Goal: Task Accomplishment & Management: Complete application form

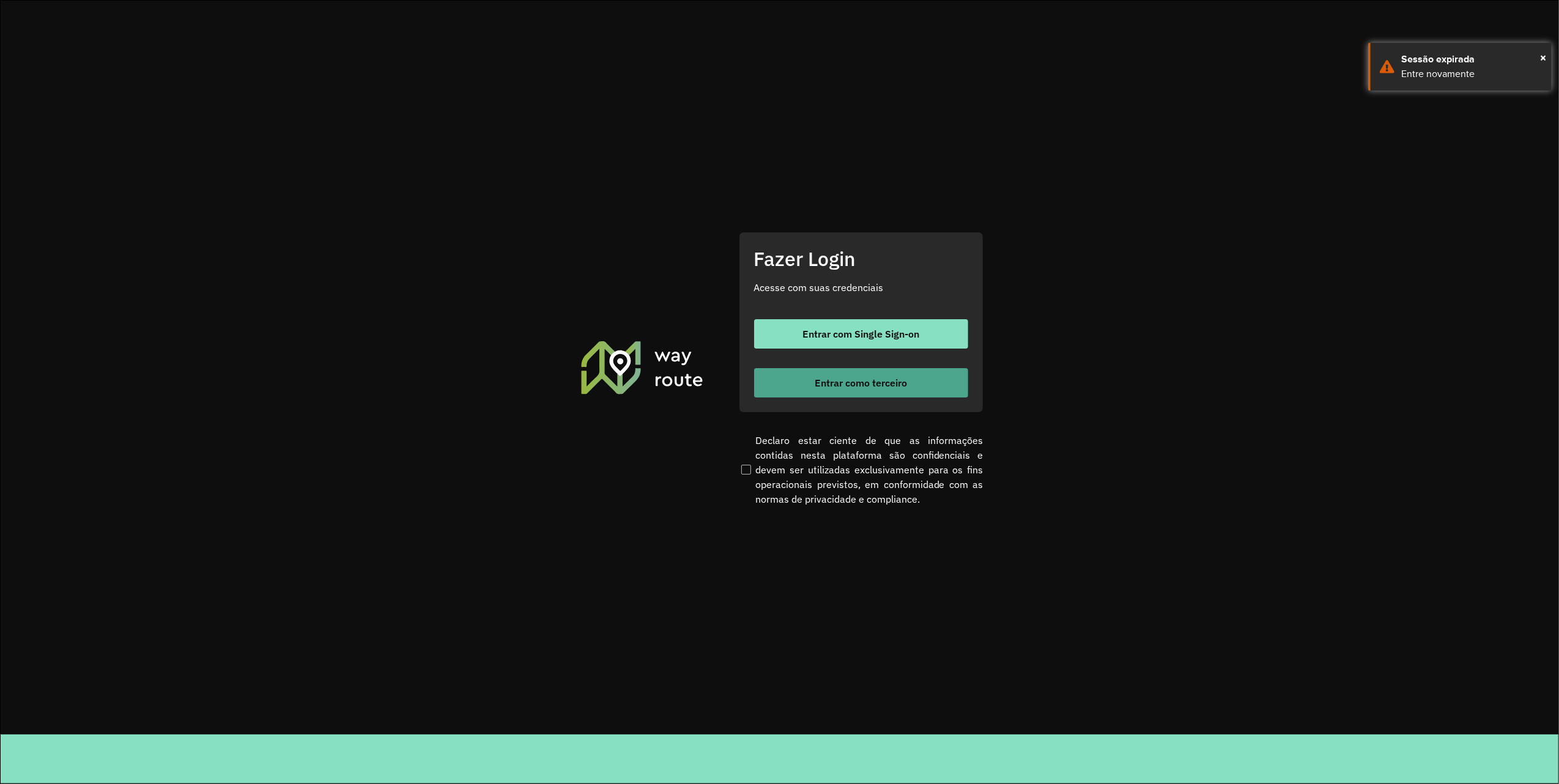
click at [911, 384] on button "Entrar como terceiro" at bounding box center [861, 383] width 214 height 29
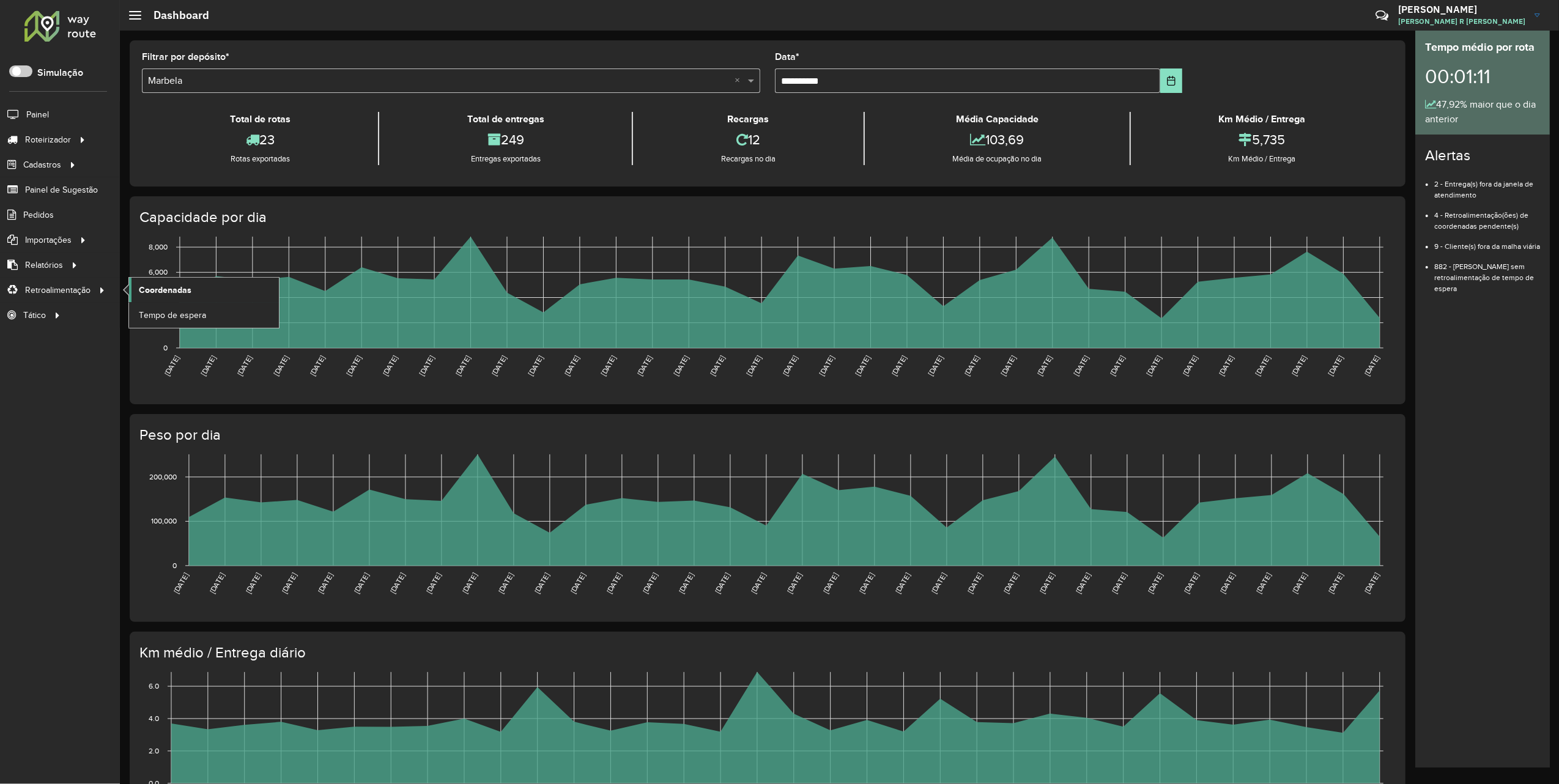
click at [179, 289] on span "Coordenadas" at bounding box center [165, 289] width 52 height 13
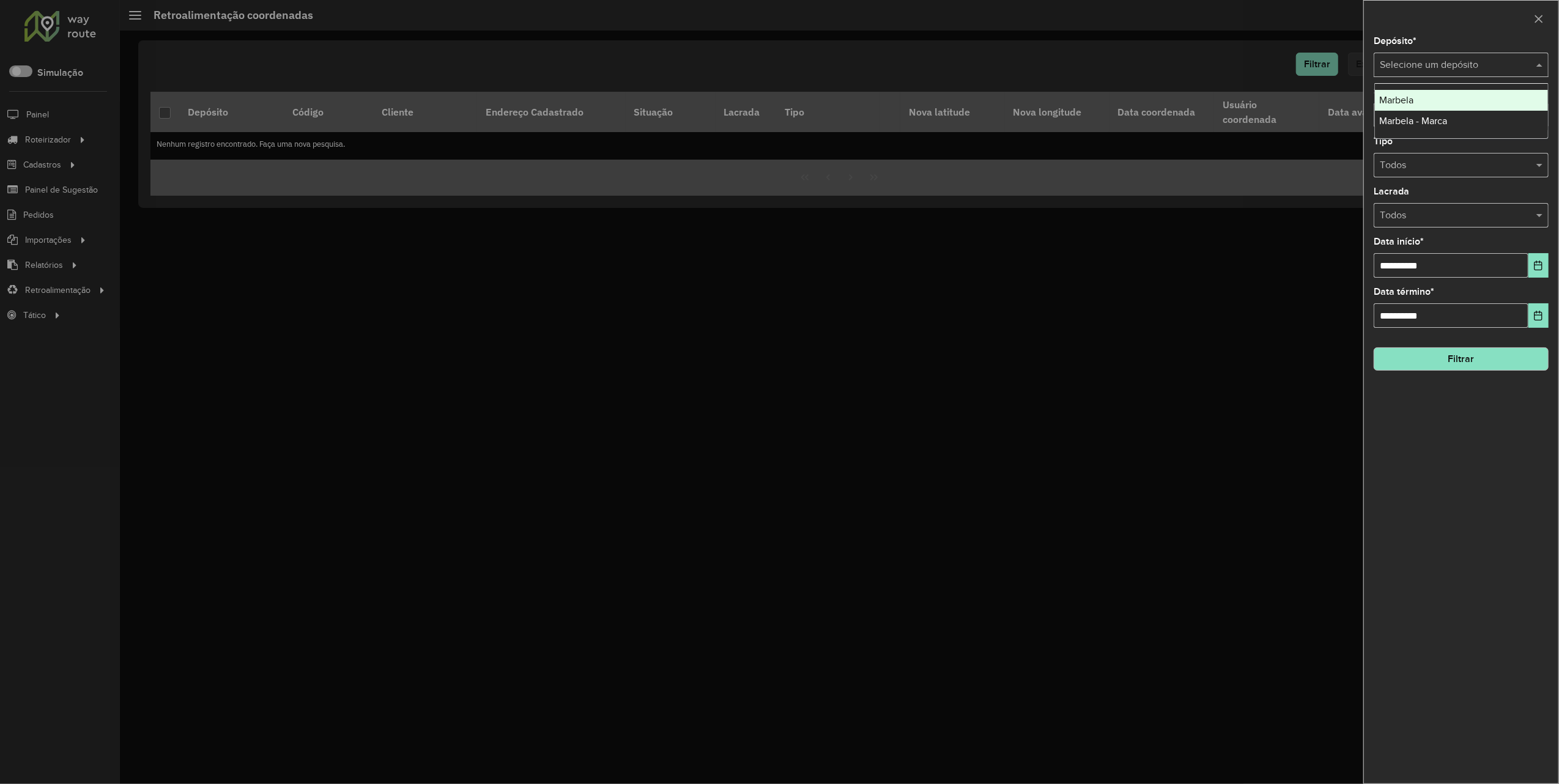
click at [1456, 67] on input "text" at bounding box center [1449, 66] width 138 height 15
click at [1441, 110] on div "Marbela" at bounding box center [1461, 100] width 173 height 21
click at [1539, 261] on icon "Choose Date" at bounding box center [1538, 265] width 8 height 10
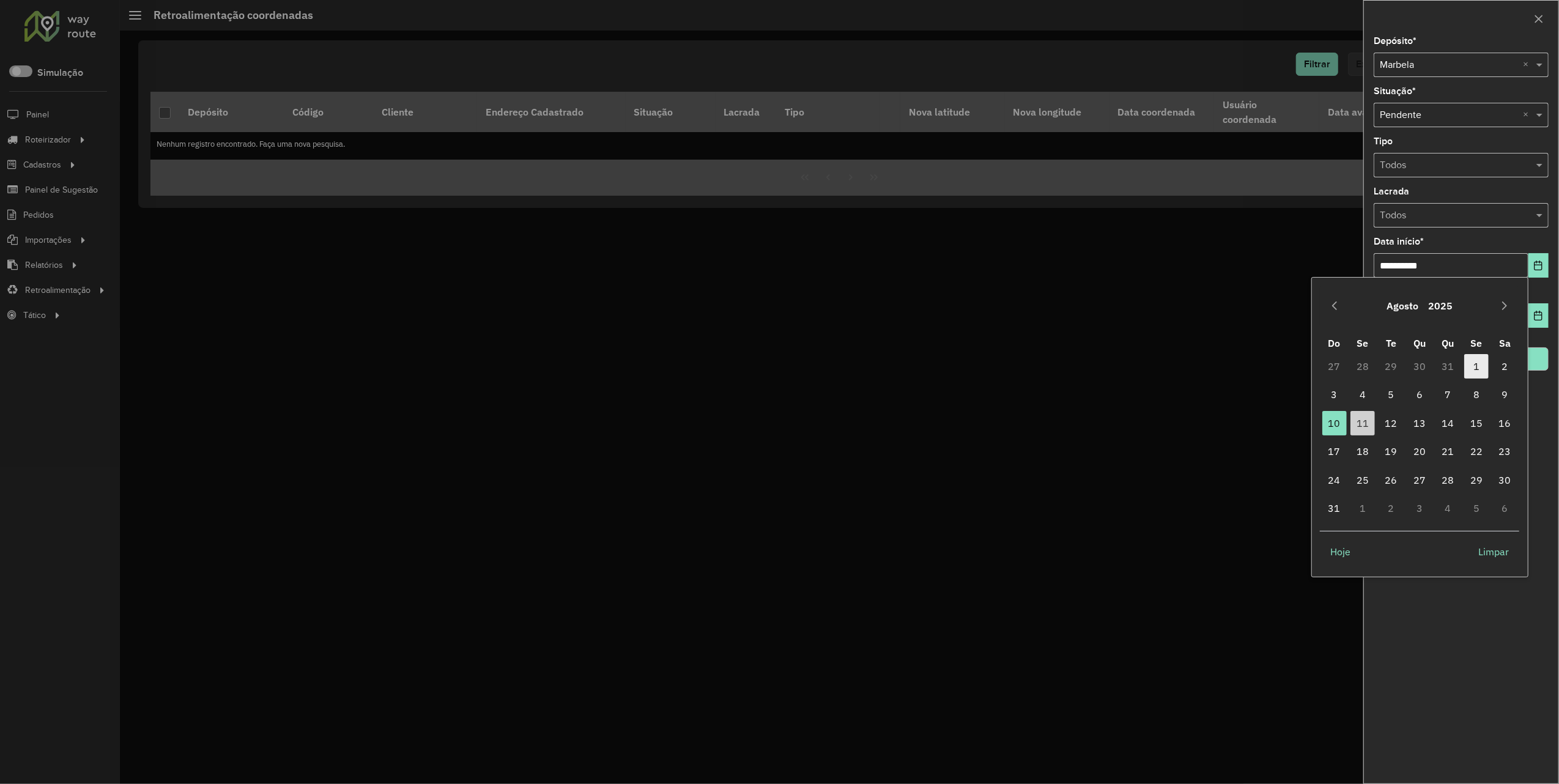
click at [1471, 366] on span "1" at bounding box center [1476, 366] width 24 height 24
type input "**********"
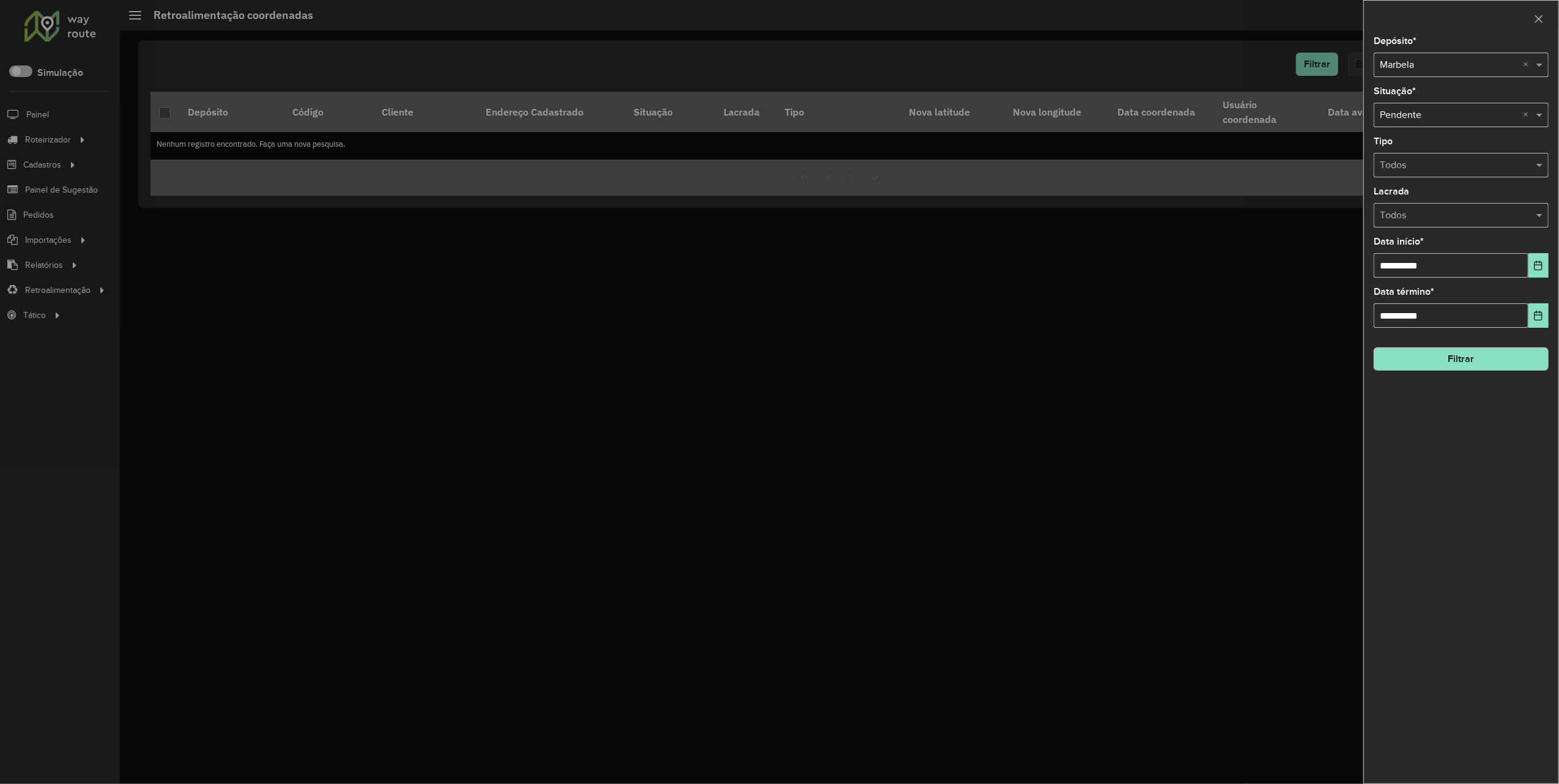
click at [1464, 353] on button "Filtrar" at bounding box center [1461, 359] width 175 height 24
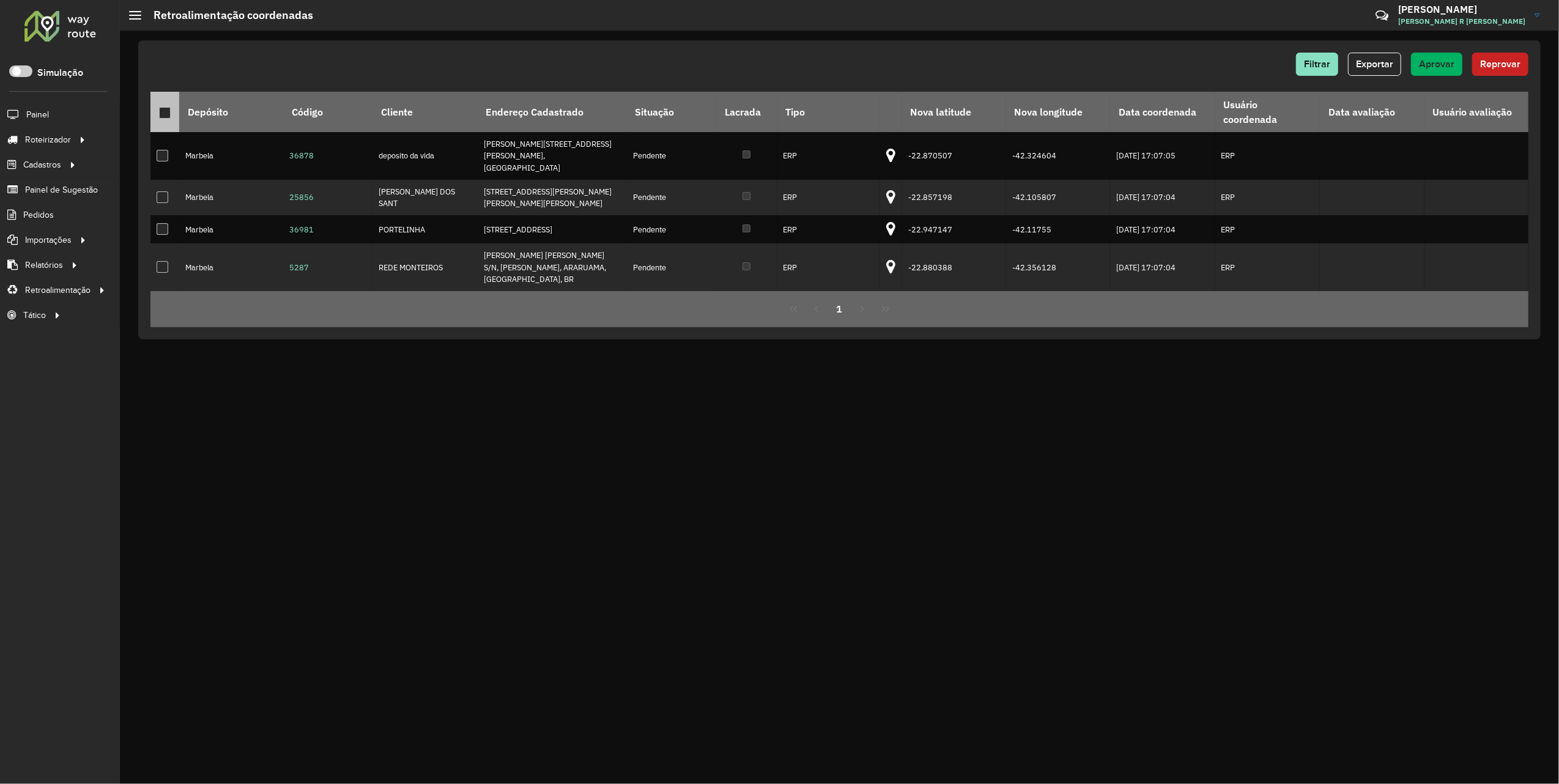
click at [164, 111] on div at bounding box center [165, 113] width 12 height 12
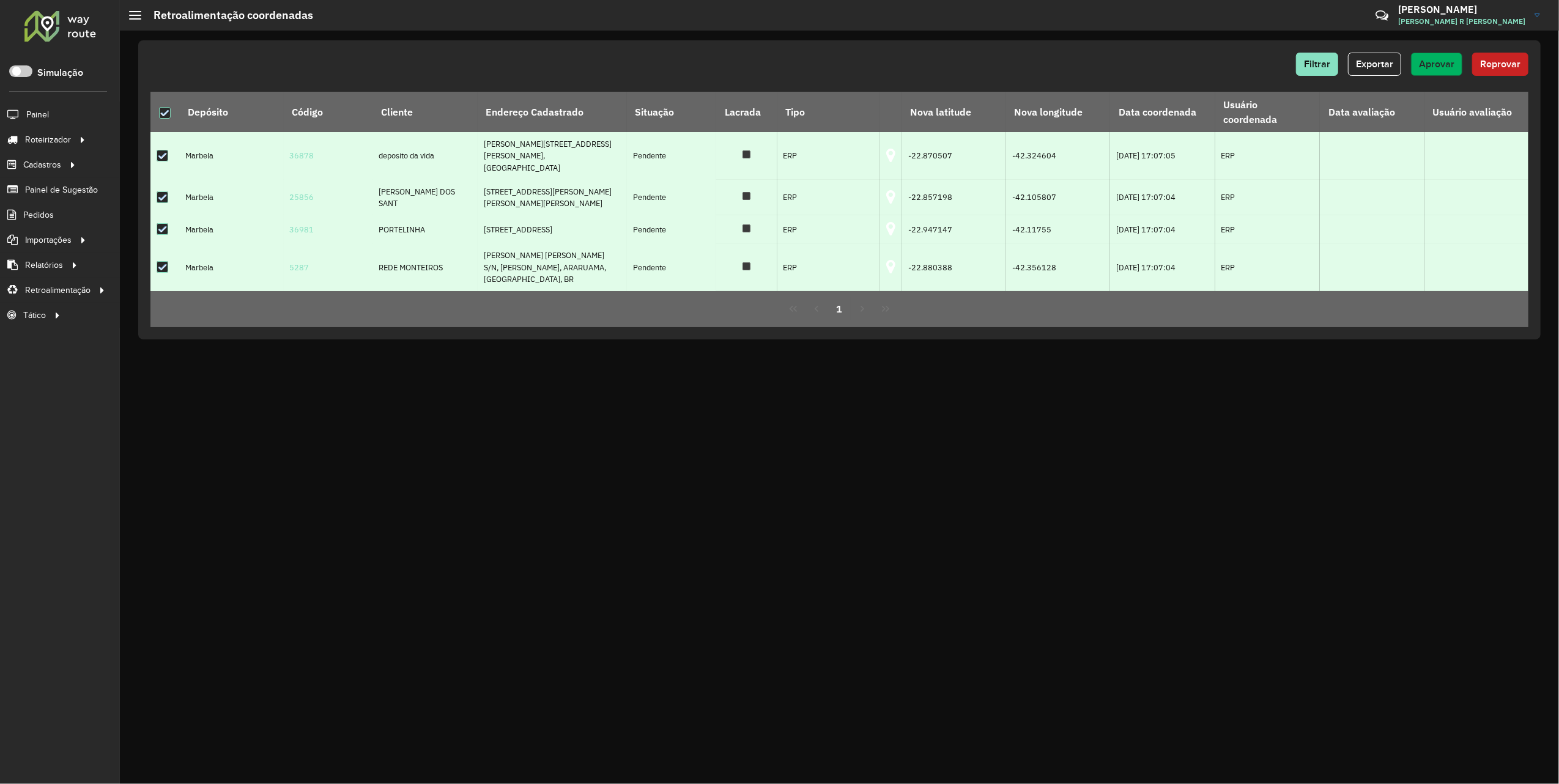
click at [1436, 66] on span "Aprovar" at bounding box center [1437, 64] width 35 height 10
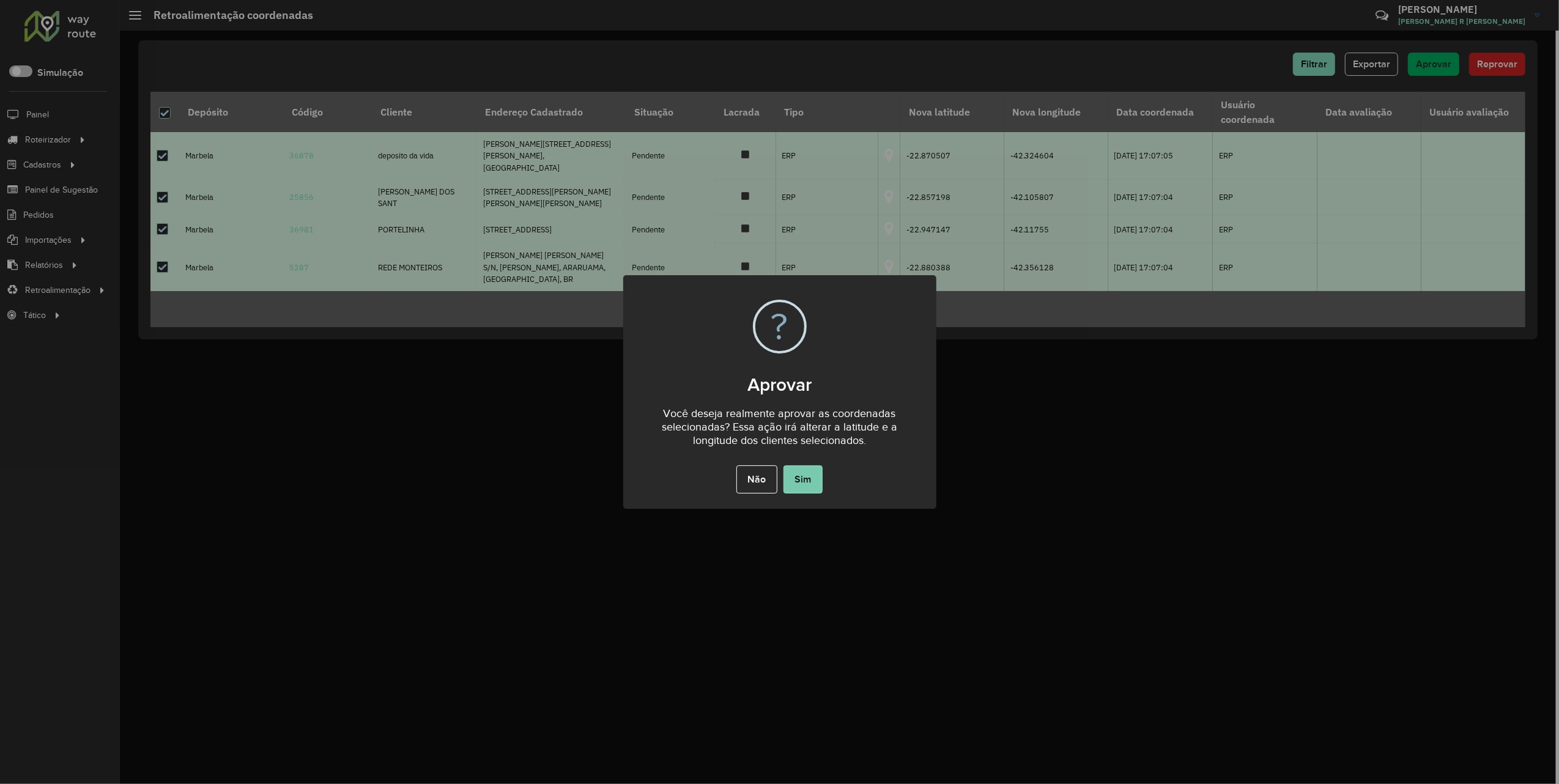
click at [796, 490] on button "Sim" at bounding box center [803, 479] width 39 height 28
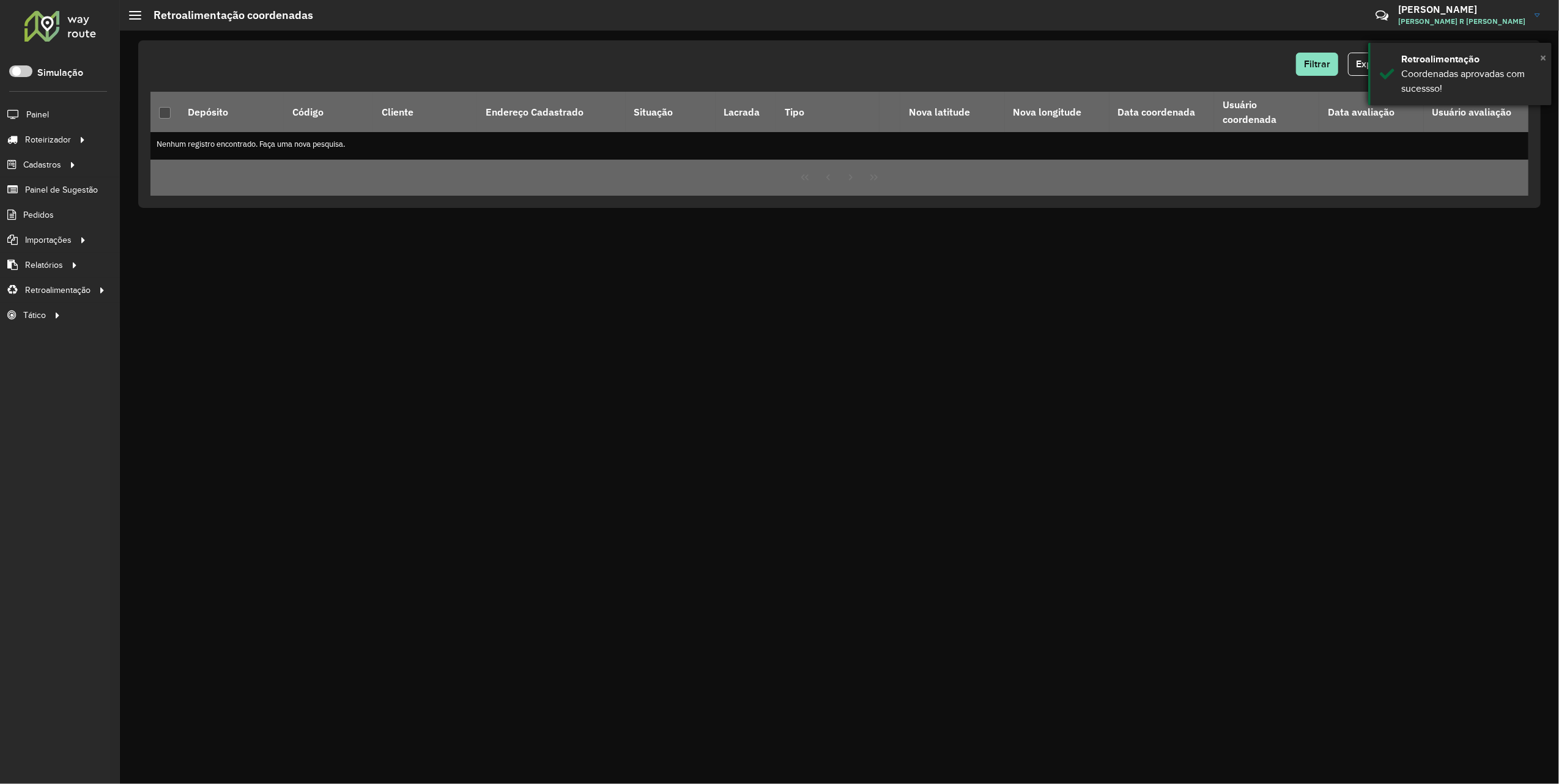
drag, startPoint x: 1540, startPoint y: 54, endPoint x: 1532, endPoint y: 56, distance: 8.2
click at [1540, 54] on span "×" at bounding box center [1543, 57] width 6 height 13
click at [1320, 63] on span "Filtrar" at bounding box center [1317, 64] width 27 height 10
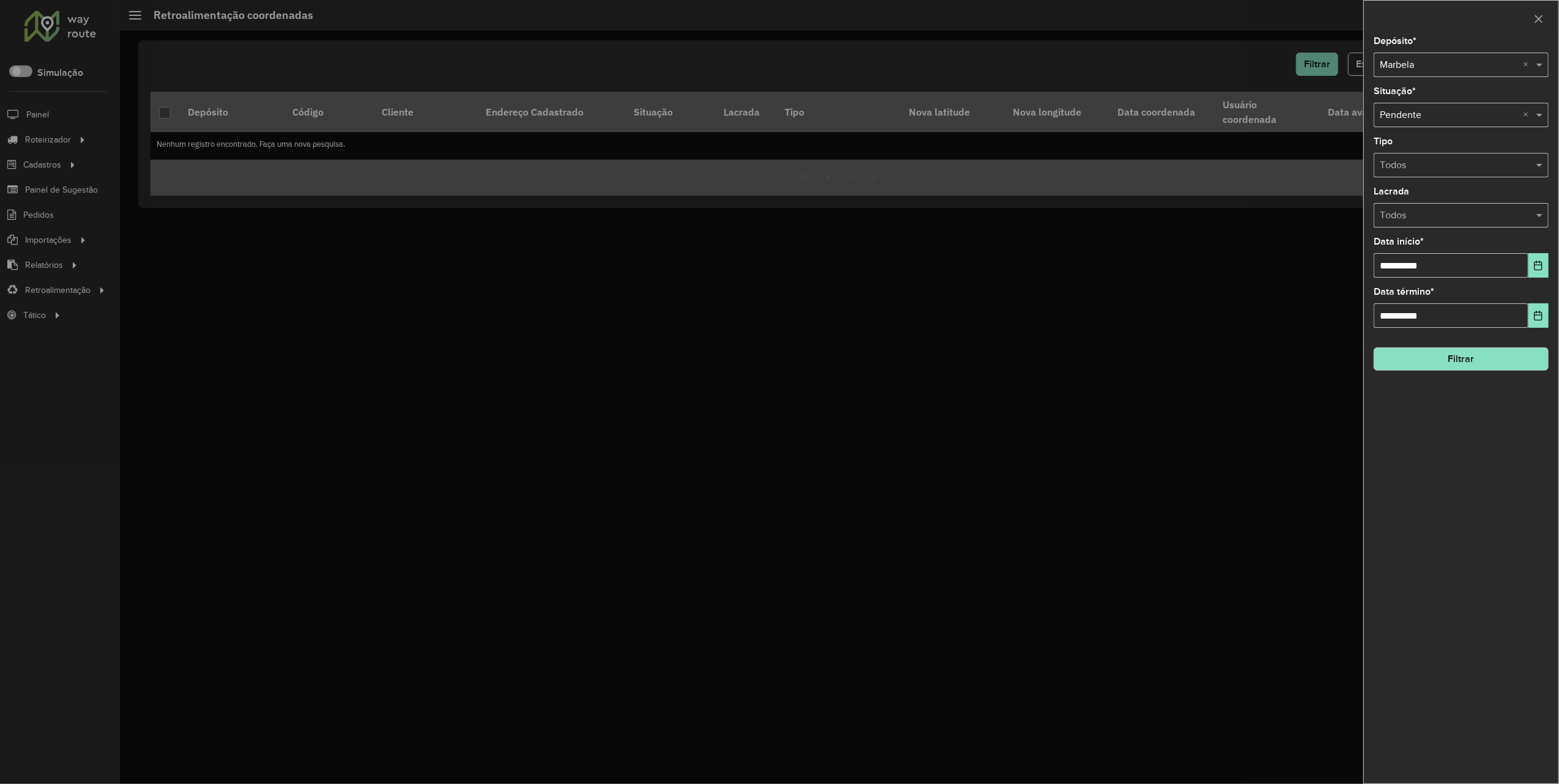
click at [1453, 65] on input "text" at bounding box center [1449, 66] width 138 height 15
click at [1434, 106] on div "Marbela - Marca" at bounding box center [1461, 100] width 173 height 21
click at [1429, 367] on button "Filtrar" at bounding box center [1461, 359] width 175 height 24
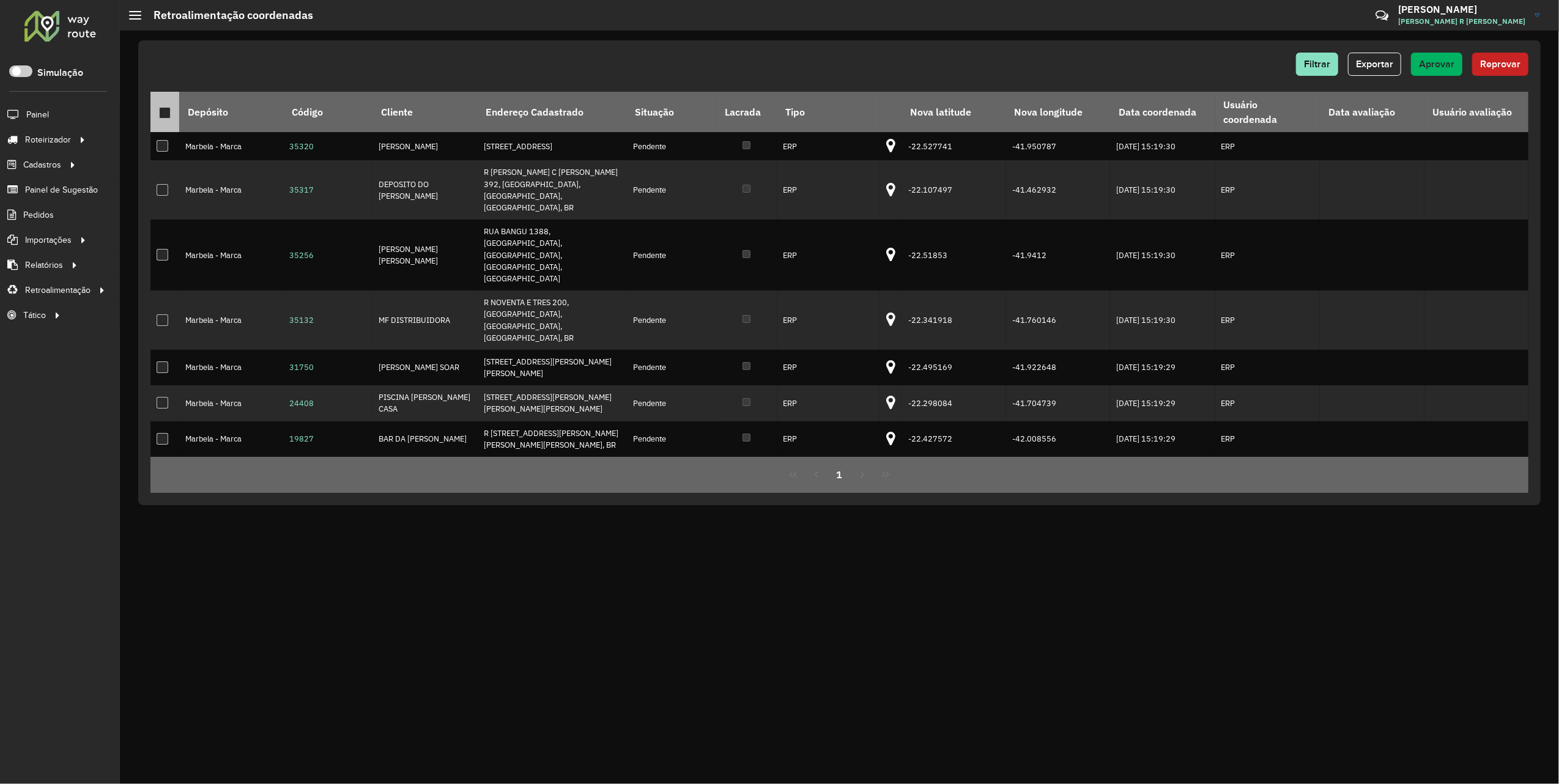
click at [166, 116] on div at bounding box center [165, 113] width 12 height 12
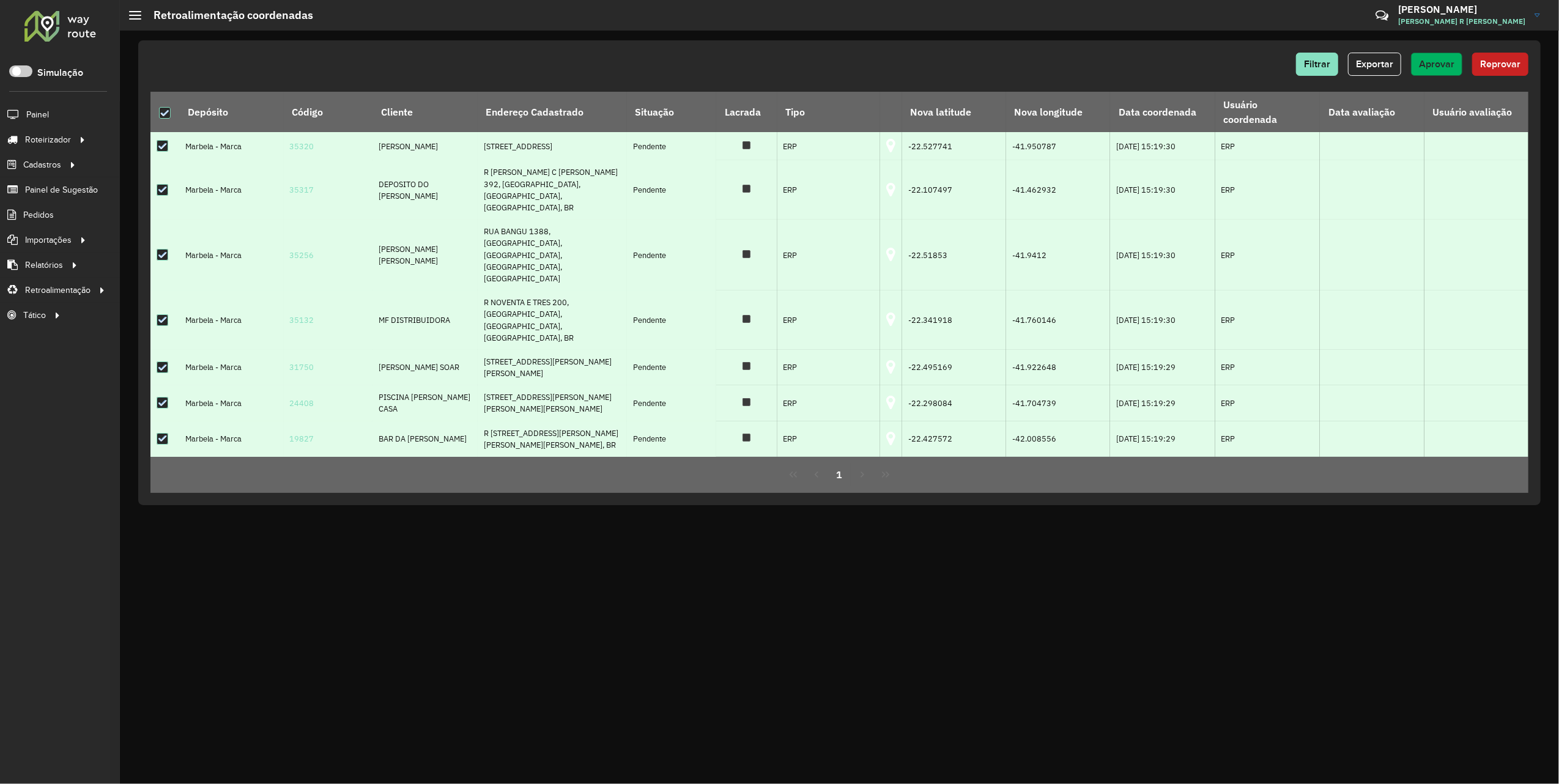
click at [1428, 56] on button "Aprovar" at bounding box center [1437, 64] width 52 height 24
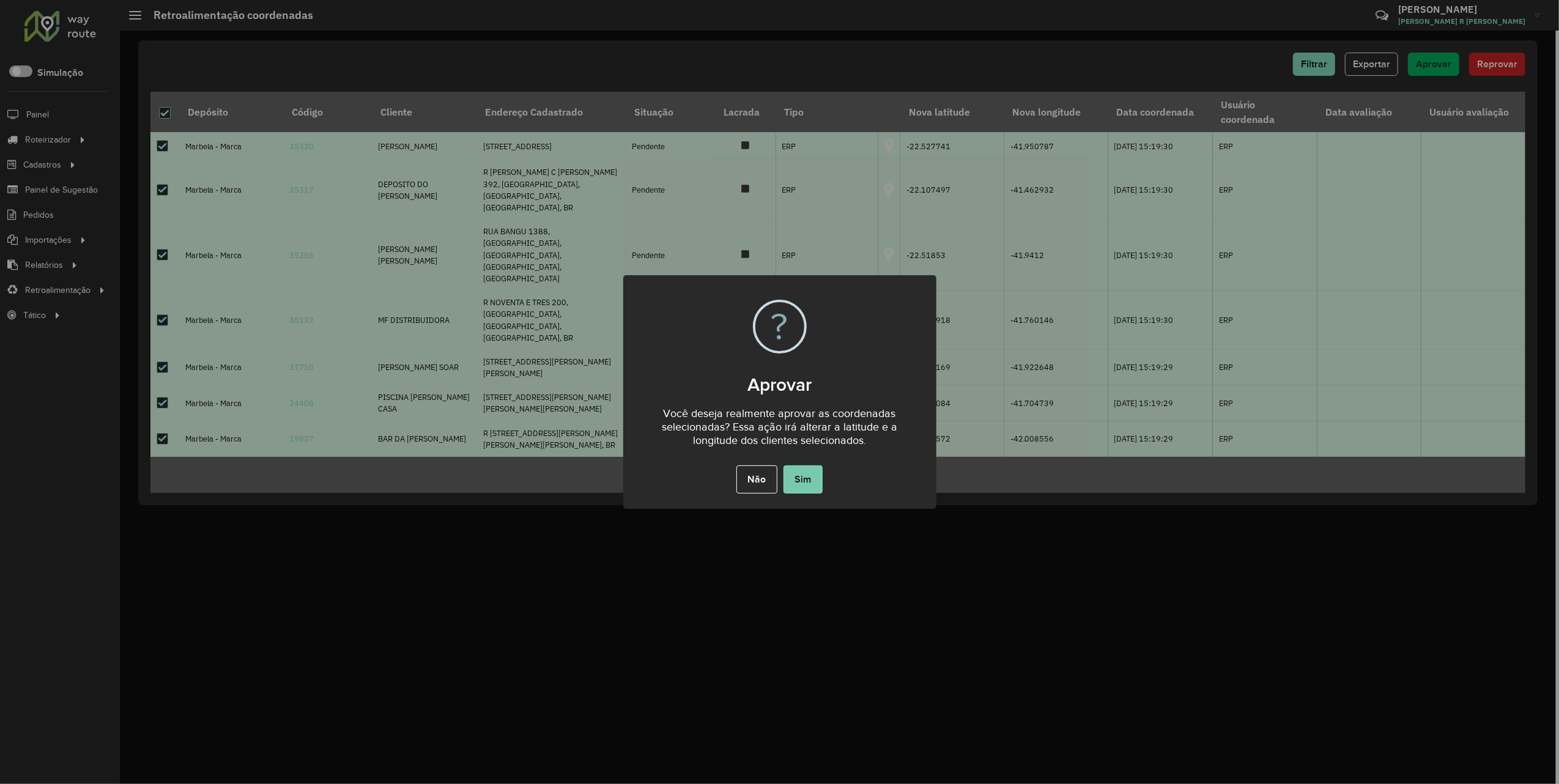
click at [817, 479] on button "Sim" at bounding box center [803, 479] width 39 height 28
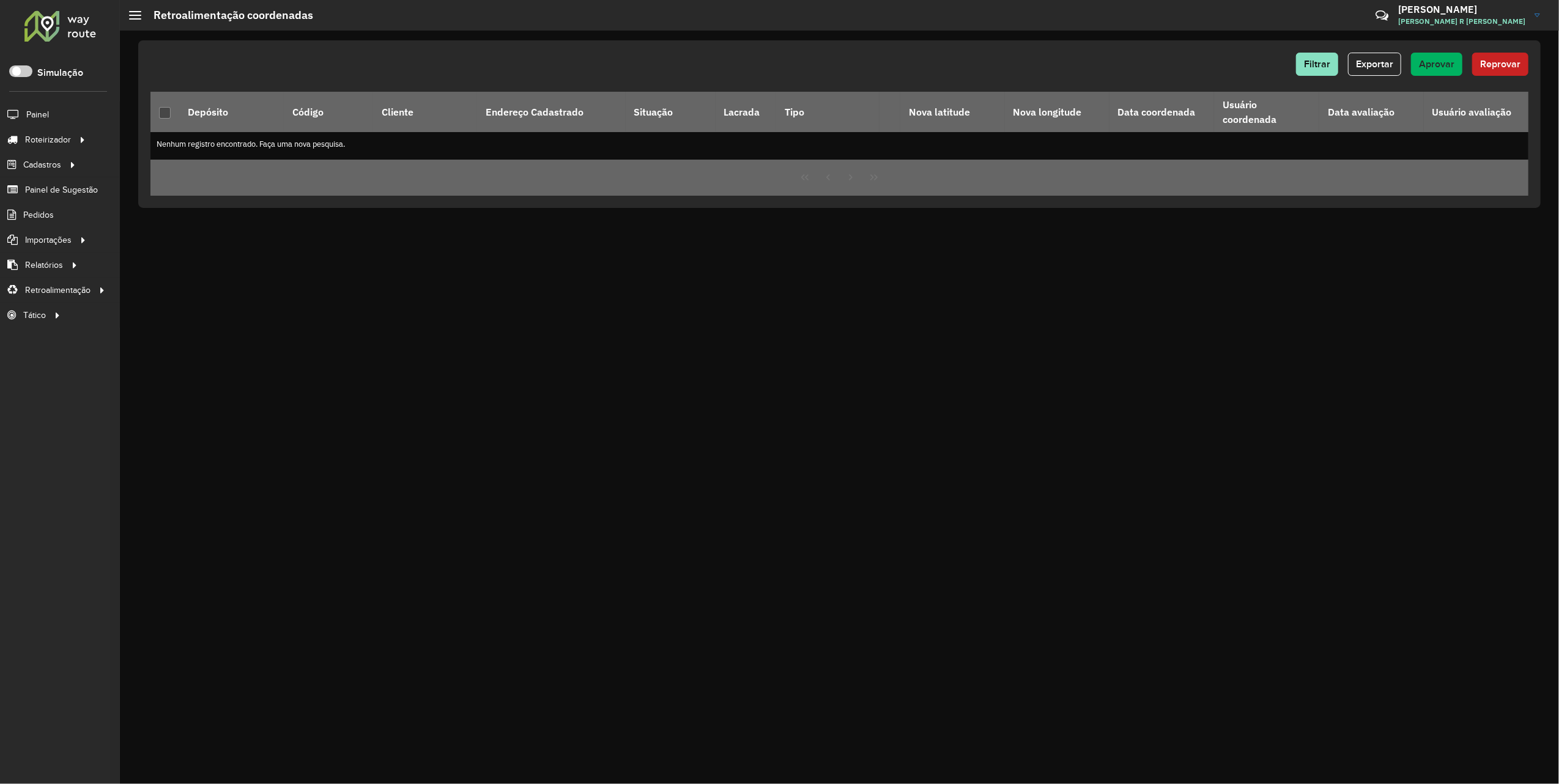
click at [40, 27] on div at bounding box center [60, 25] width 74 height 32
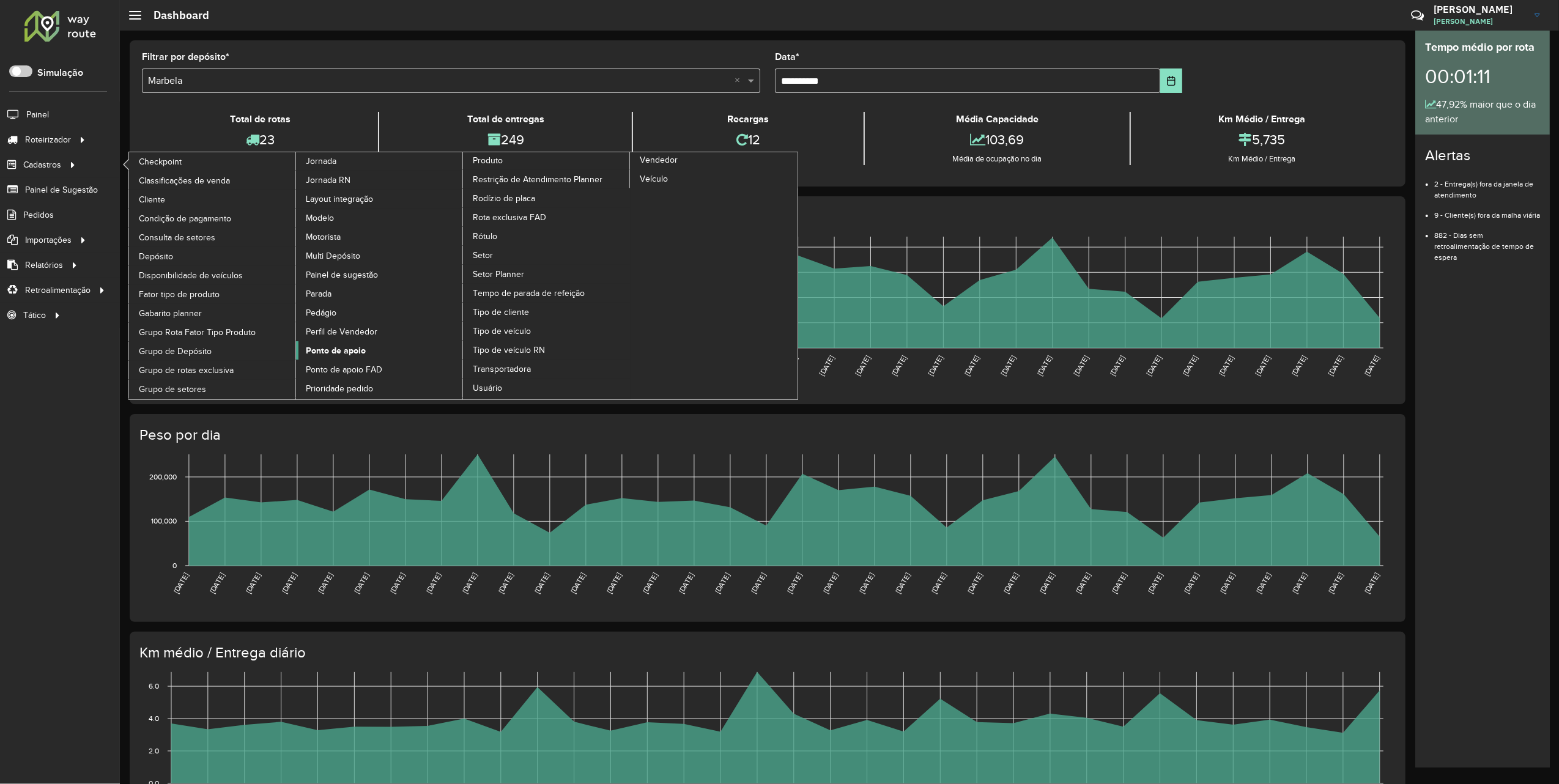
click at [363, 356] on span "Ponto de apoio" at bounding box center [335, 350] width 60 height 13
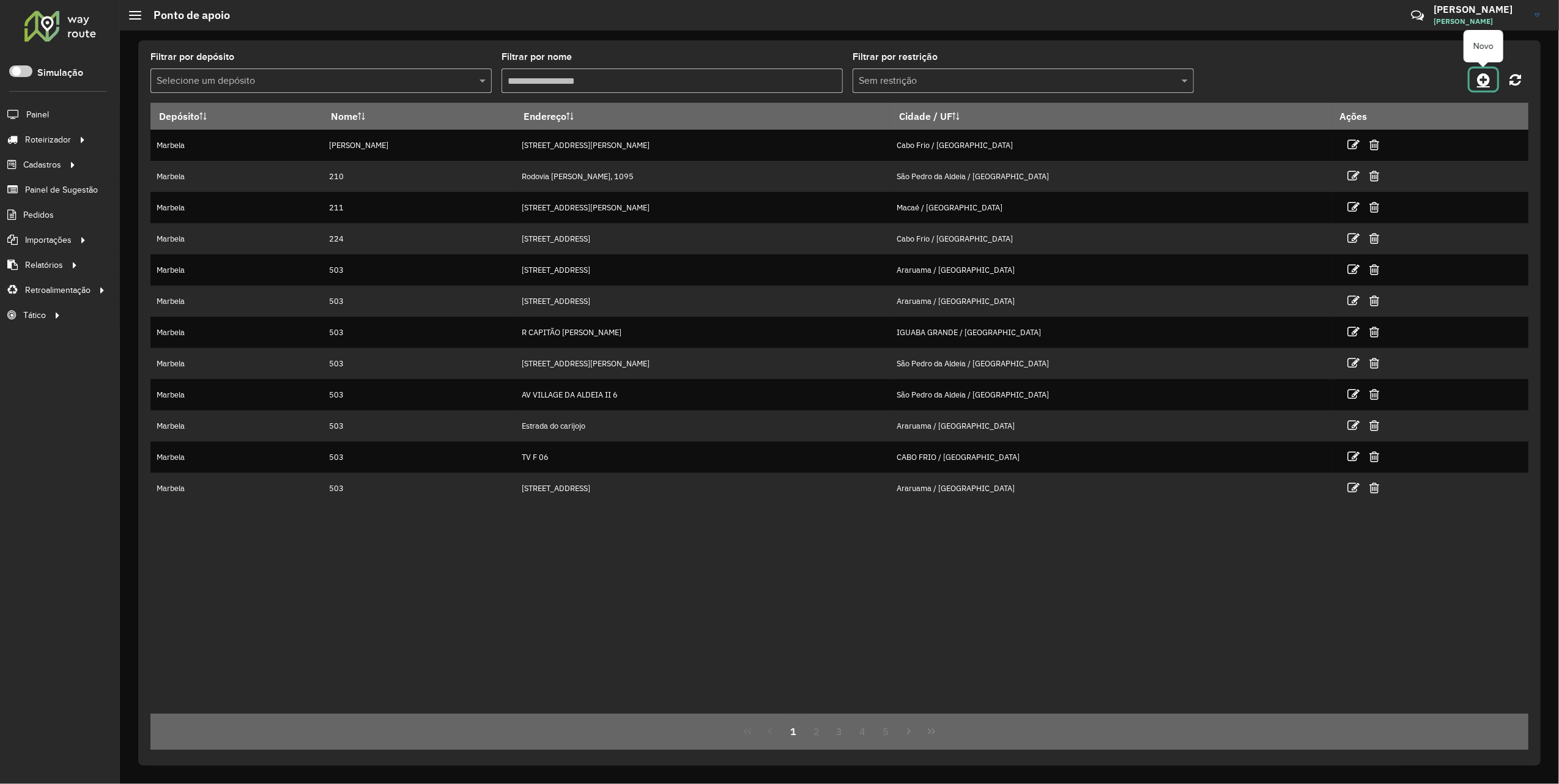
click at [1488, 80] on icon at bounding box center [1483, 80] width 13 height 15
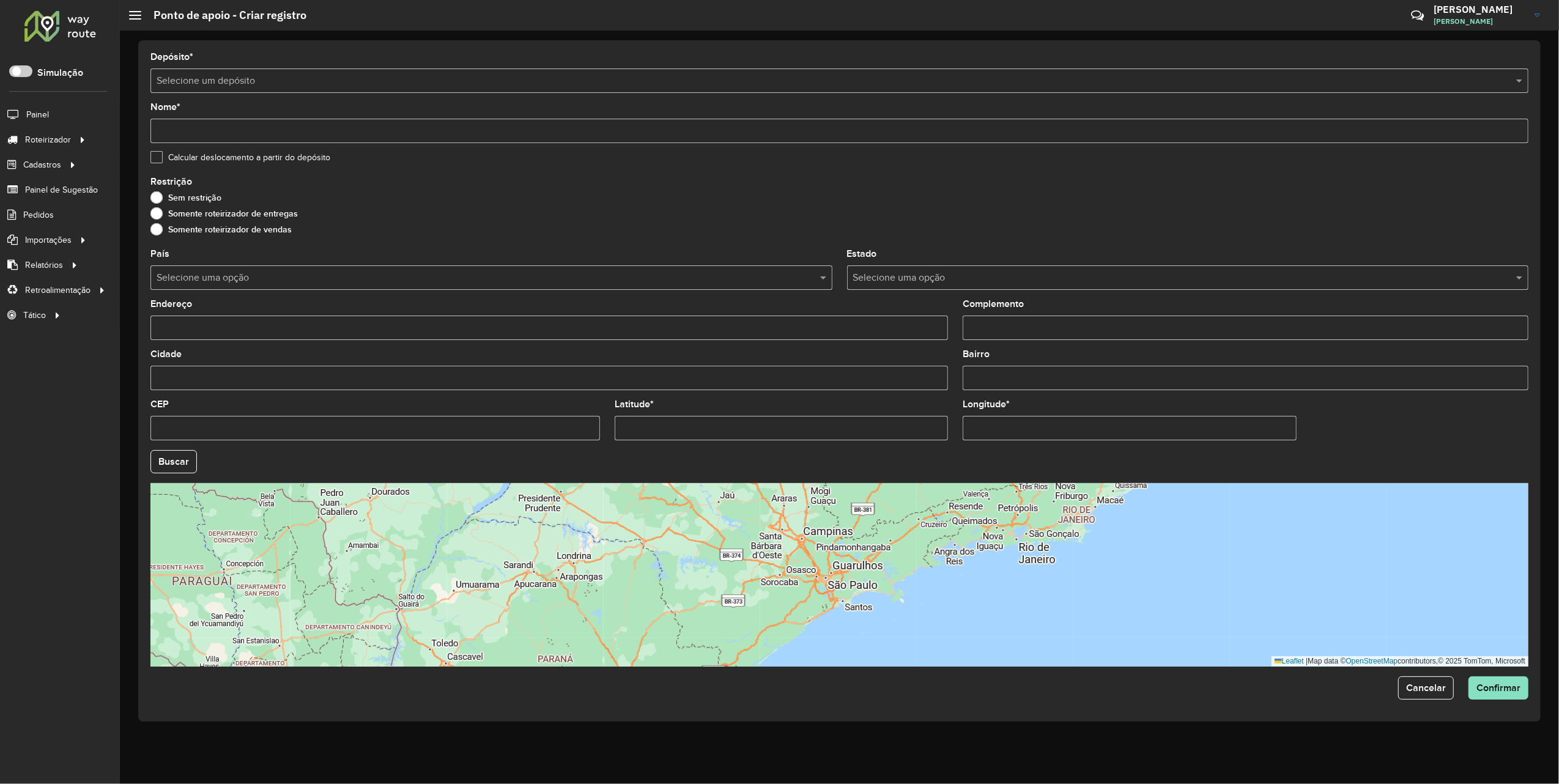
click at [204, 93] on form "Depósito * Selecione um depósito Nome * Calcular deslocamento a partir do depós…" at bounding box center [839, 375] width 1378 height 647
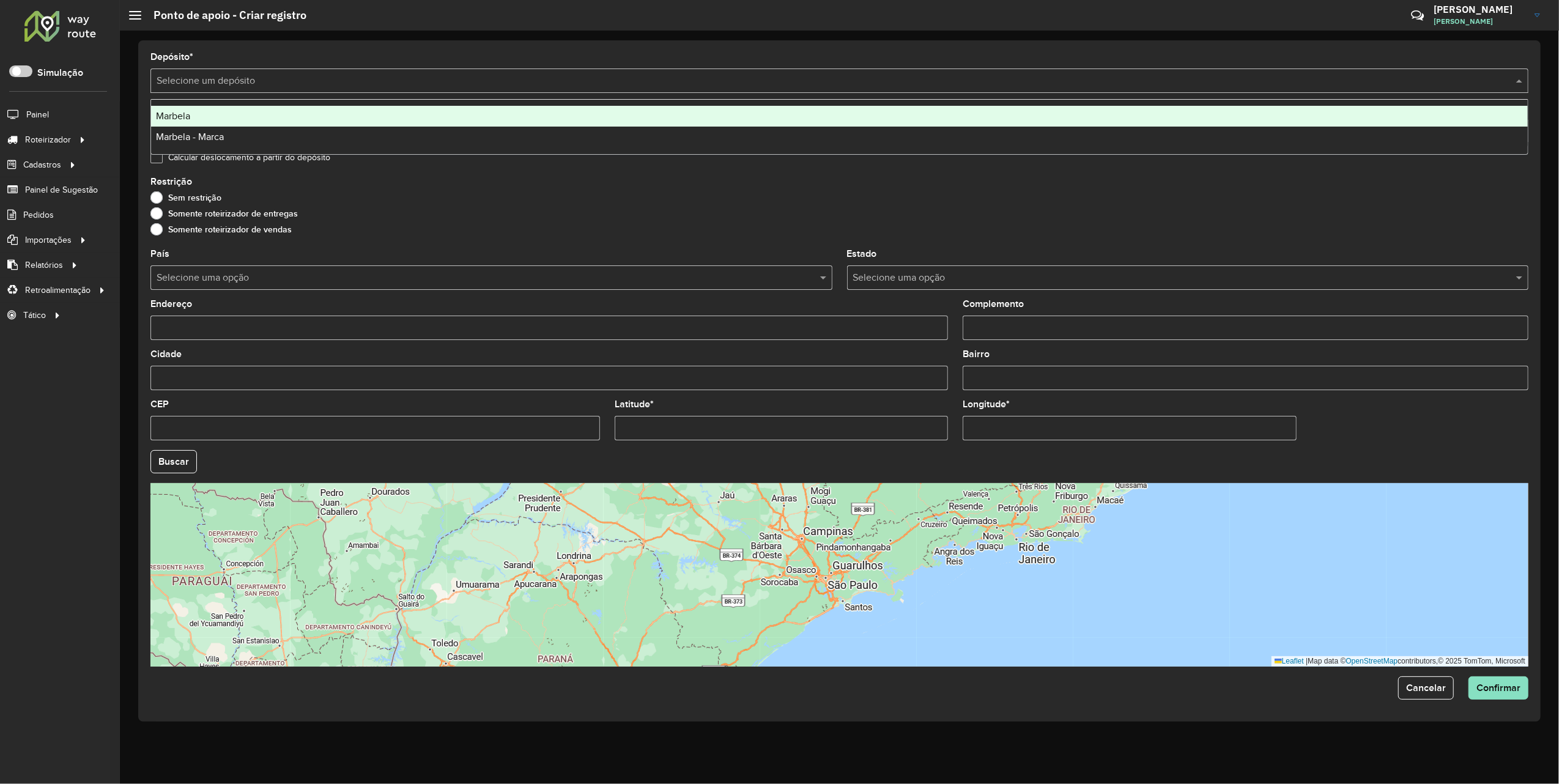
click at [205, 82] on input "text" at bounding box center [827, 81] width 1341 height 15
click at [194, 119] on div "Marbela" at bounding box center [840, 116] width 1377 height 21
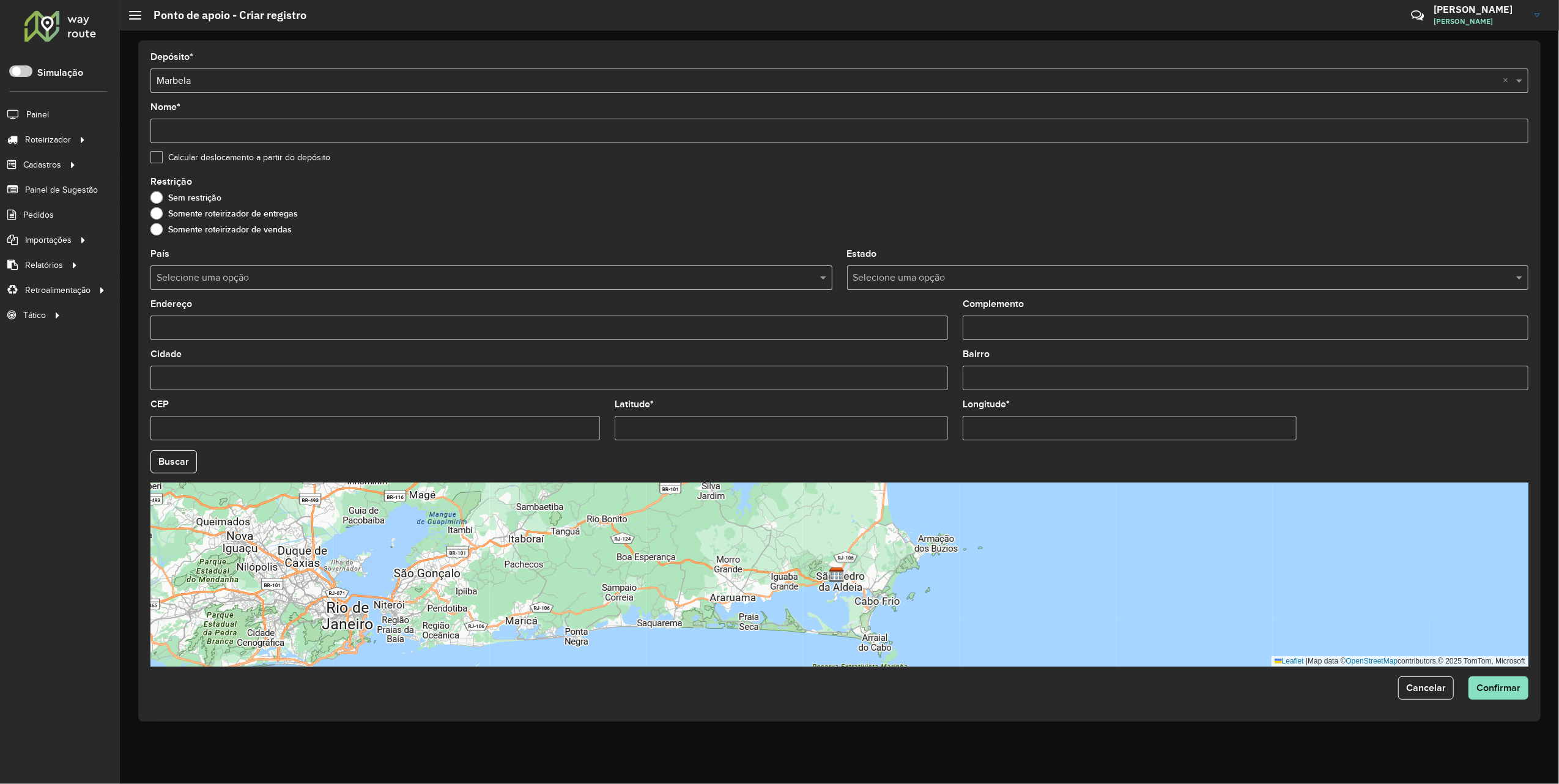
click at [236, 131] on input "Nome *" at bounding box center [839, 130] width 1378 height 24
type input "**********"
click at [157, 233] on label "Somente roteirizador de vendas" at bounding box center [221, 229] width 141 height 13
click at [659, 282] on input "text" at bounding box center [479, 278] width 645 height 15
type input "****"
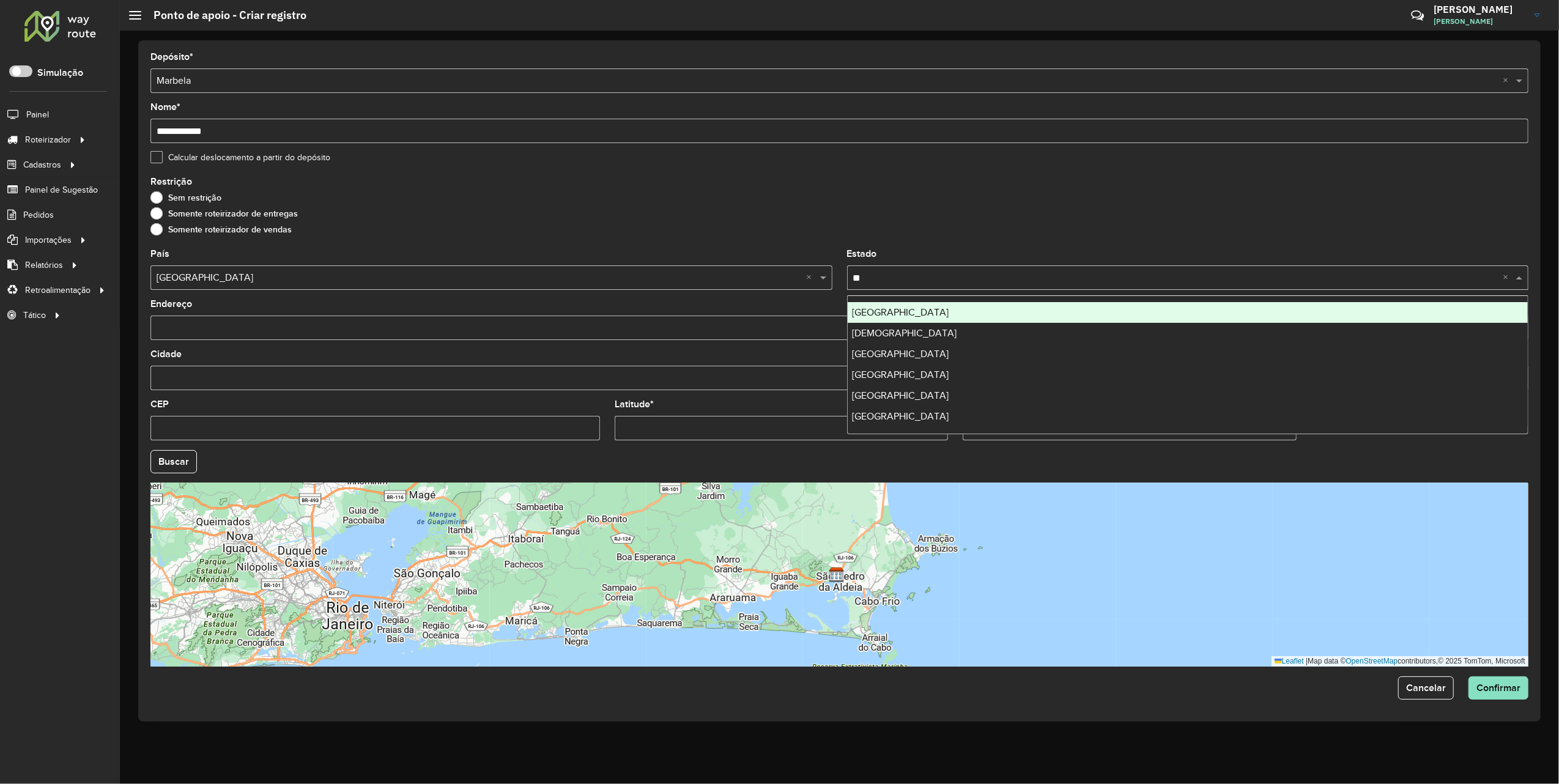
type input "***"
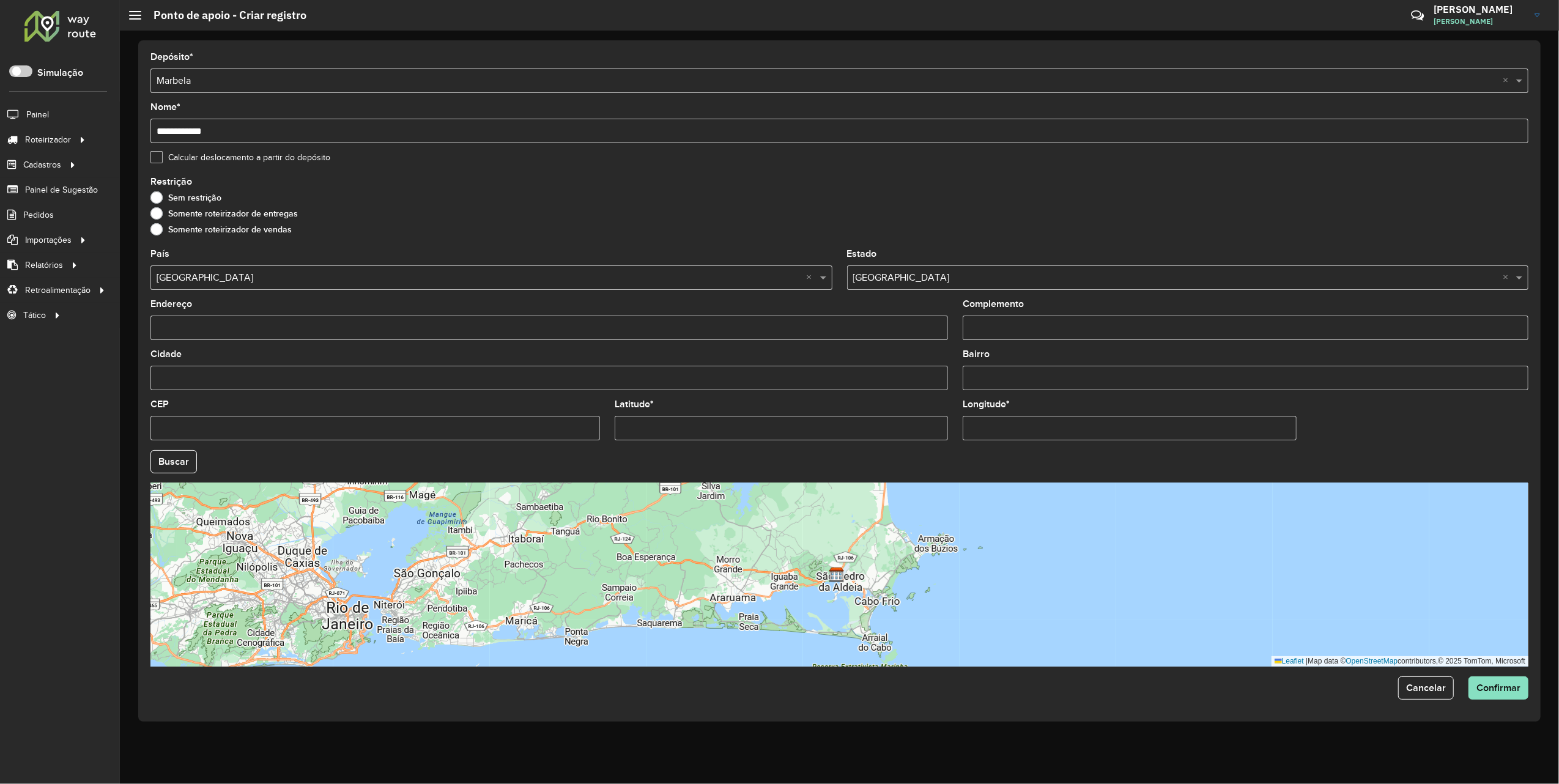
click at [384, 333] on input "Endereço" at bounding box center [549, 328] width 798 height 24
click at [569, 225] on div "Somente roteirizador de vendas" at bounding box center [839, 233] width 1378 height 15
click at [240, 375] on input "Cidade" at bounding box center [549, 378] width 798 height 24
type input "**********"
click at [1013, 384] on input "Bairro" at bounding box center [1245, 378] width 566 height 24
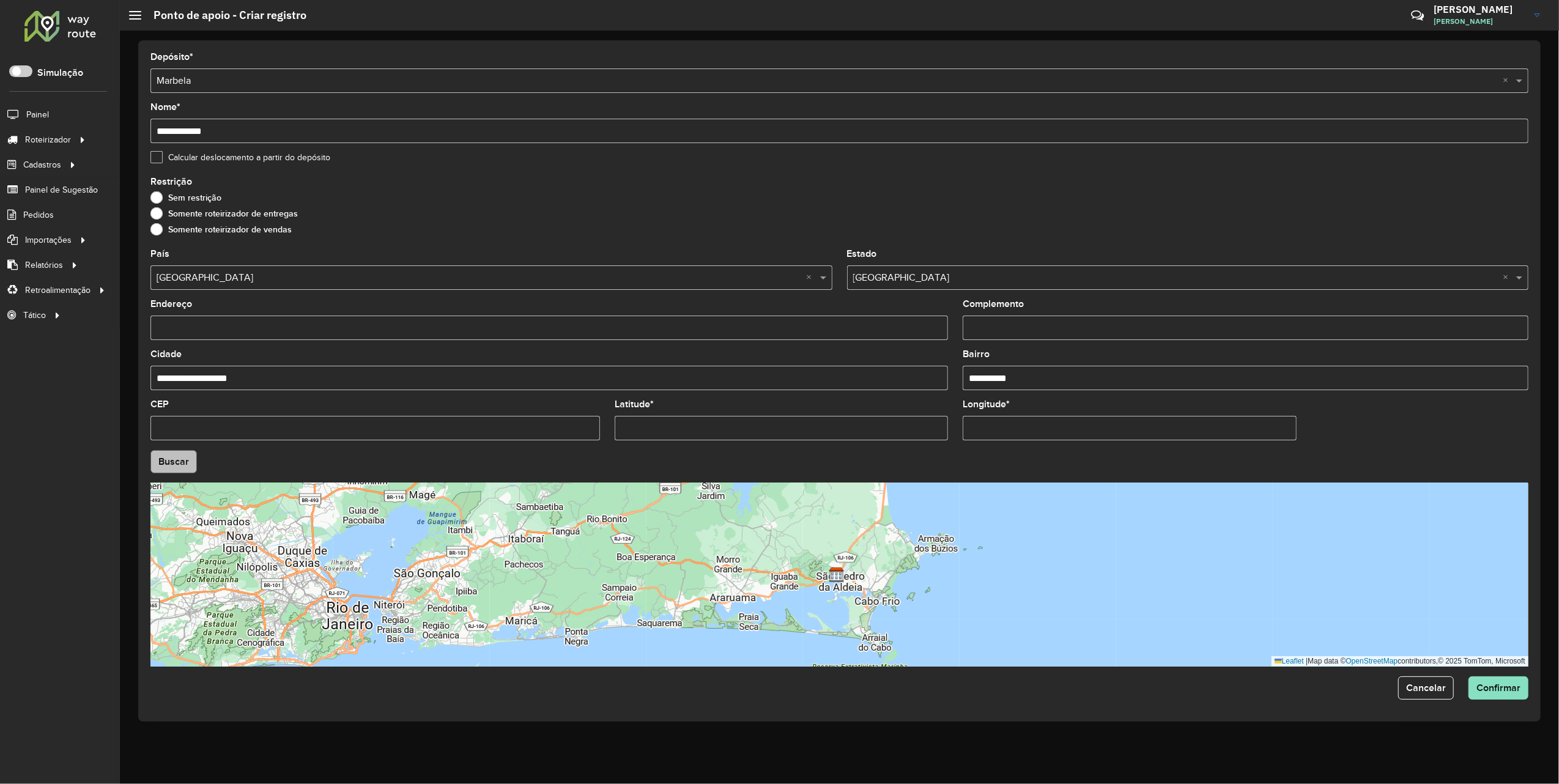
type input "**********"
click at [184, 460] on button "Buscar" at bounding box center [173, 462] width 46 height 24
click at [250, 311] on div "Endereço" at bounding box center [549, 319] width 798 height 40
click at [248, 324] on input "Endereço" at bounding box center [549, 328] width 798 height 24
type input "*"
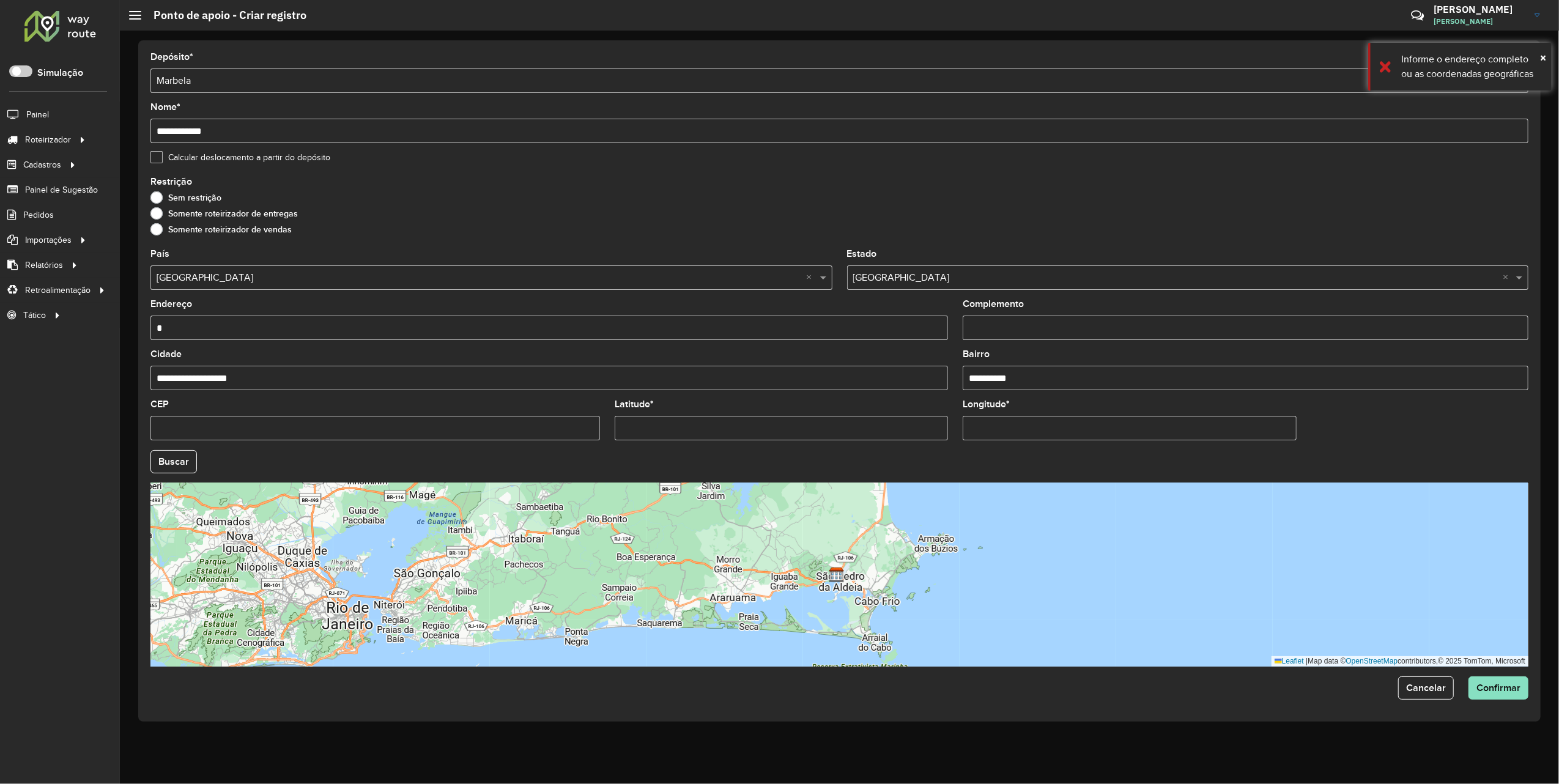
drag, startPoint x: 367, startPoint y: 191, endPoint x: 388, endPoint y: 223, distance: 38.3
click at [368, 191] on div "Restrição Sem restrição Somente roteirizador de entregas Somente roteirizador d…" at bounding box center [839, 208] width 1378 height 63
click at [169, 461] on button "Buscar" at bounding box center [173, 462] width 46 height 24
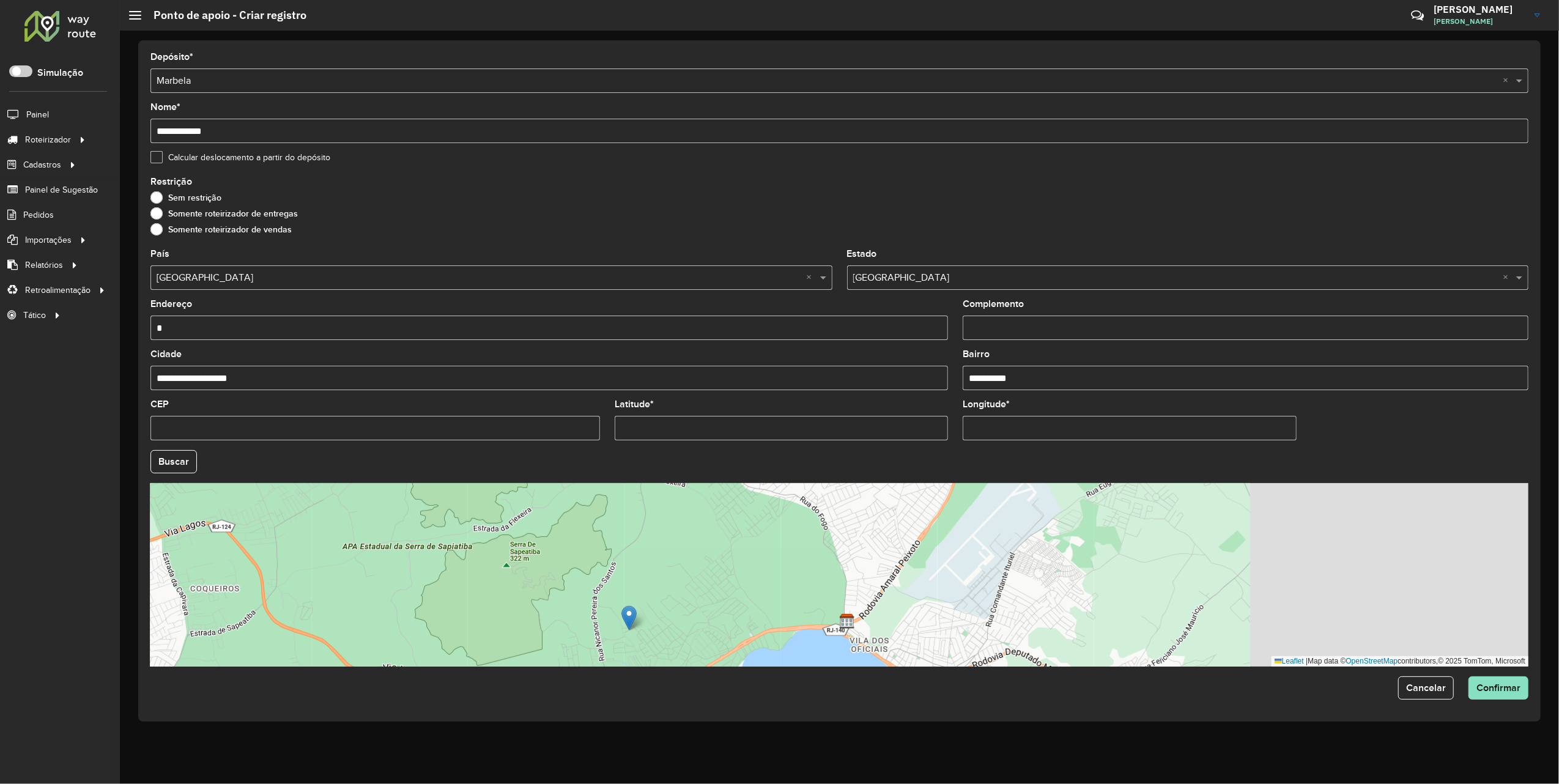
drag, startPoint x: 1094, startPoint y: 543, endPoint x: 747, endPoint y: 581, distance: 349.1
click at [761, 590] on div "Leaflet | Map data © OpenStreetMap contributors,© 2025 TomTom, Microsoft" at bounding box center [839, 574] width 1378 height 183
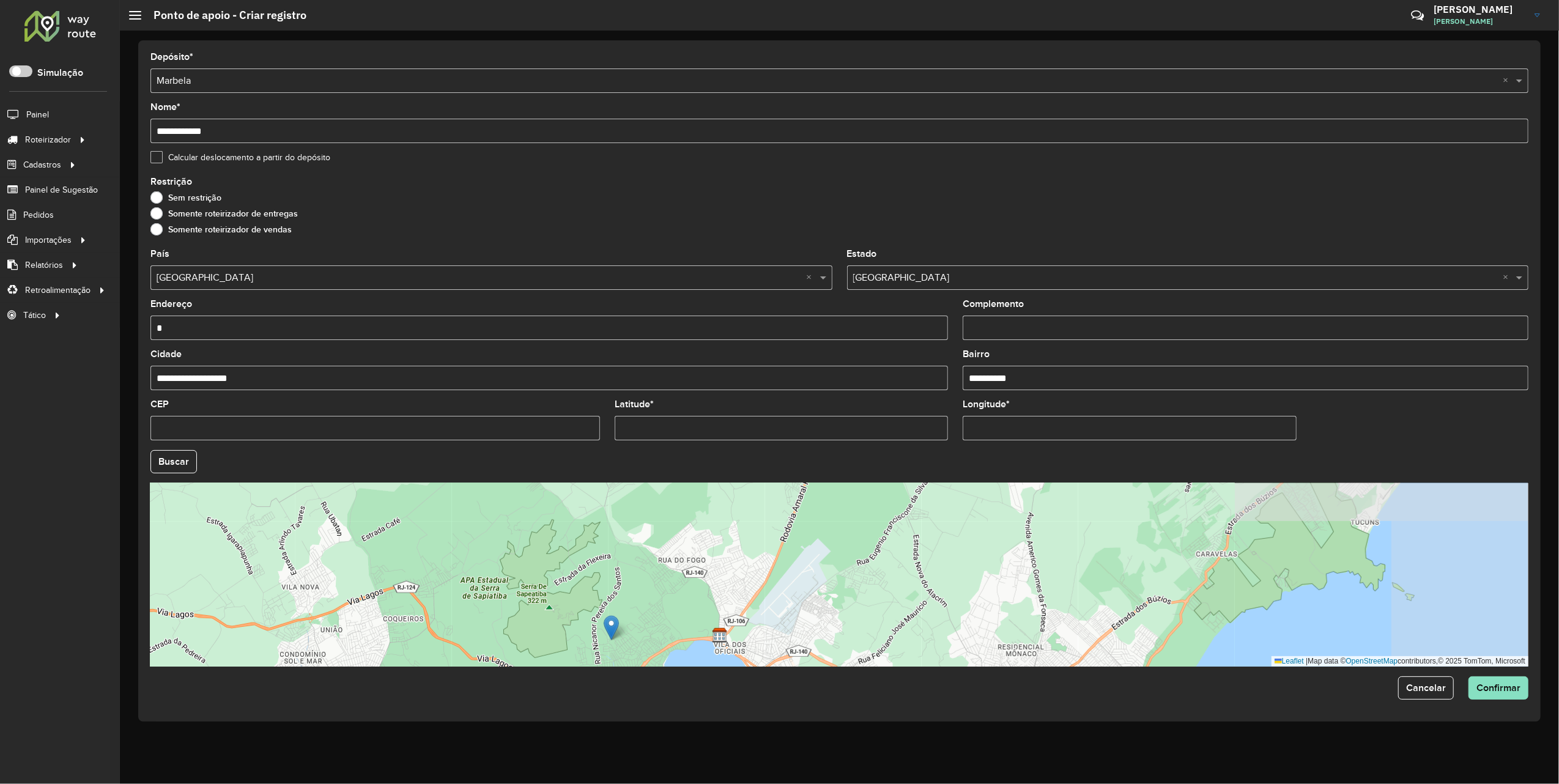
drag, startPoint x: 785, startPoint y: 532, endPoint x: 694, endPoint y: 580, distance: 102.9
click at [719, 566] on div "Leaflet | Map data © OpenStreetMap contributors,© 2025 TomTom, Microsoft" at bounding box center [839, 574] width 1378 height 183
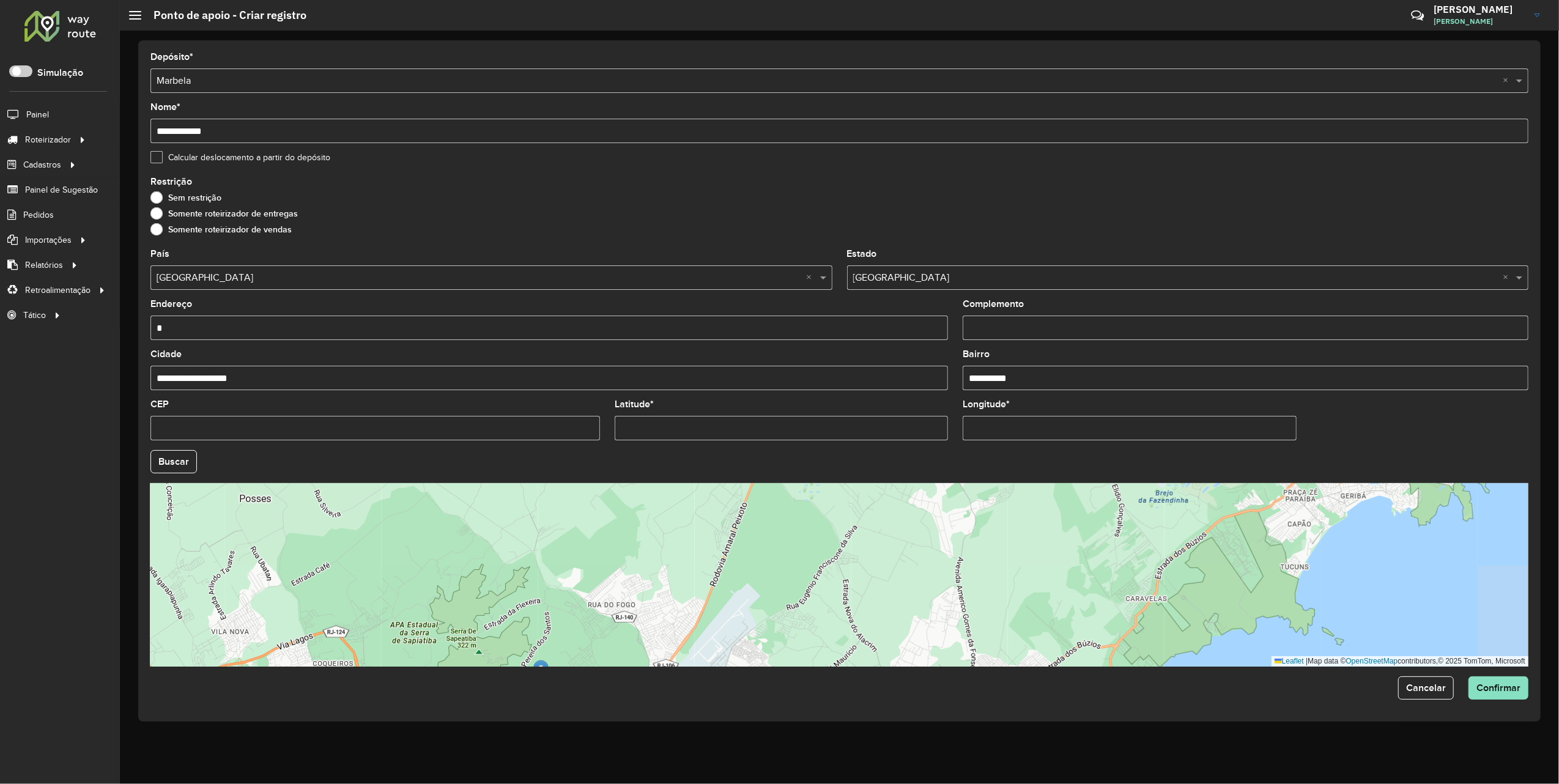
drag, startPoint x: 694, startPoint y: 556, endPoint x: 598, endPoint y: 615, distance: 112.7
click at [624, 601] on div "Leaflet | Map data © OpenStreetMap contributors,© 2025 TomTom, Microsoft" at bounding box center [839, 574] width 1378 height 183
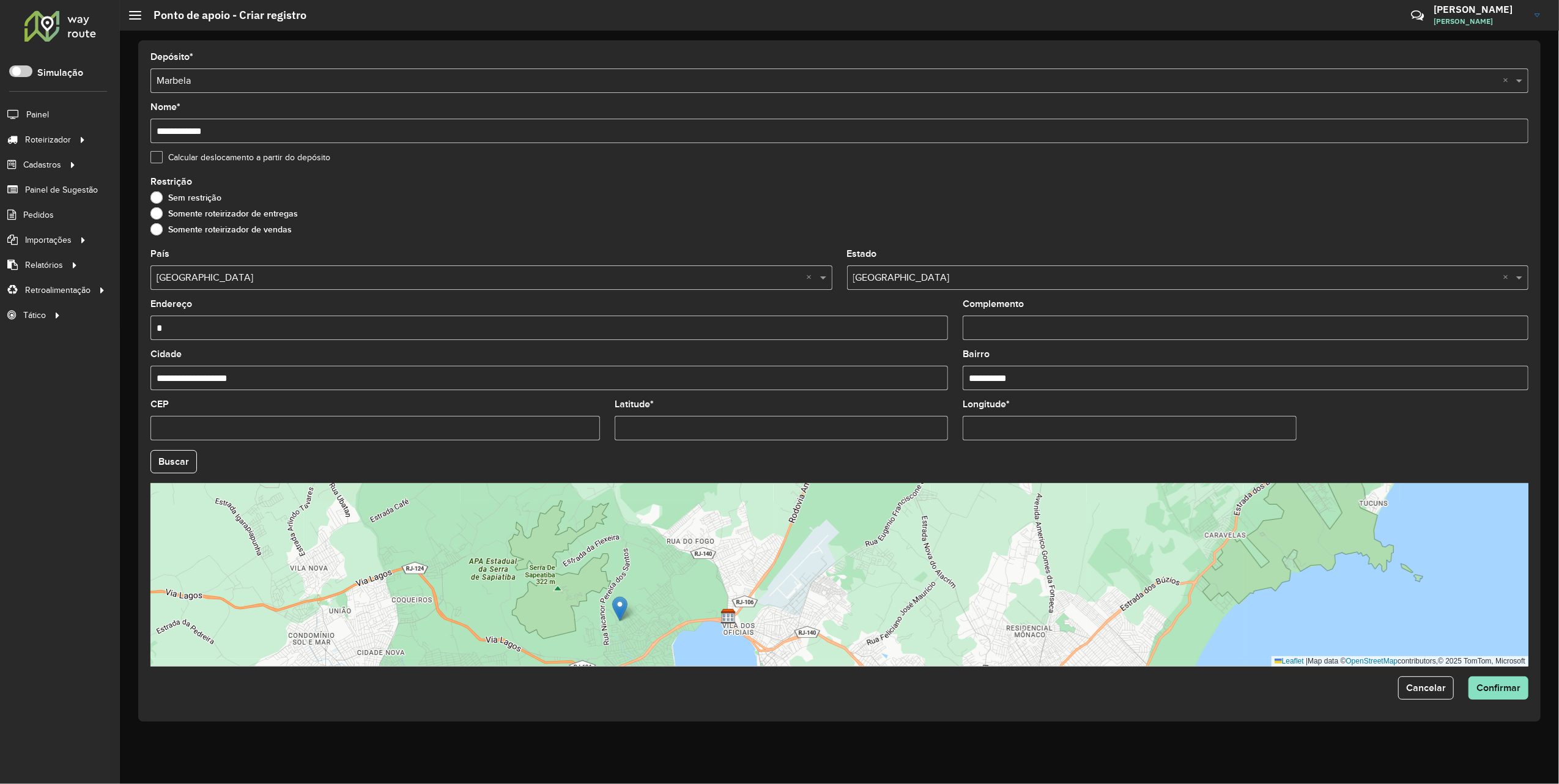
drag, startPoint x: 549, startPoint y: 625, endPoint x: 635, endPoint y: 560, distance: 107.8
click at [635, 560] on div "Leaflet | Map data © OpenStreetMap contributors,© 2025 TomTom, Microsoft" at bounding box center [839, 574] width 1378 height 183
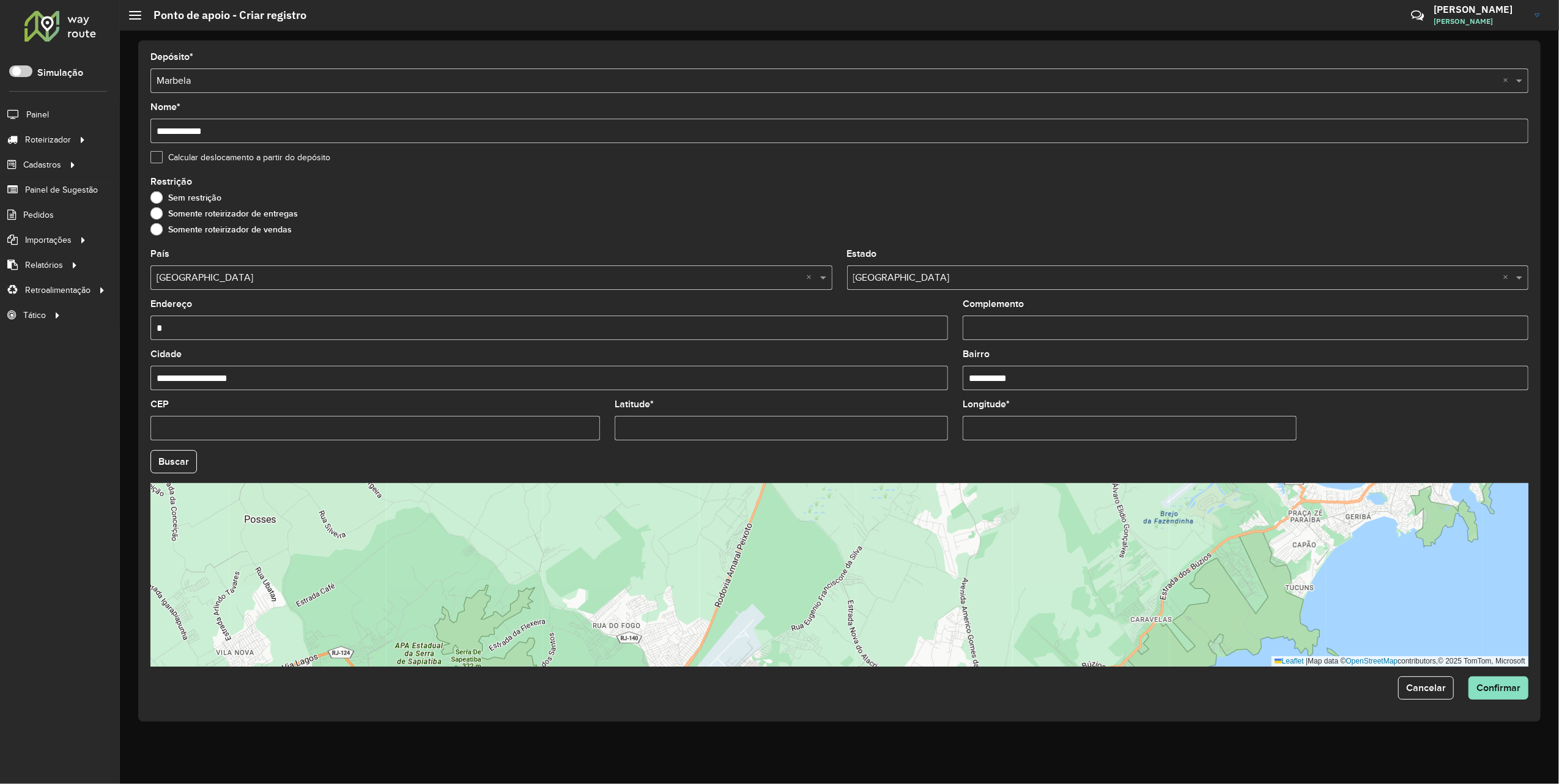
drag, startPoint x: 749, startPoint y: 556, endPoint x: 668, endPoint y: 644, distance: 119.6
click at [671, 644] on div "Leaflet | Map data © OpenStreetMap contributors,© 2025 TomTom, Microsoft" at bounding box center [839, 574] width 1378 height 183
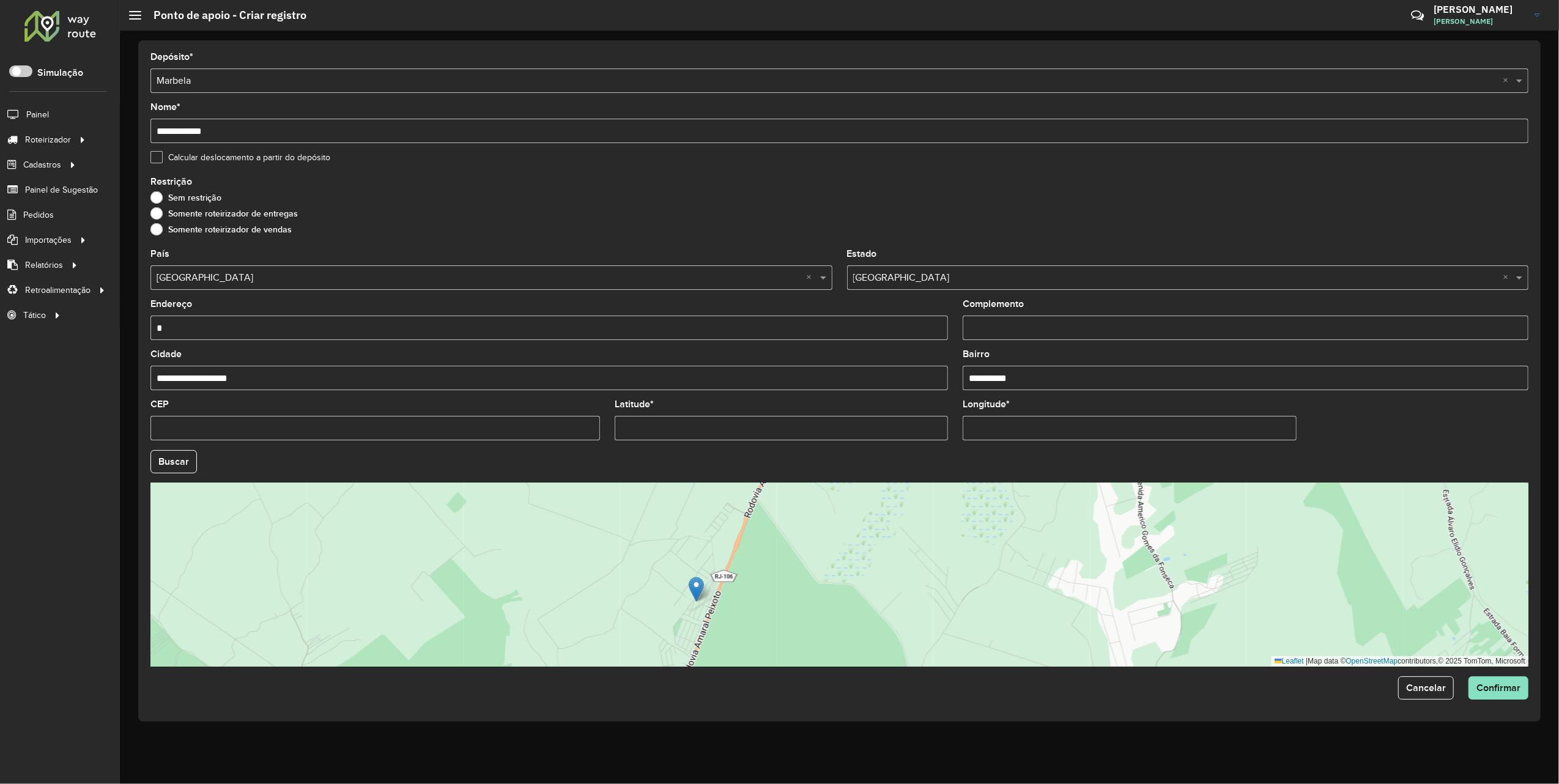
drag, startPoint x: 641, startPoint y: 629, endPoint x: 696, endPoint y: 587, distance: 69.2
click at [696, 587] on img at bounding box center [696, 589] width 15 height 25
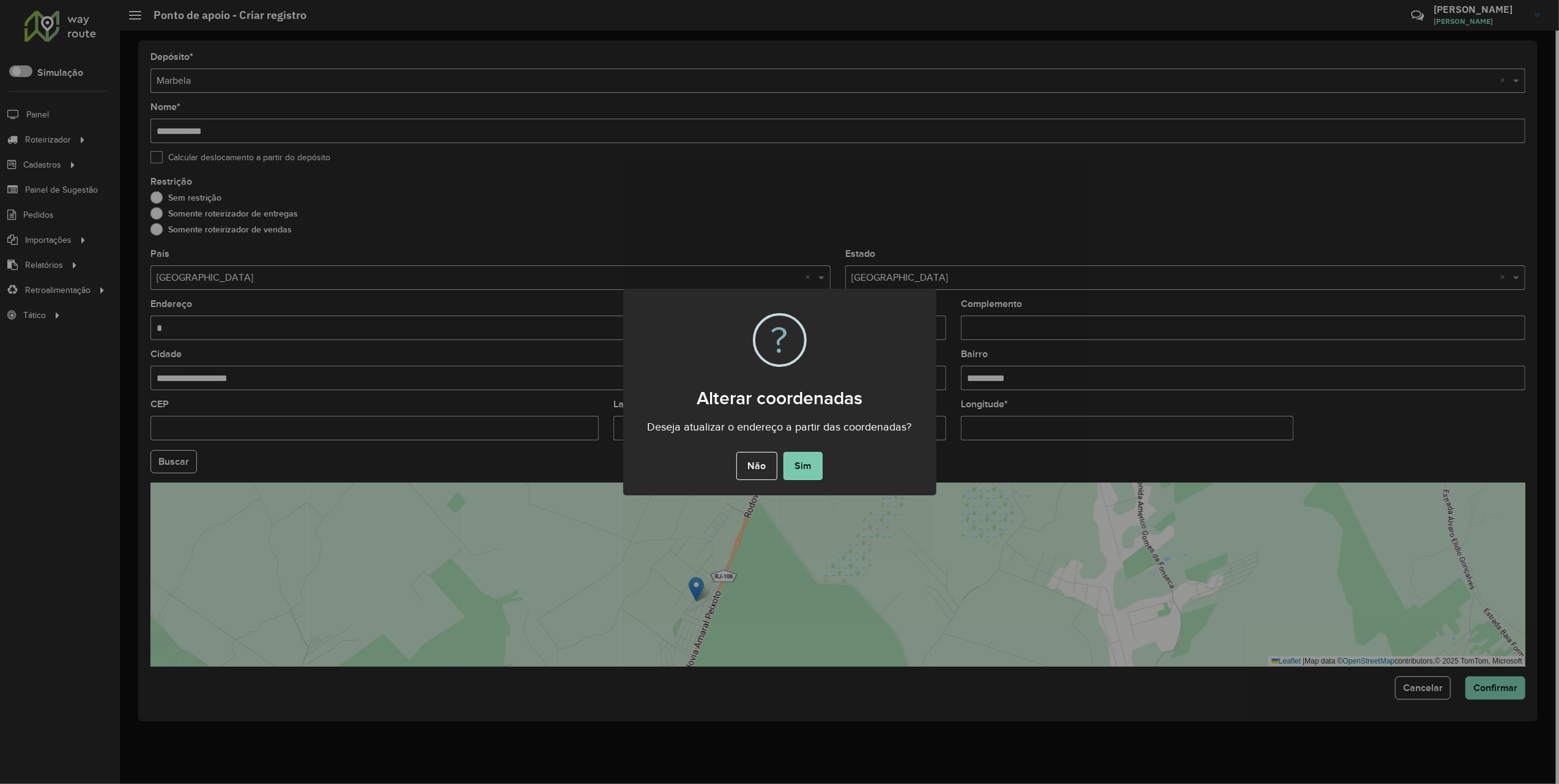
click at [803, 459] on button "Sim" at bounding box center [803, 466] width 39 height 28
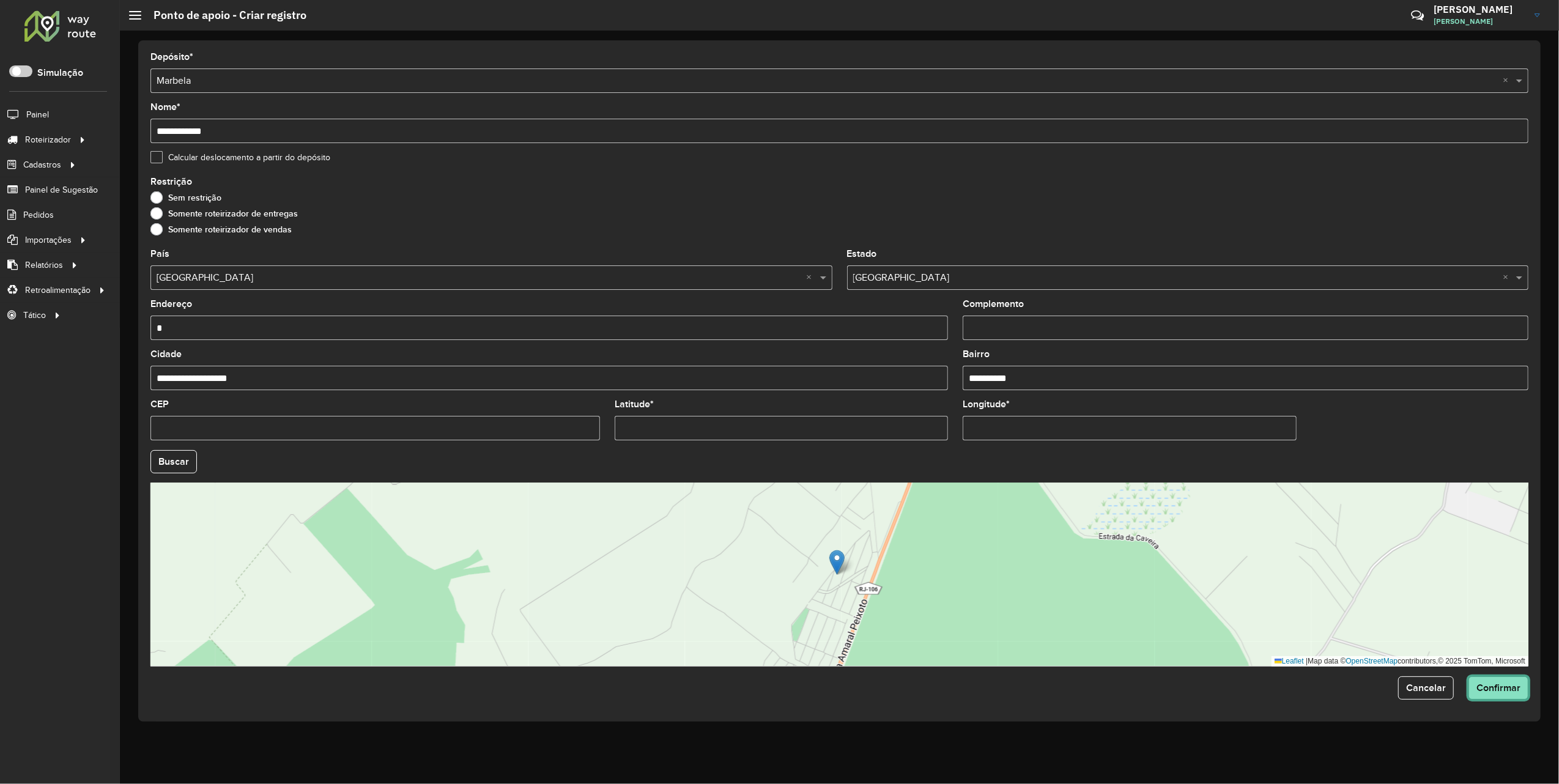
click at [1513, 682] on span "Confirmar" at bounding box center [1499, 688] width 44 height 10
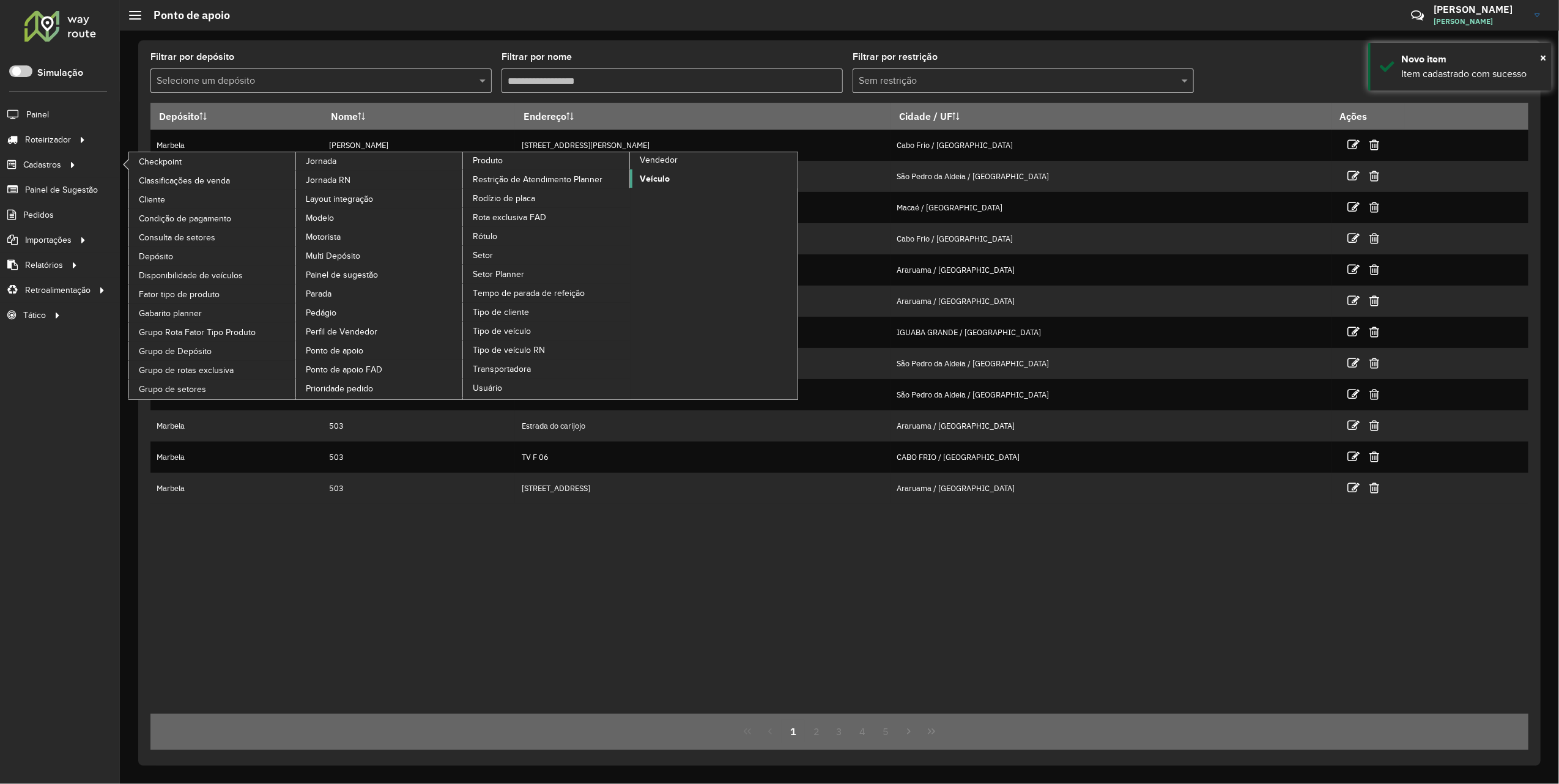
click at [659, 181] on span "Veículo" at bounding box center [655, 178] width 30 height 13
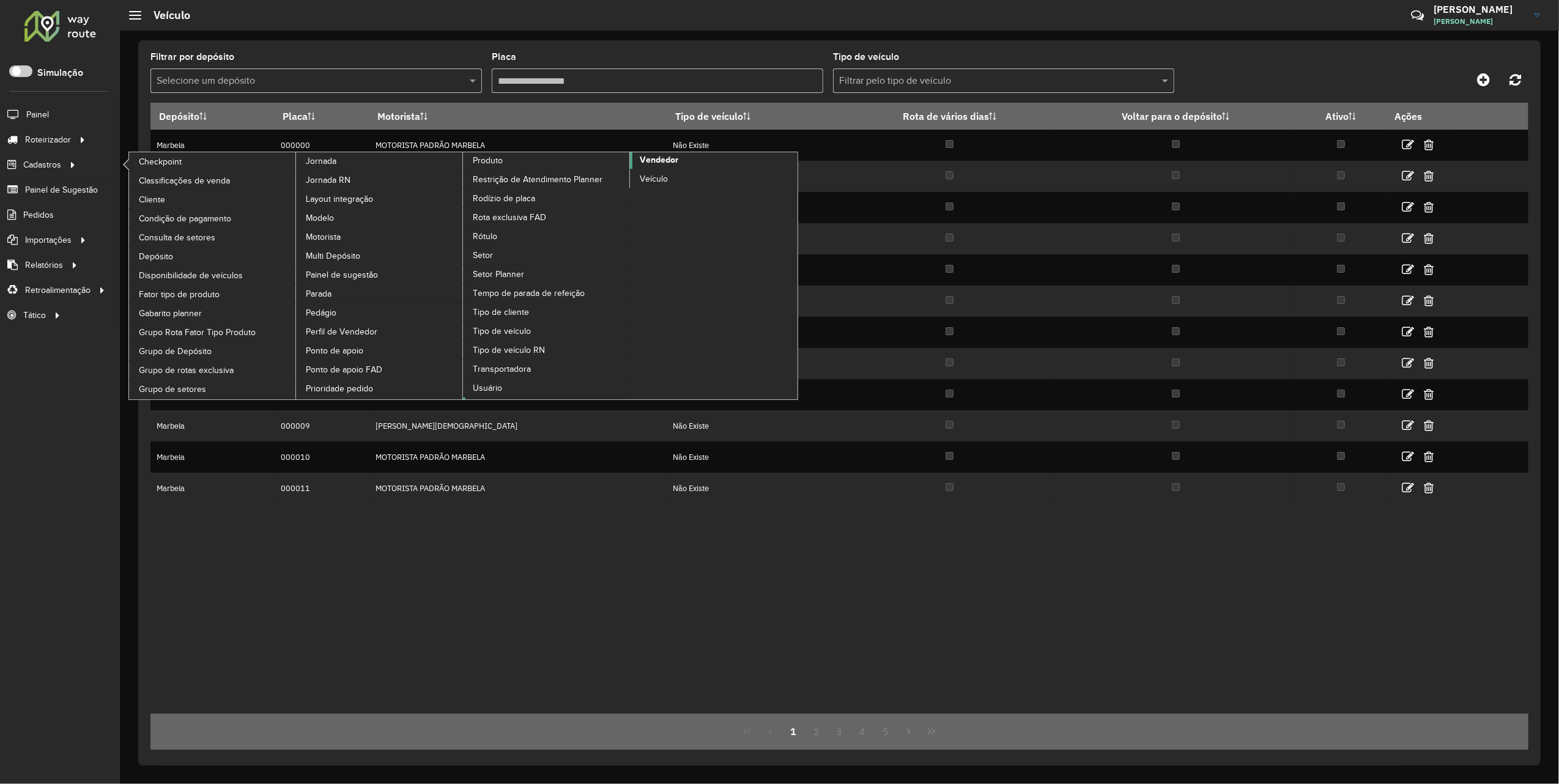
click at [683, 166] on link "Vendedor" at bounding box center [630, 276] width 334 height 247
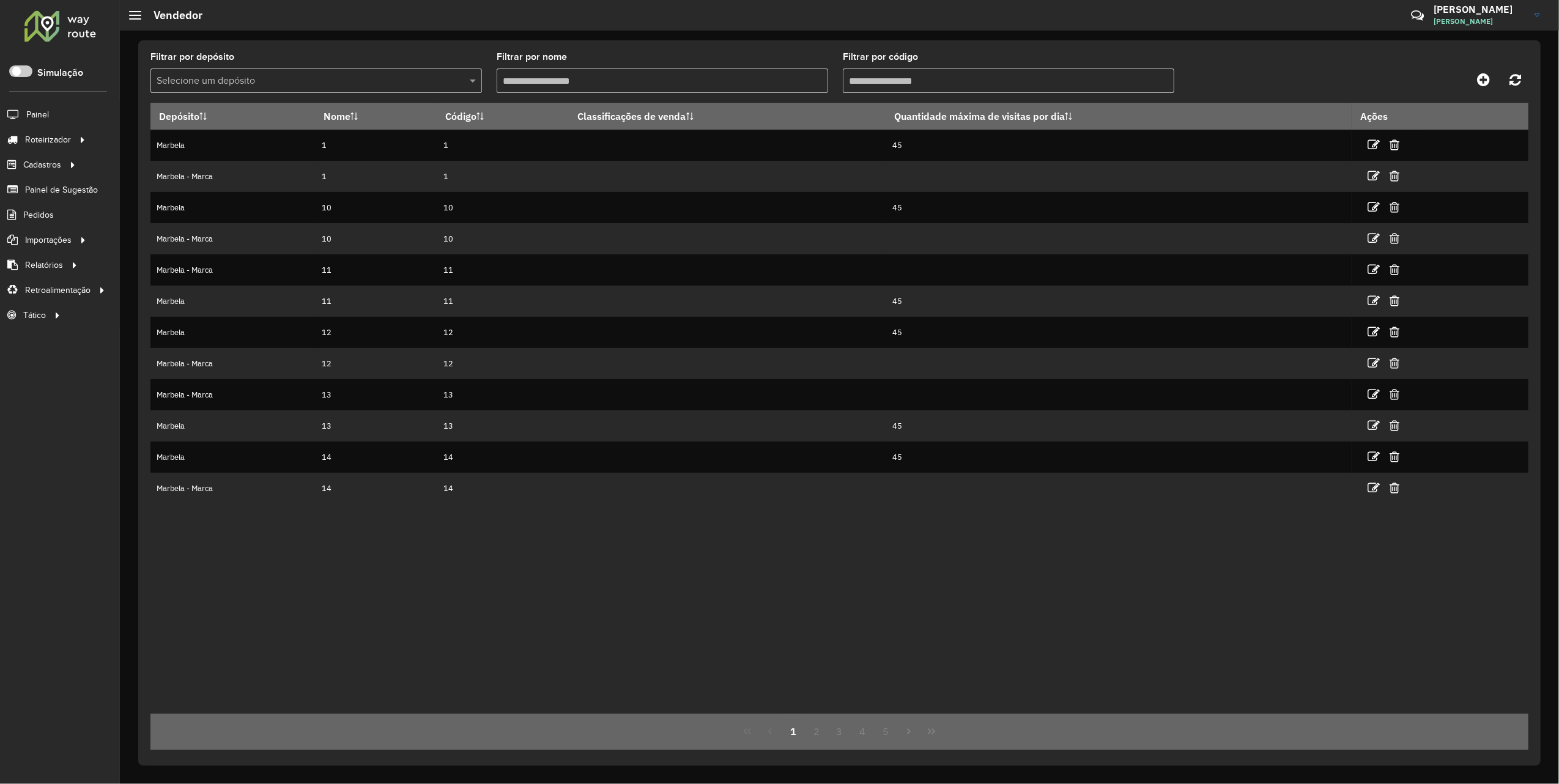
click at [975, 85] on input "Filtrar por código" at bounding box center [1009, 80] width 331 height 24
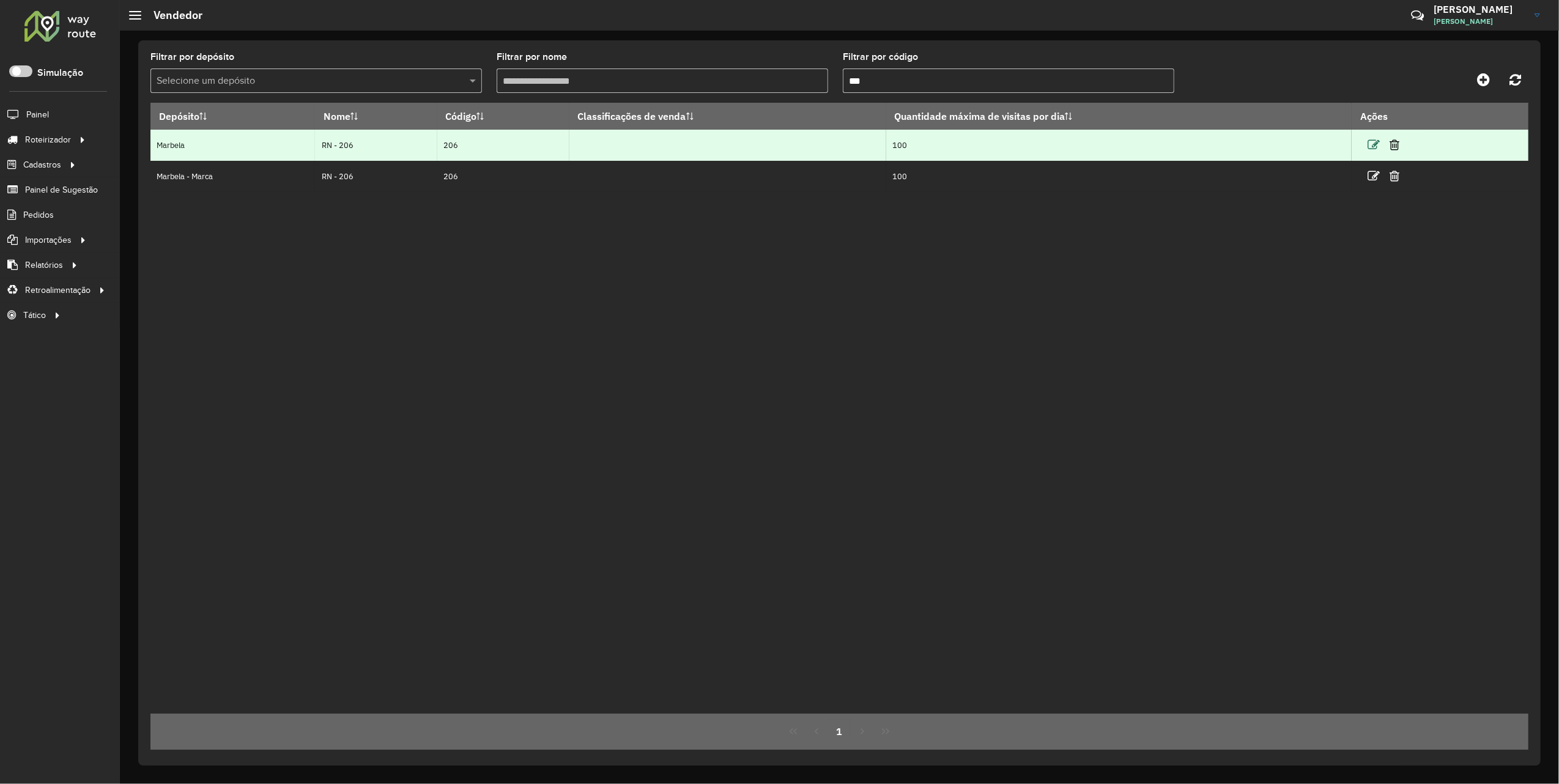
type input "***"
click at [1375, 144] on icon at bounding box center [1373, 145] width 13 height 13
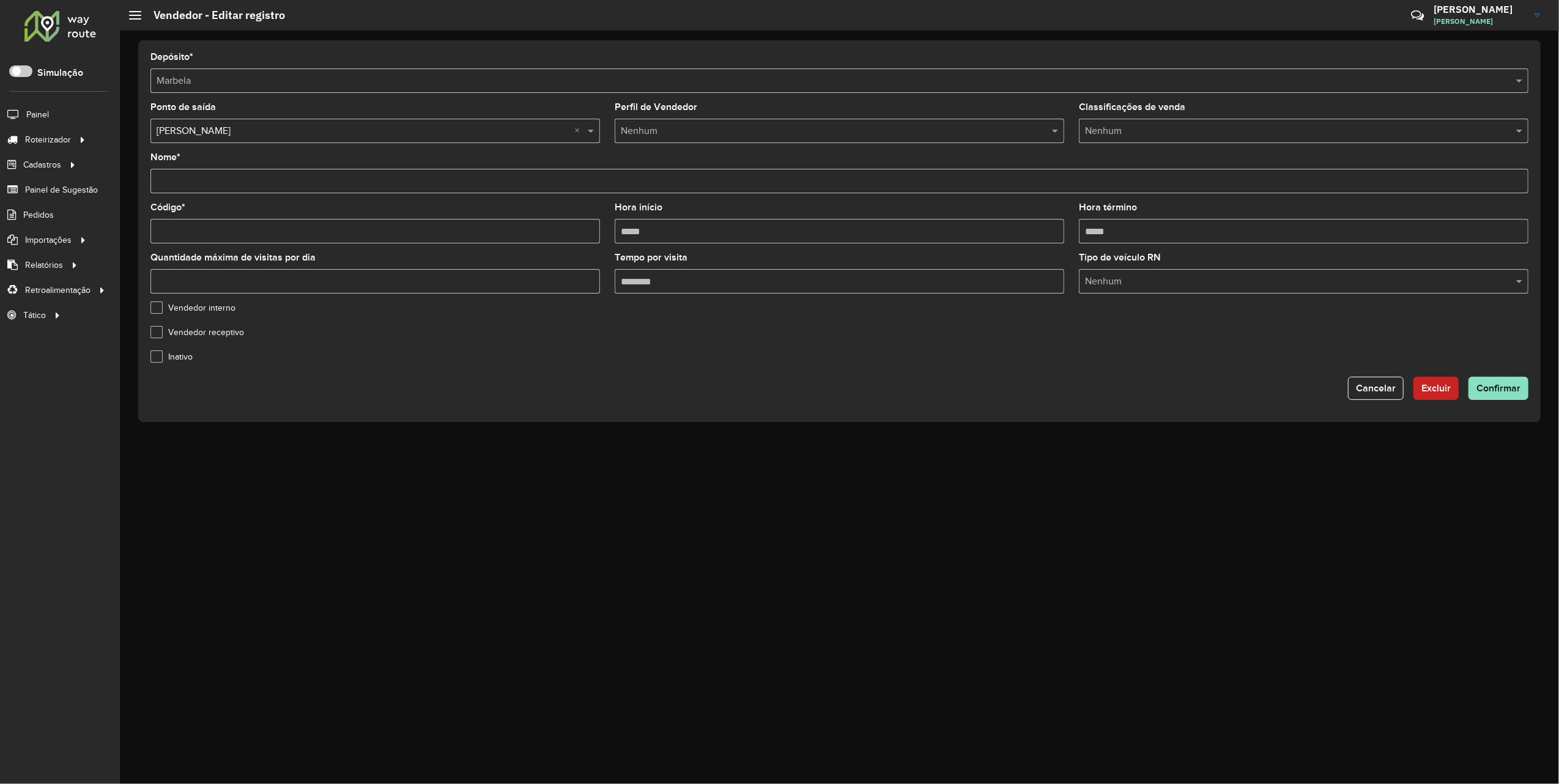
click at [333, 135] on input "text" at bounding box center [363, 132] width 413 height 15
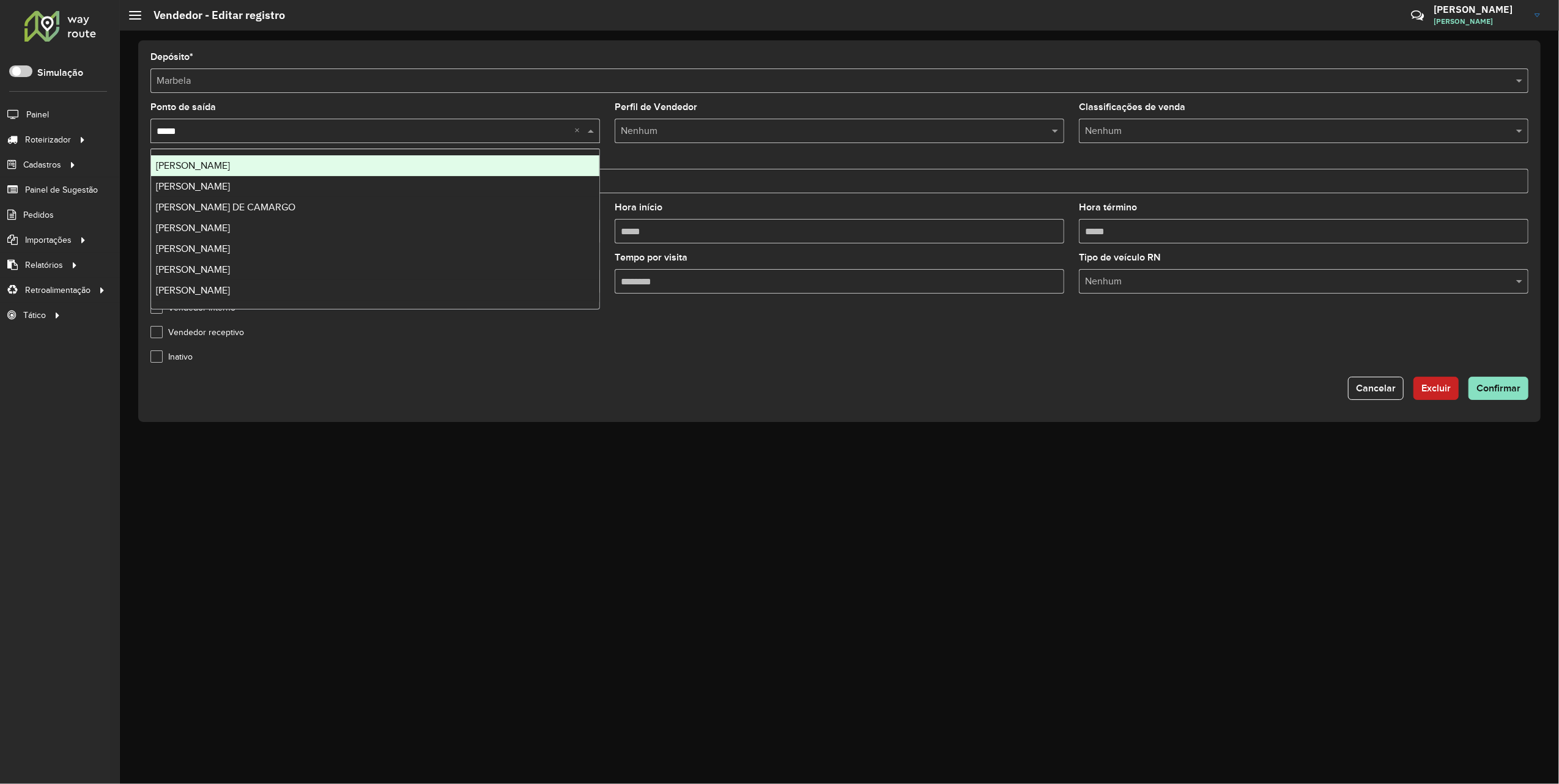
type input "******"
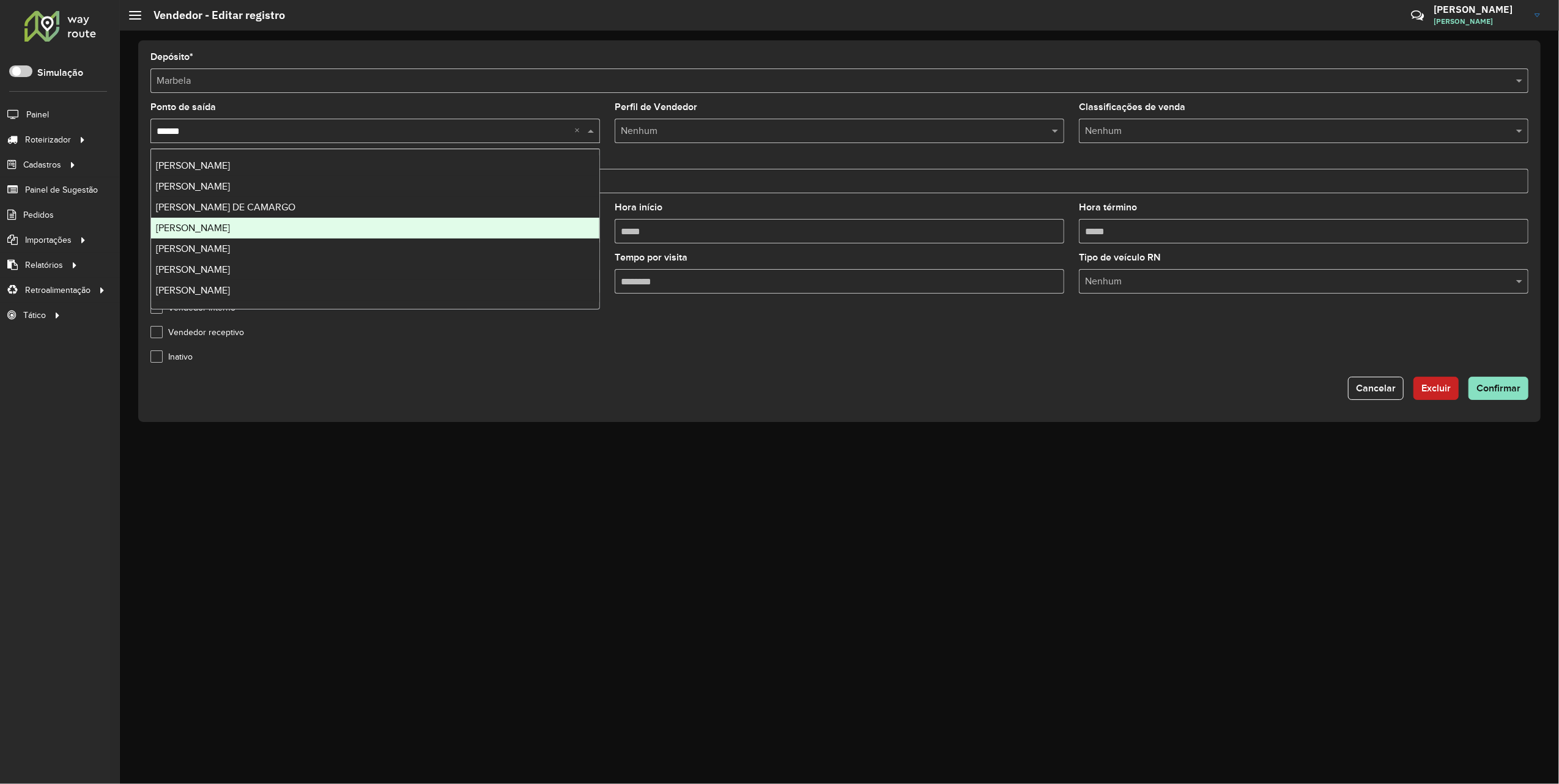
click at [242, 225] on div "MARCOS SALIN" at bounding box center [375, 228] width 448 height 21
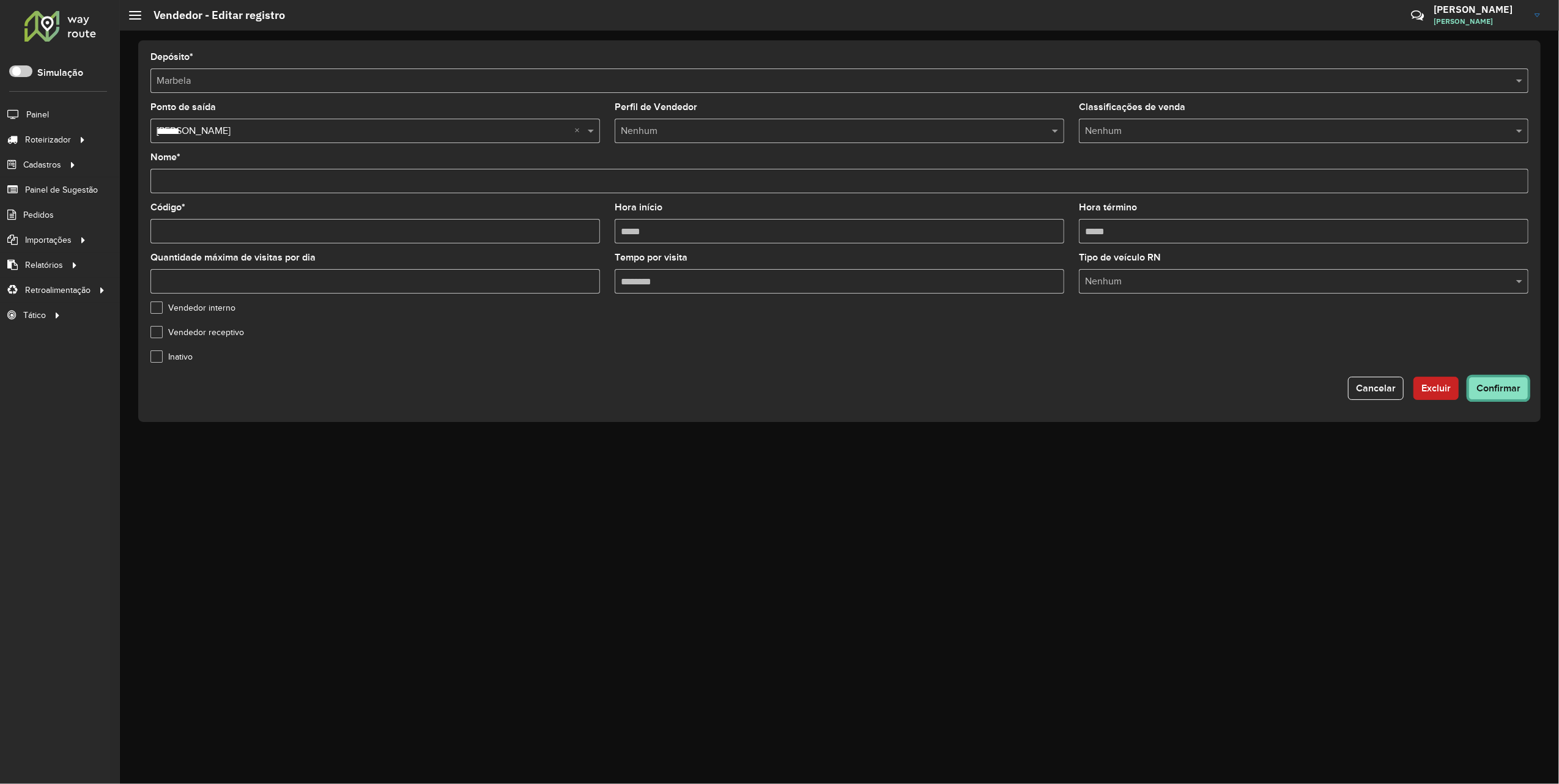
click at [1513, 387] on span "Confirmar" at bounding box center [1499, 388] width 44 height 10
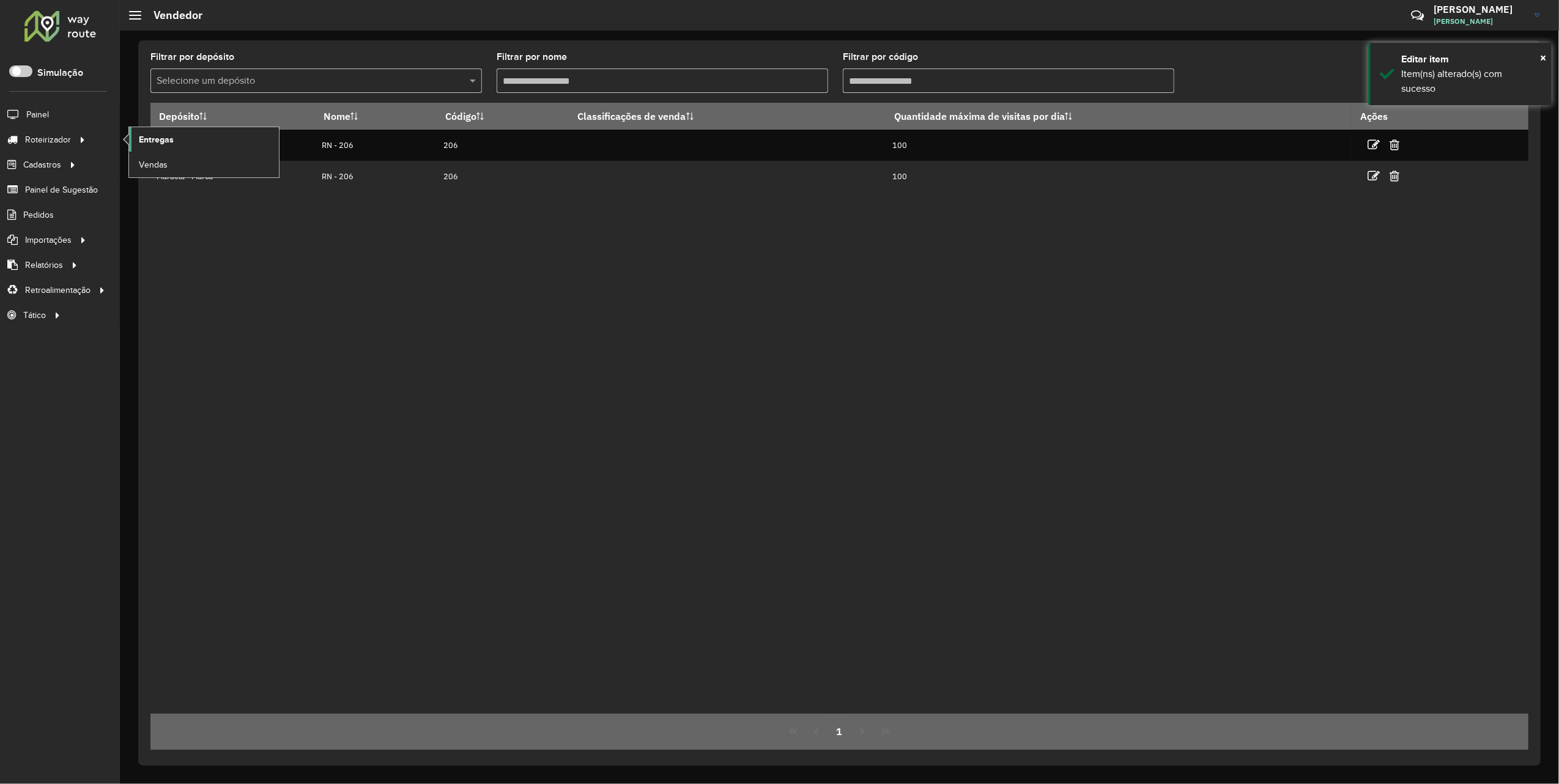
click at [157, 145] on span "Entregas" at bounding box center [156, 139] width 35 height 13
click at [160, 166] on span "Vendas" at bounding box center [154, 164] width 30 height 13
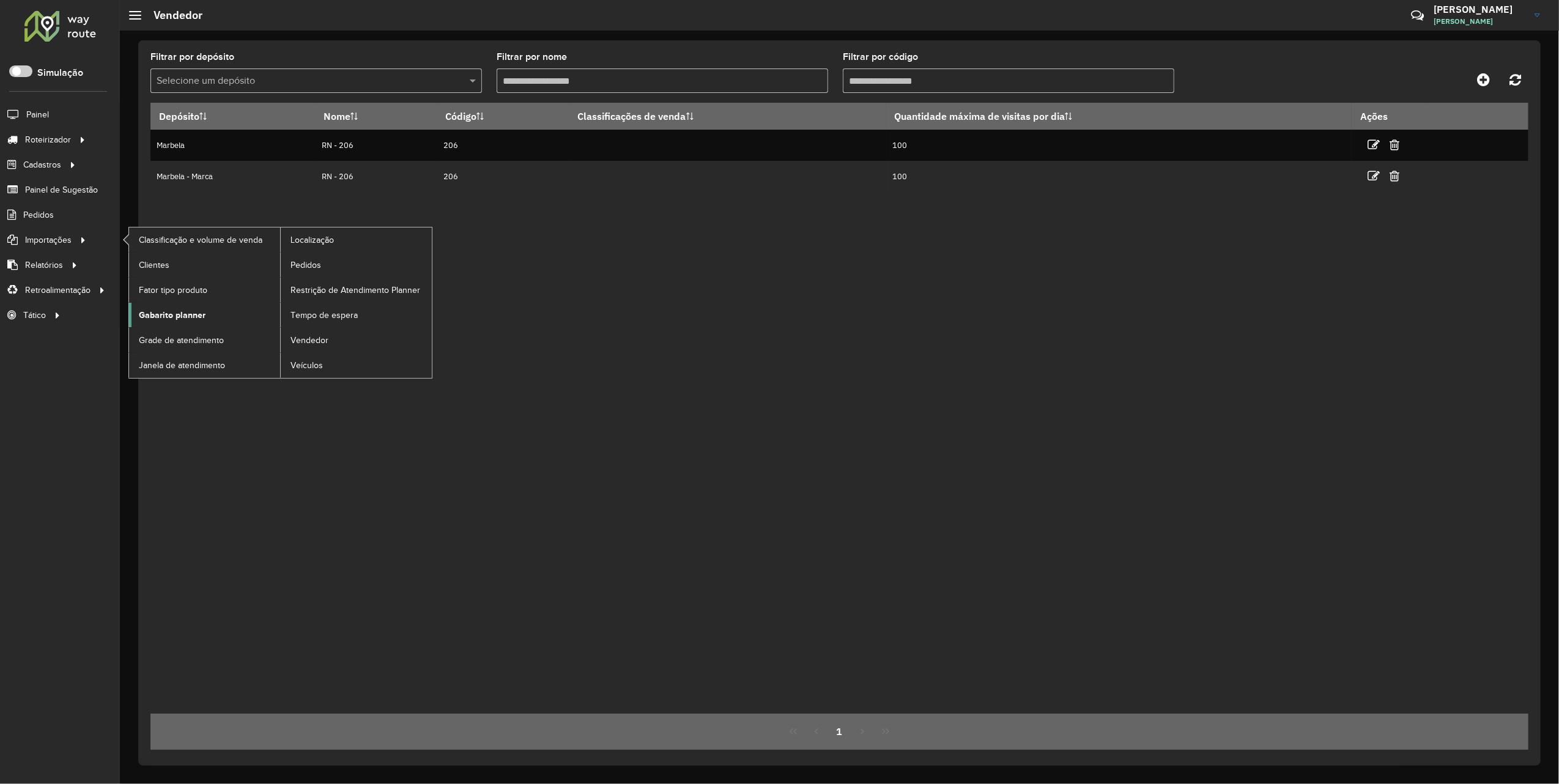
click at [214, 317] on link "Gabarito planner" at bounding box center [204, 314] width 151 height 24
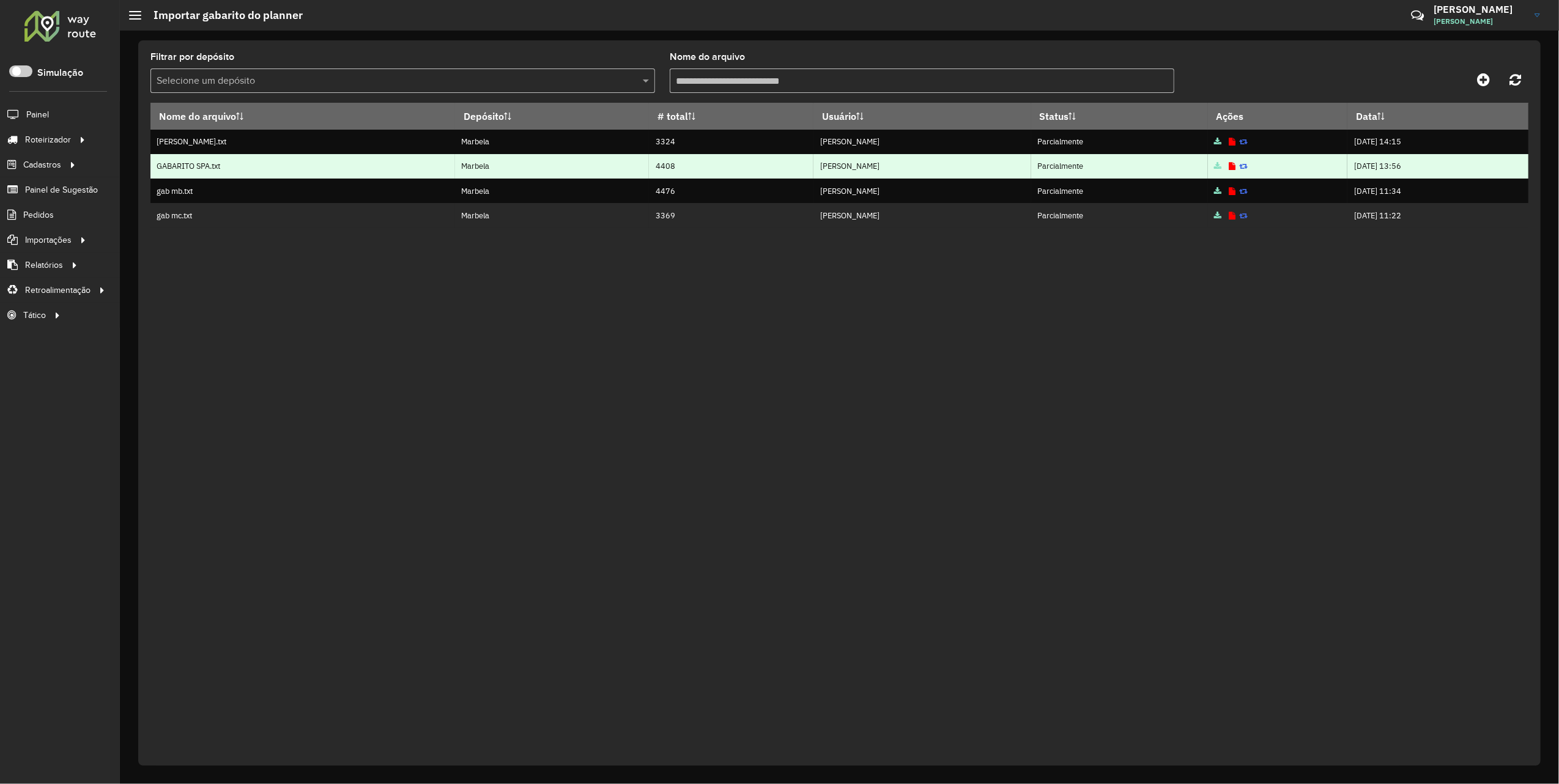
click at [1239, 163] on icon at bounding box center [1244, 166] width 9 height 8
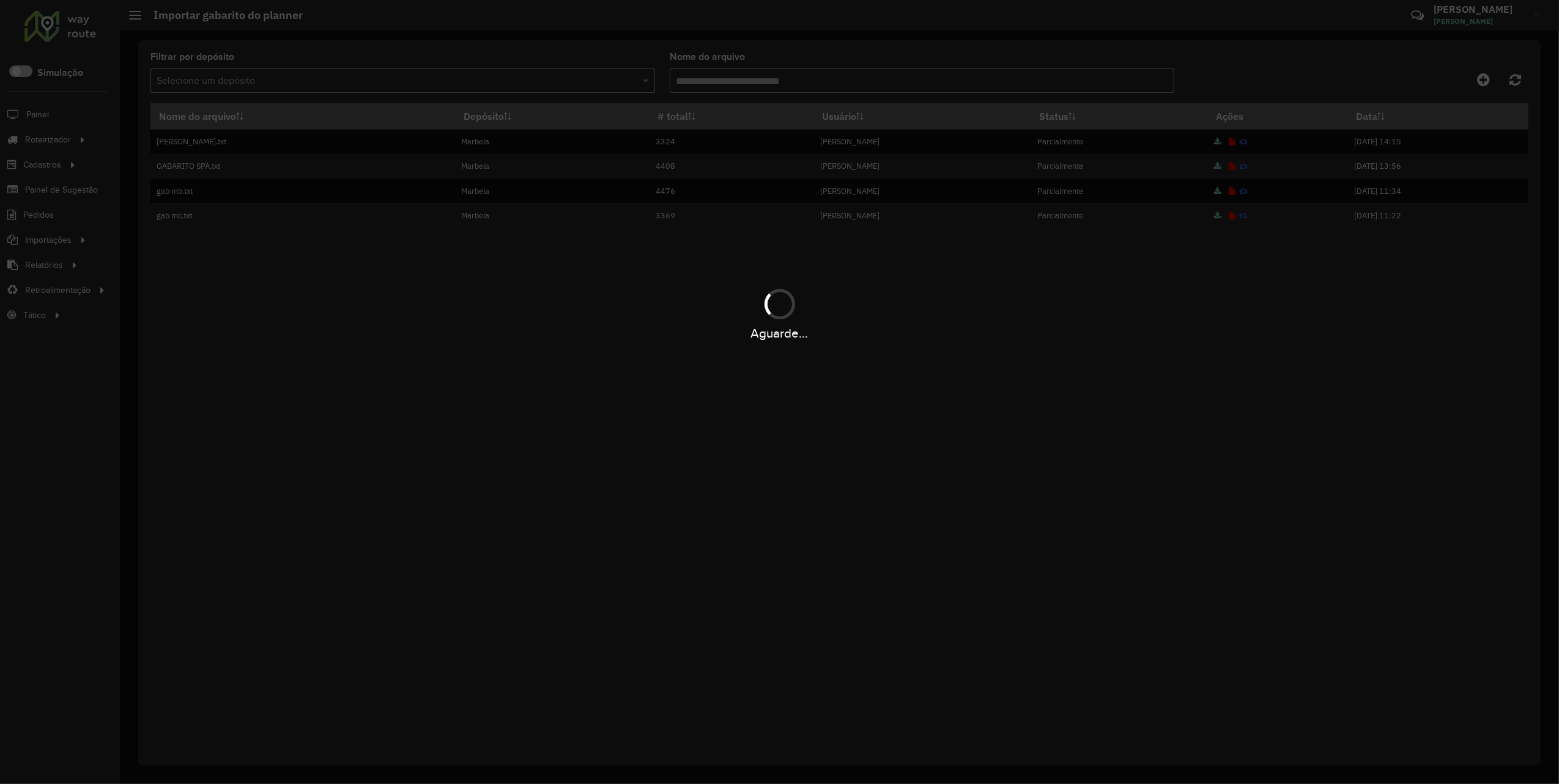
click at [891, 370] on div "Aguarde..." at bounding box center [779, 392] width 1559 height 784
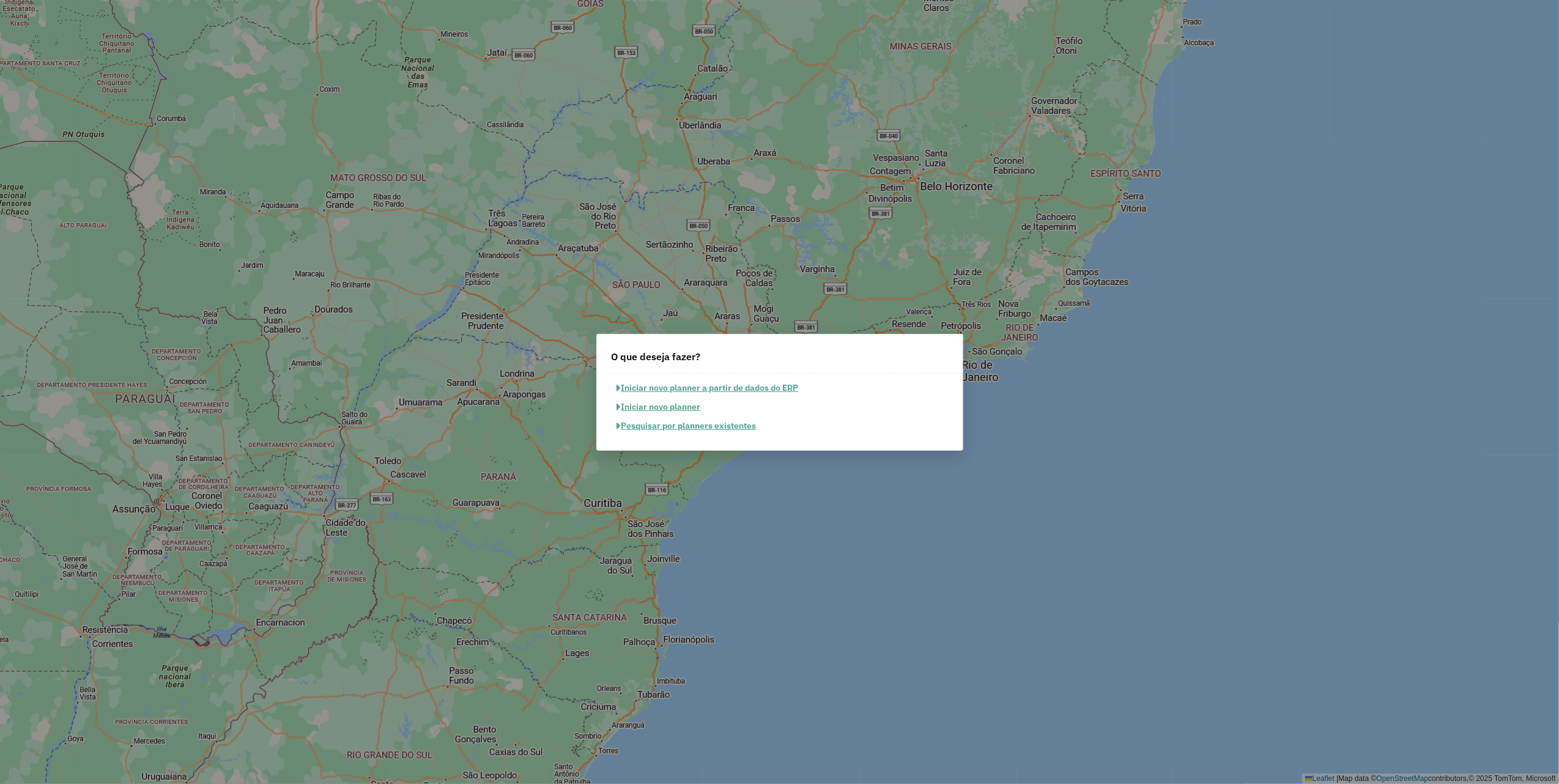
click at [722, 431] on button "Pesquisar por planners existentes" at bounding box center [687, 426] width 150 height 19
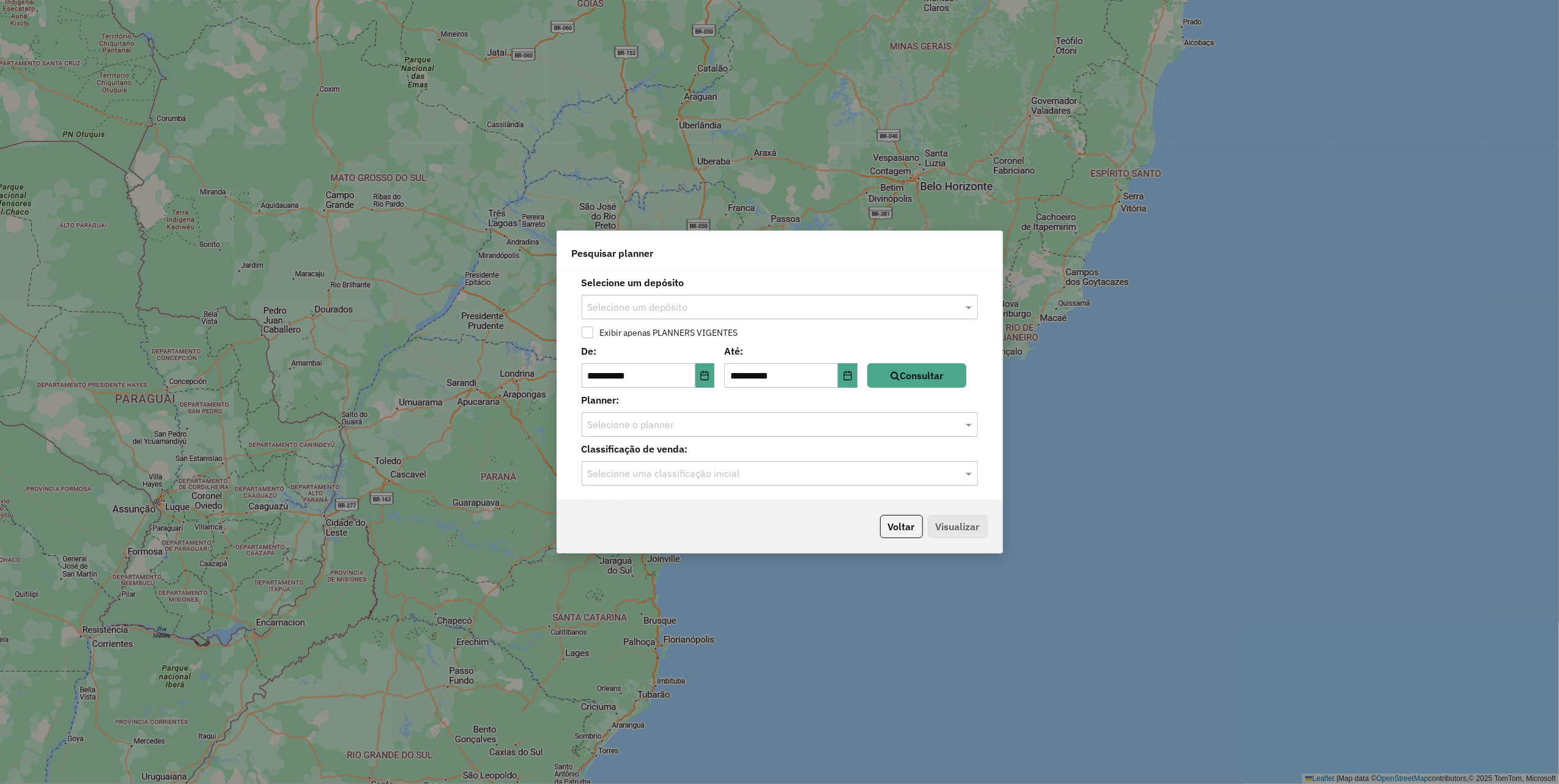
click at [683, 305] on input "text" at bounding box center [767, 308] width 359 height 15
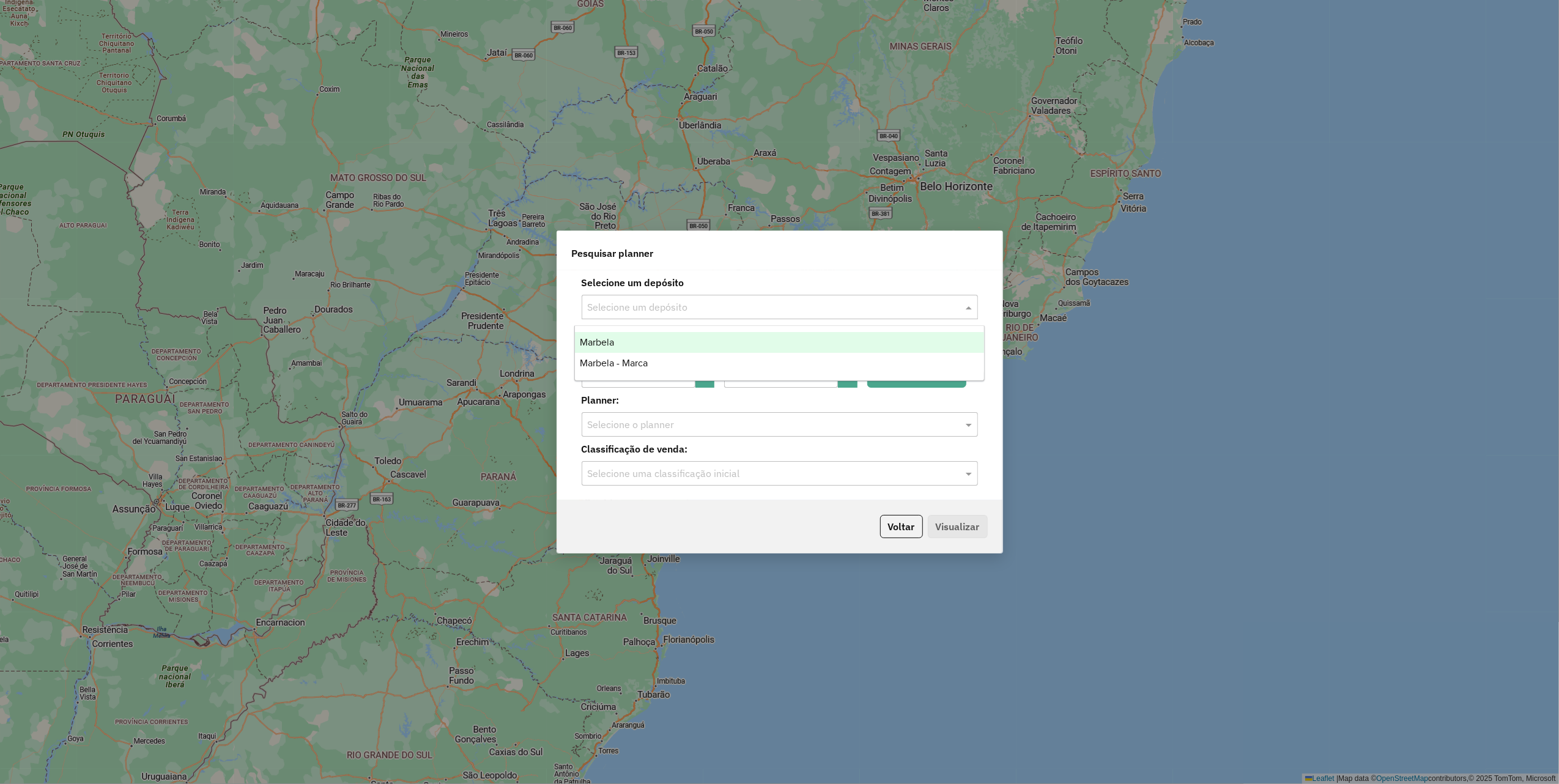
click at [636, 346] on div "Marbela" at bounding box center [780, 342] width 409 height 21
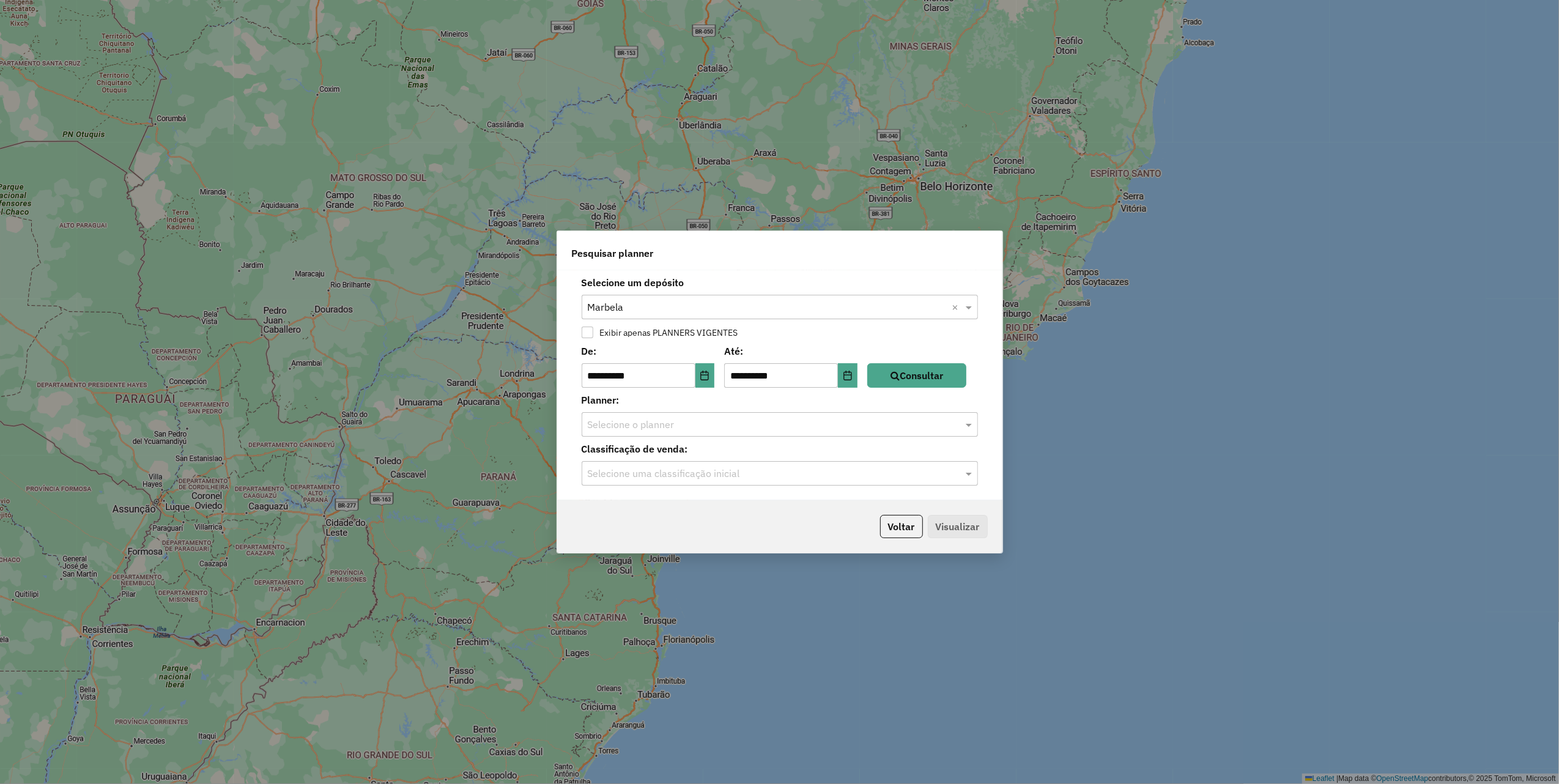
click at [705, 434] on div "Selecione o planner" at bounding box center [780, 424] width 396 height 24
click at [651, 423] on input "text" at bounding box center [767, 425] width 359 height 15
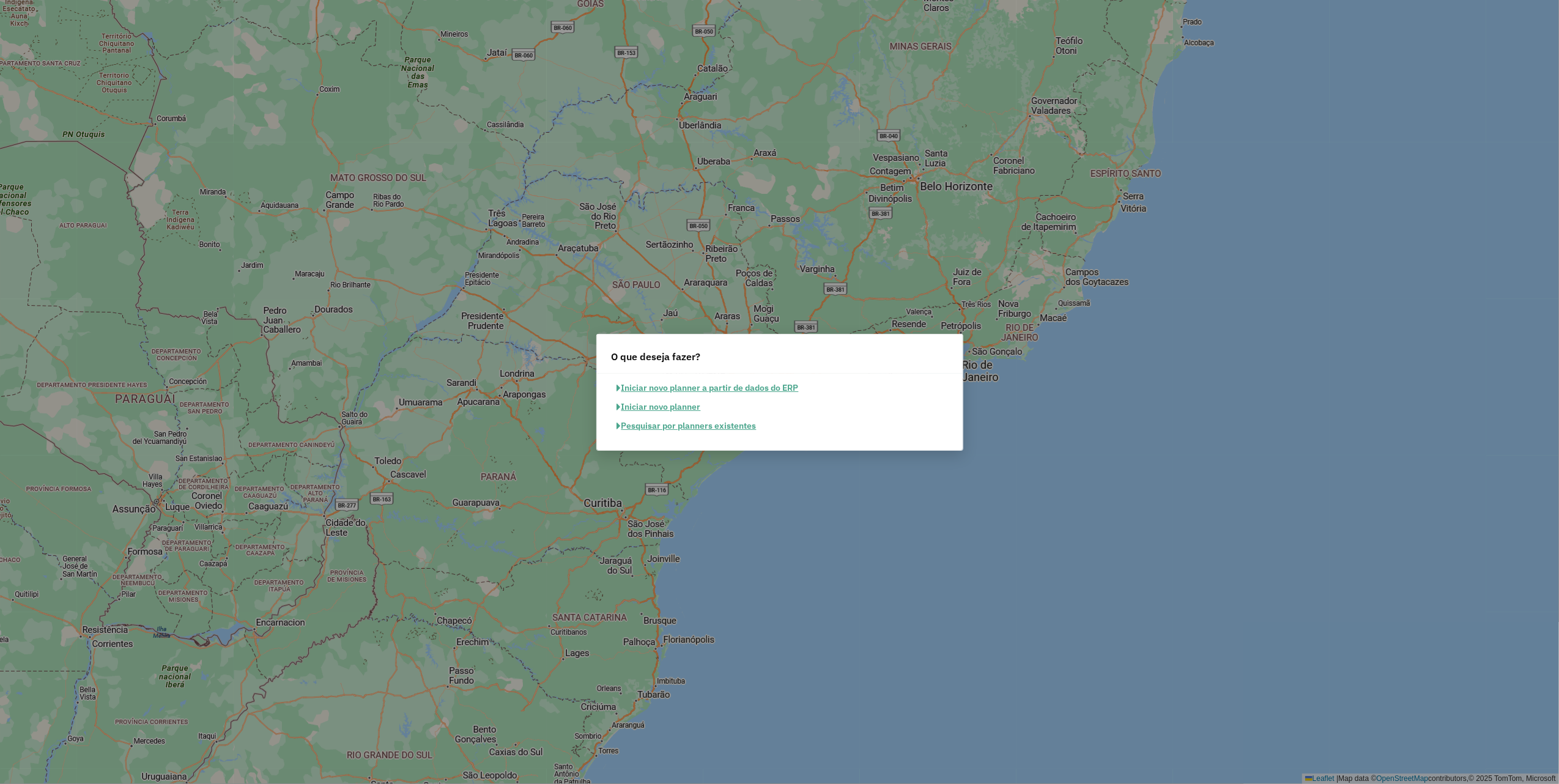
click at [678, 404] on button "Iniciar novo planner" at bounding box center [659, 407] width 95 height 19
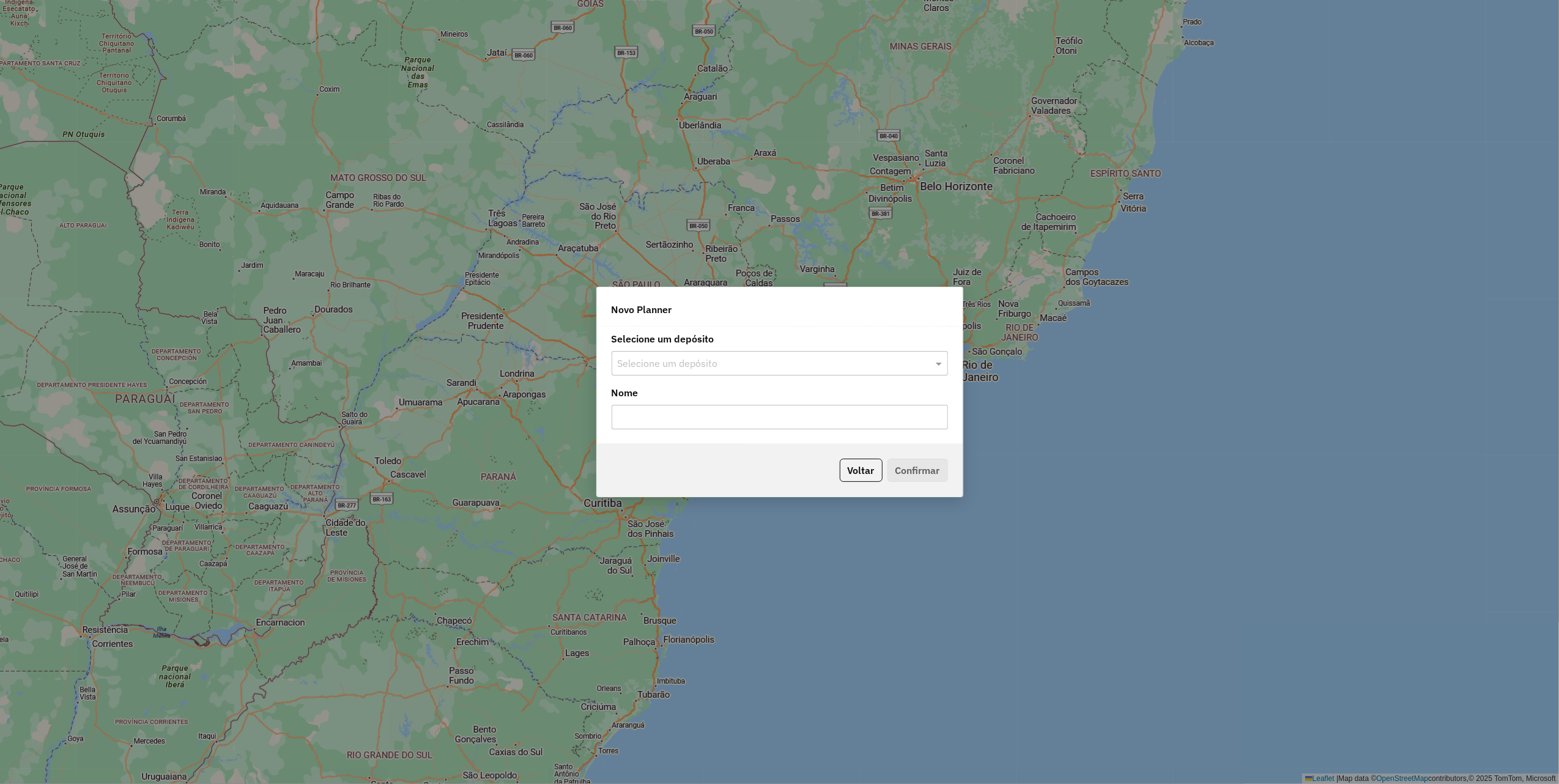
click at [747, 353] on div "Selecione um depósito" at bounding box center [780, 363] width 337 height 24
click at [657, 398] on div "Marbela" at bounding box center [779, 398] width 334 height 21
click at [683, 412] on input "text" at bounding box center [780, 417] width 337 height 24
click at [672, 416] on input "**********" at bounding box center [780, 417] width 337 height 24
type input "**********"
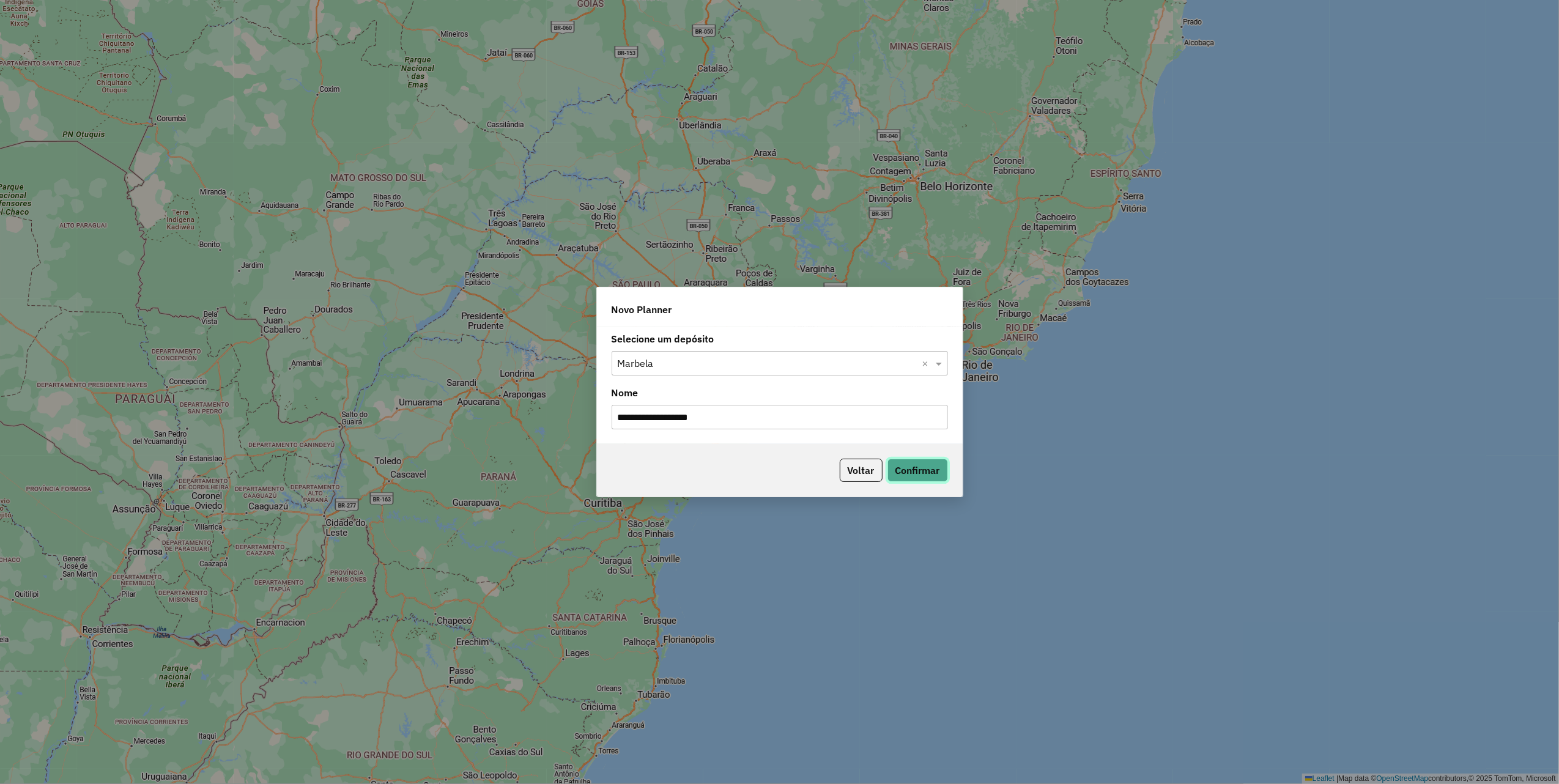
click at [909, 473] on button "Confirmar" at bounding box center [918, 470] width 60 height 24
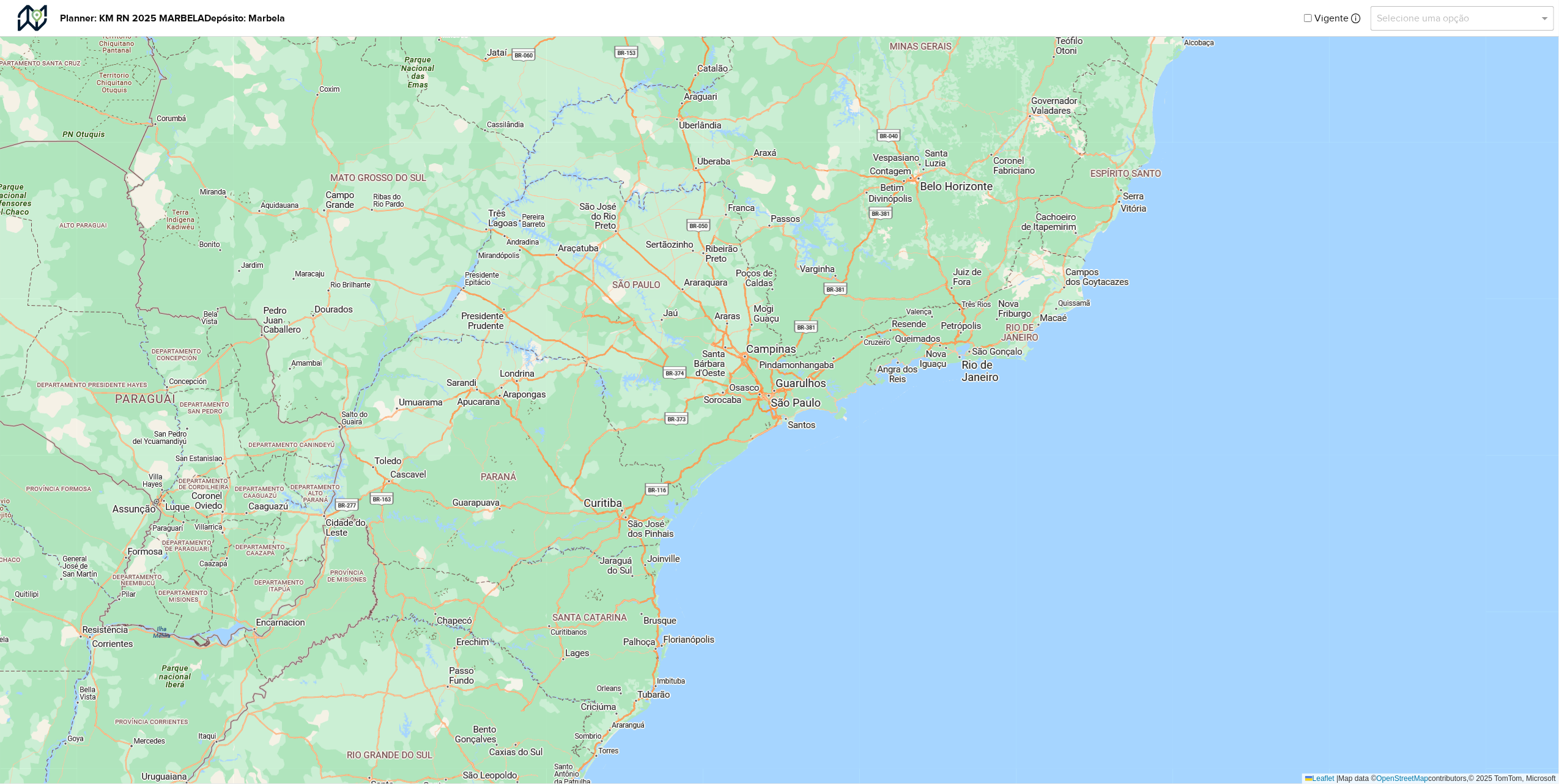
click at [1400, 32] on div "Planner: KM RN 2025 [PERSON_NAME]: Marbela Vigente Selecione uma opção" at bounding box center [779, 18] width 1559 height 37
click at [1404, 26] on div "Selecione uma opção" at bounding box center [1462, 18] width 183 height 24
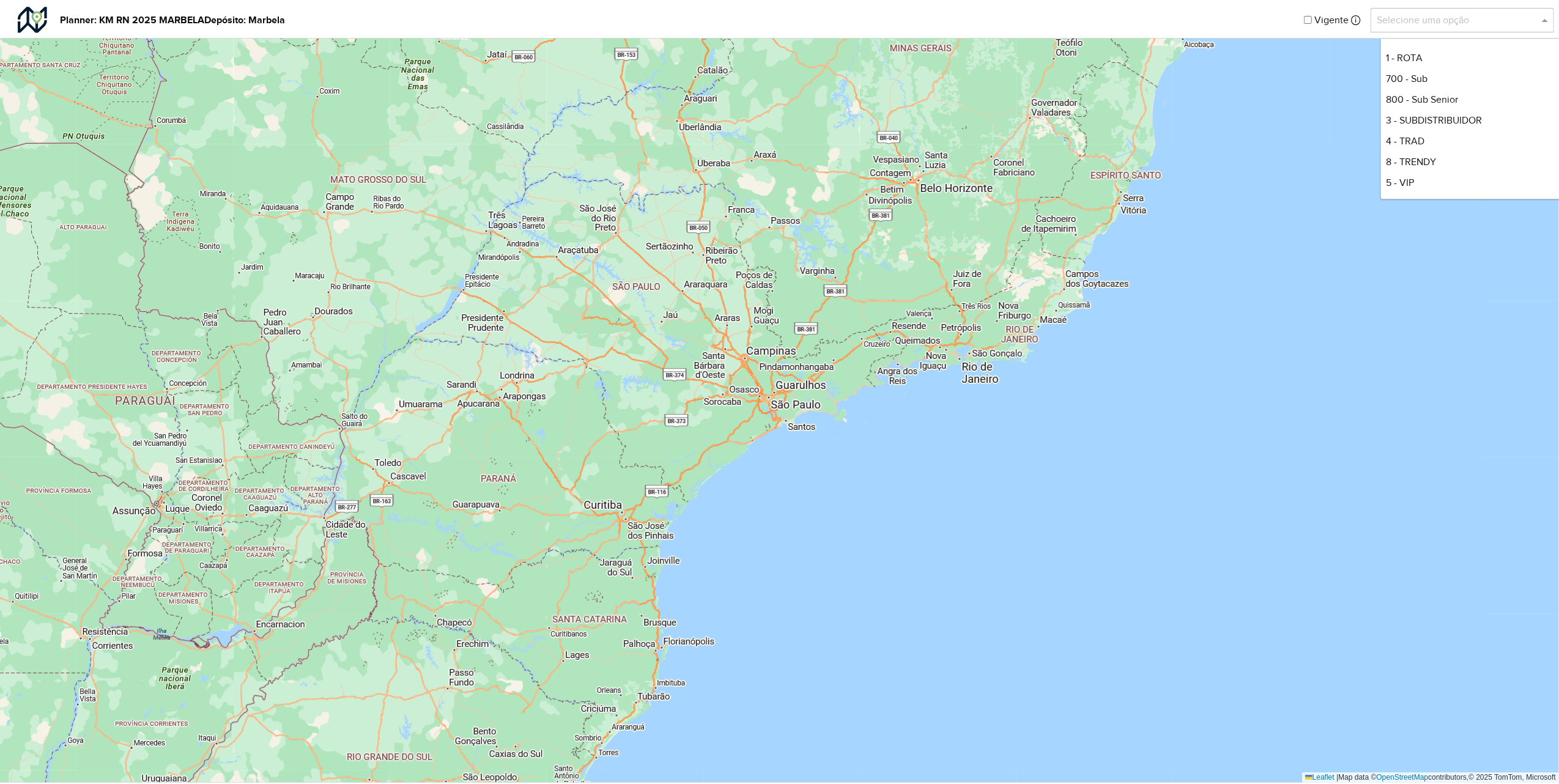
scroll to position [311, 0]
click at [1412, 59] on div "1 - ROTA" at bounding box center [1472, 55] width 183 height 21
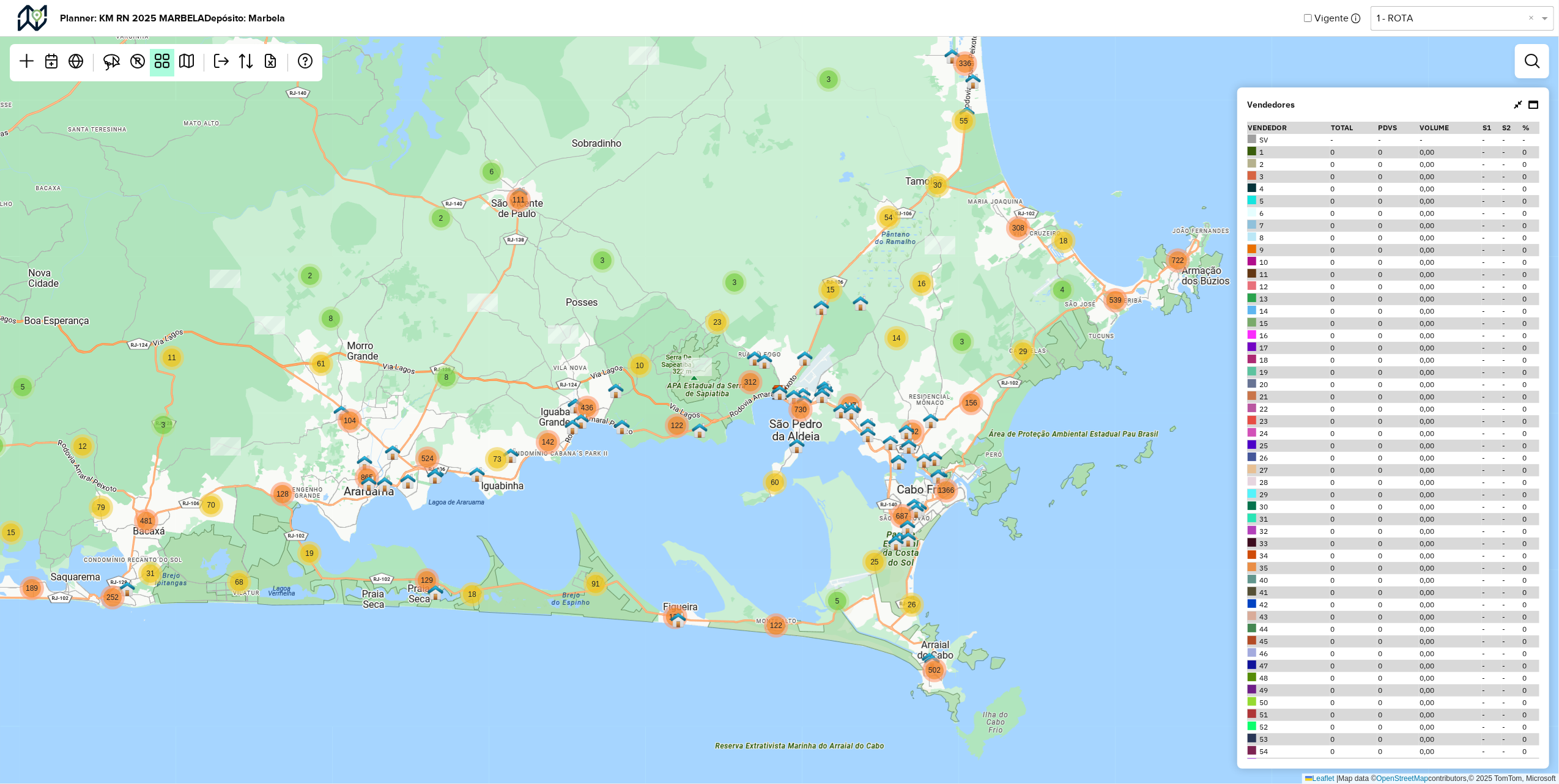
click at [160, 67] on em at bounding box center [162, 61] width 15 height 15
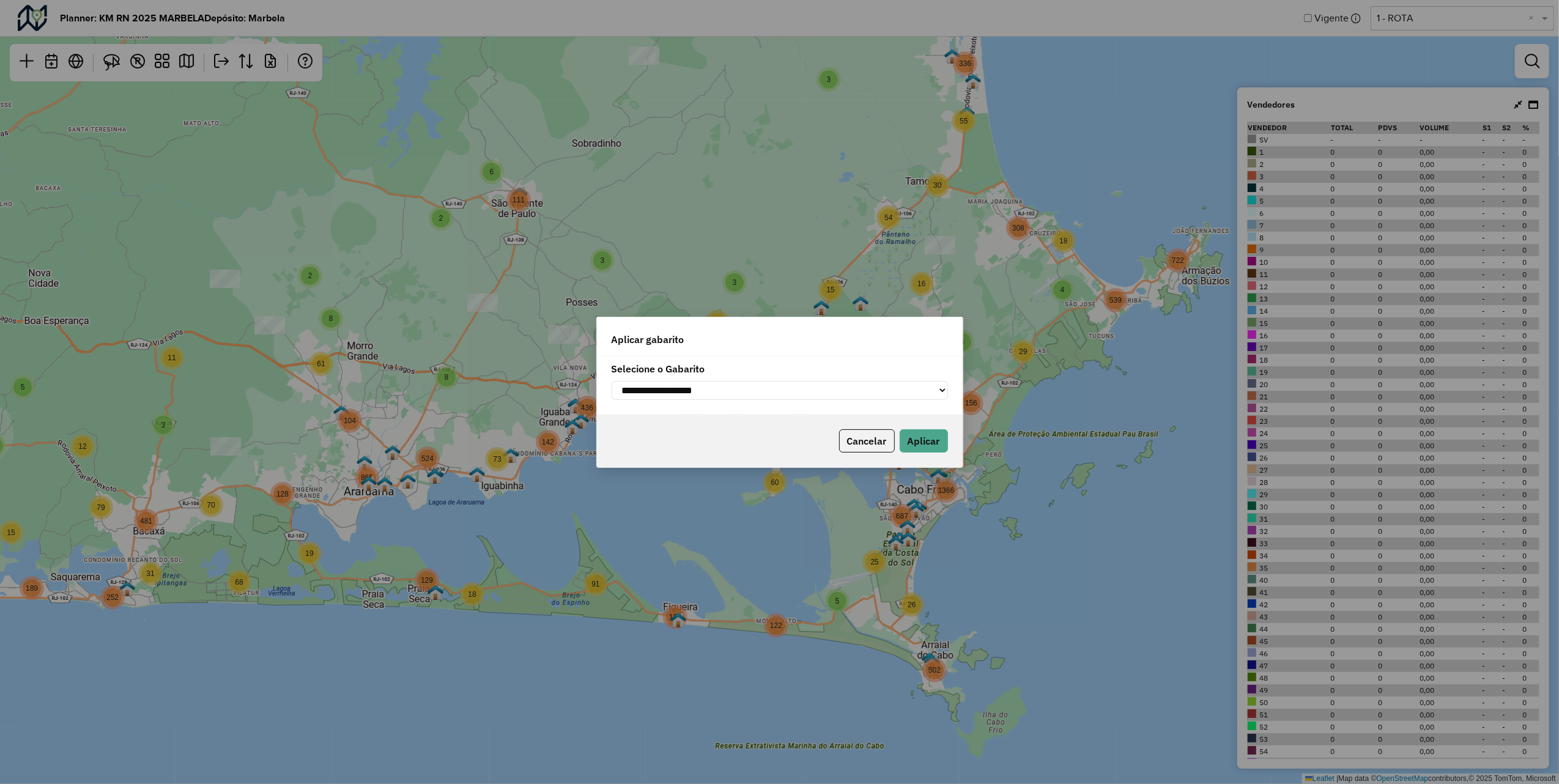
click at [673, 390] on select "**********" at bounding box center [780, 390] width 337 height 19
select select "*********"
click at [612, 381] on select "**********" at bounding box center [780, 390] width 337 height 19
click at [909, 440] on button "Aplicar" at bounding box center [924, 441] width 49 height 24
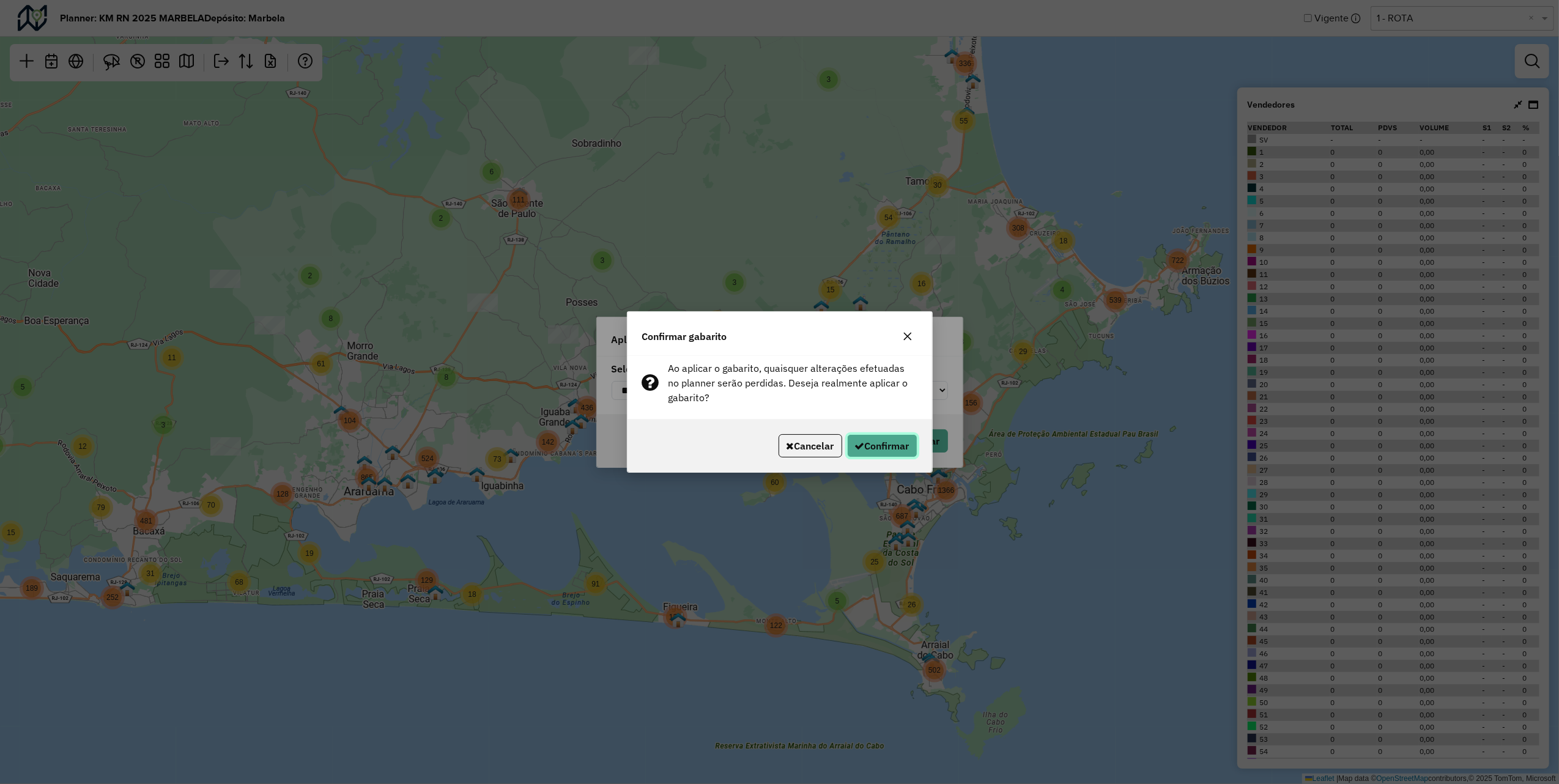
click at [875, 441] on button "Confirmar" at bounding box center [882, 446] width 71 height 24
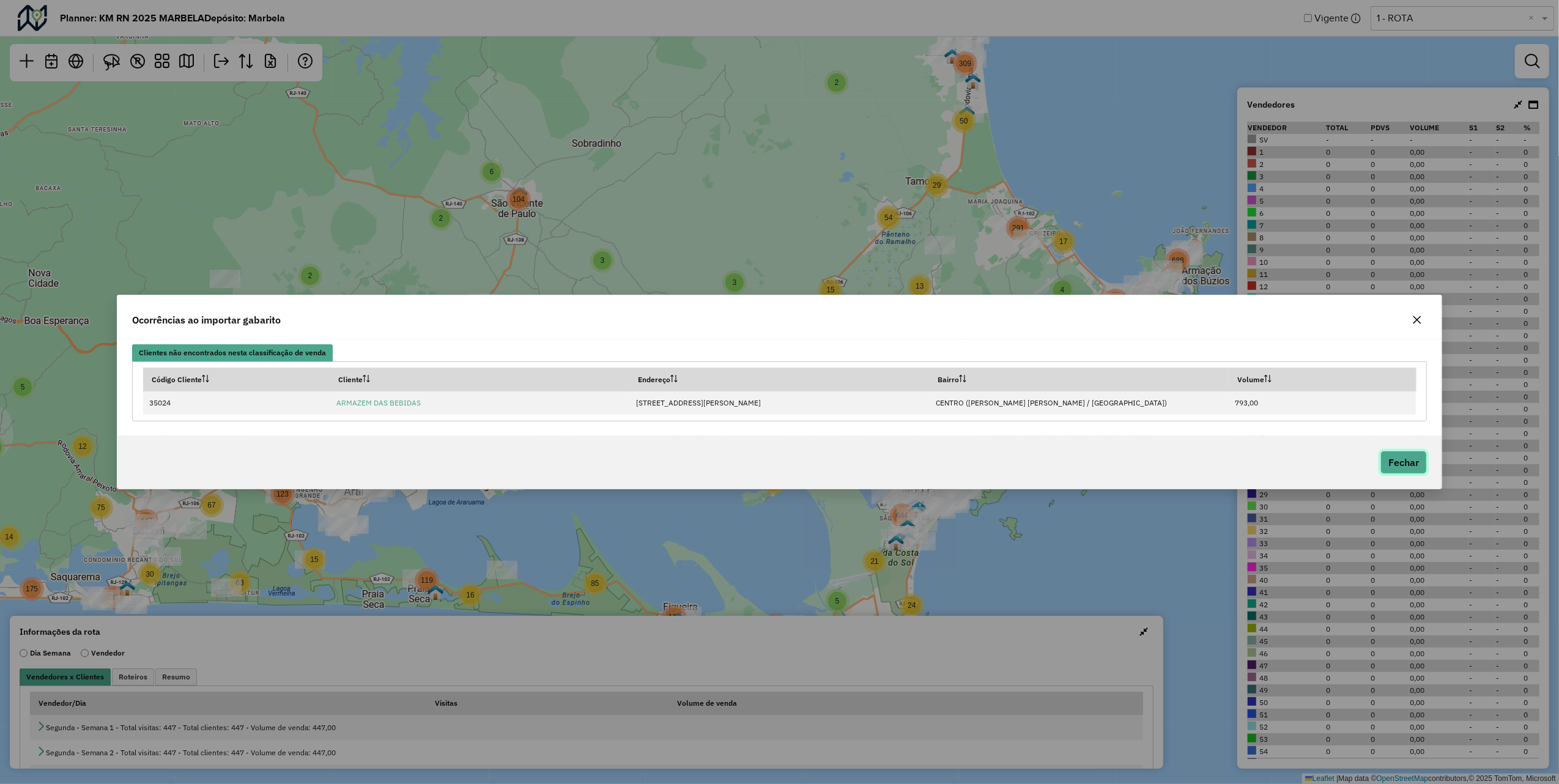
click at [1398, 459] on button "Fechar" at bounding box center [1404, 462] width 46 height 24
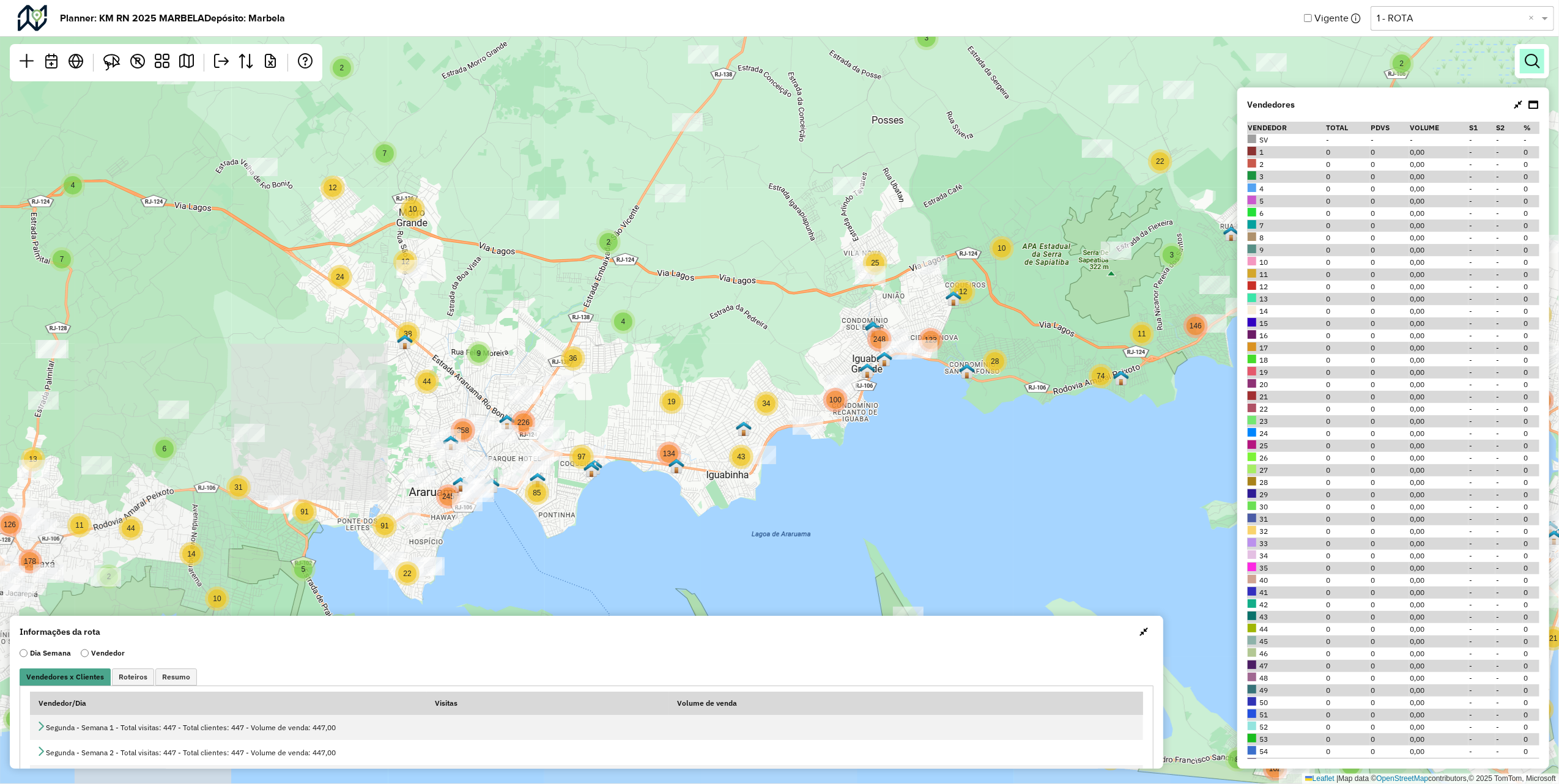
click at [1535, 63] on em at bounding box center [1532, 61] width 15 height 15
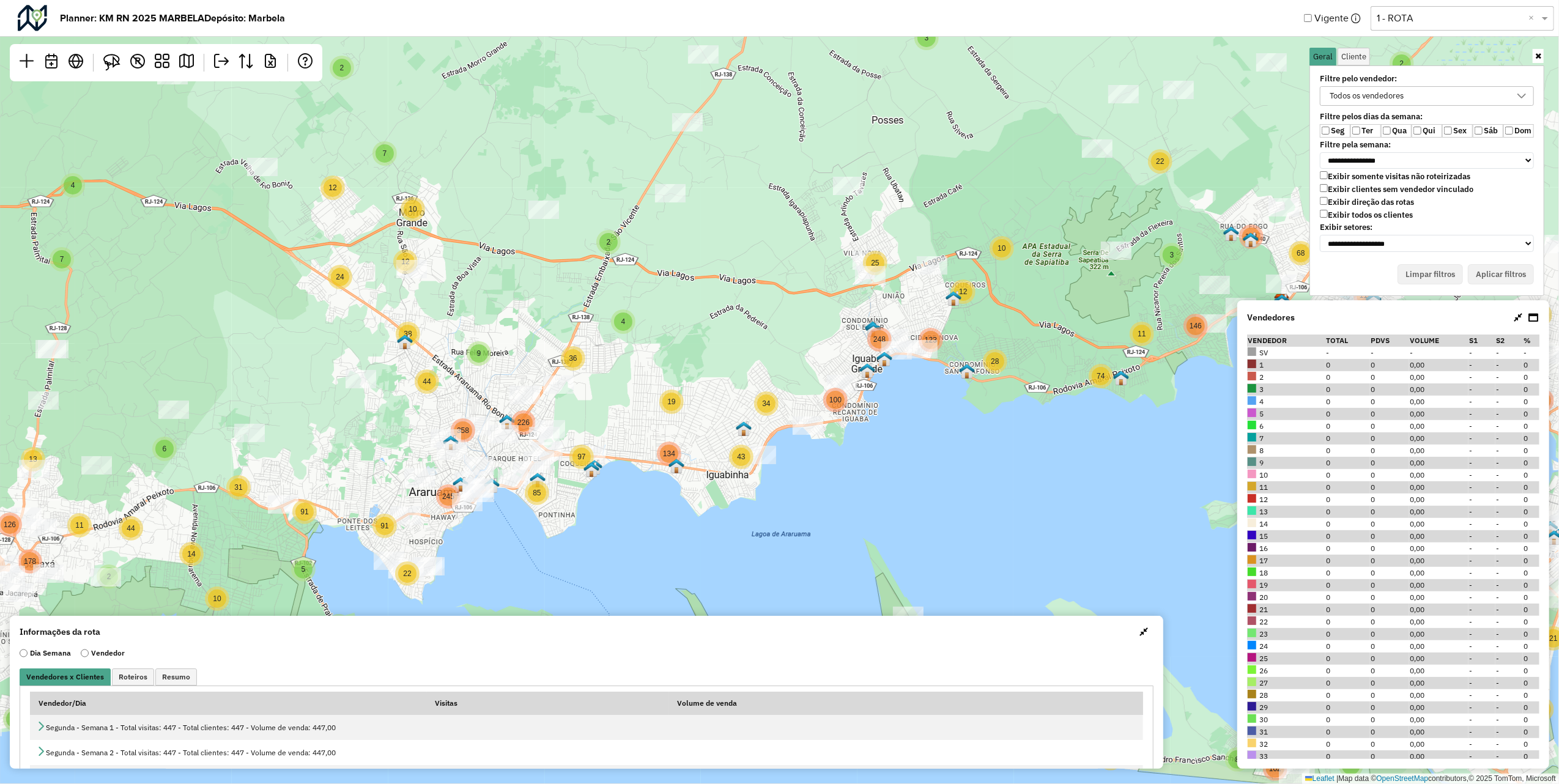
click at [1410, 102] on div "Todos os vendedores" at bounding box center [1418, 96] width 185 height 18
type input "***"
click at [1368, 149] on span "206 - RN - 206" at bounding box center [1379, 146] width 53 height 10
click at [1393, 186] on label "Exibir clientes sem vendedor vinculado" at bounding box center [1396, 189] width 153 height 10
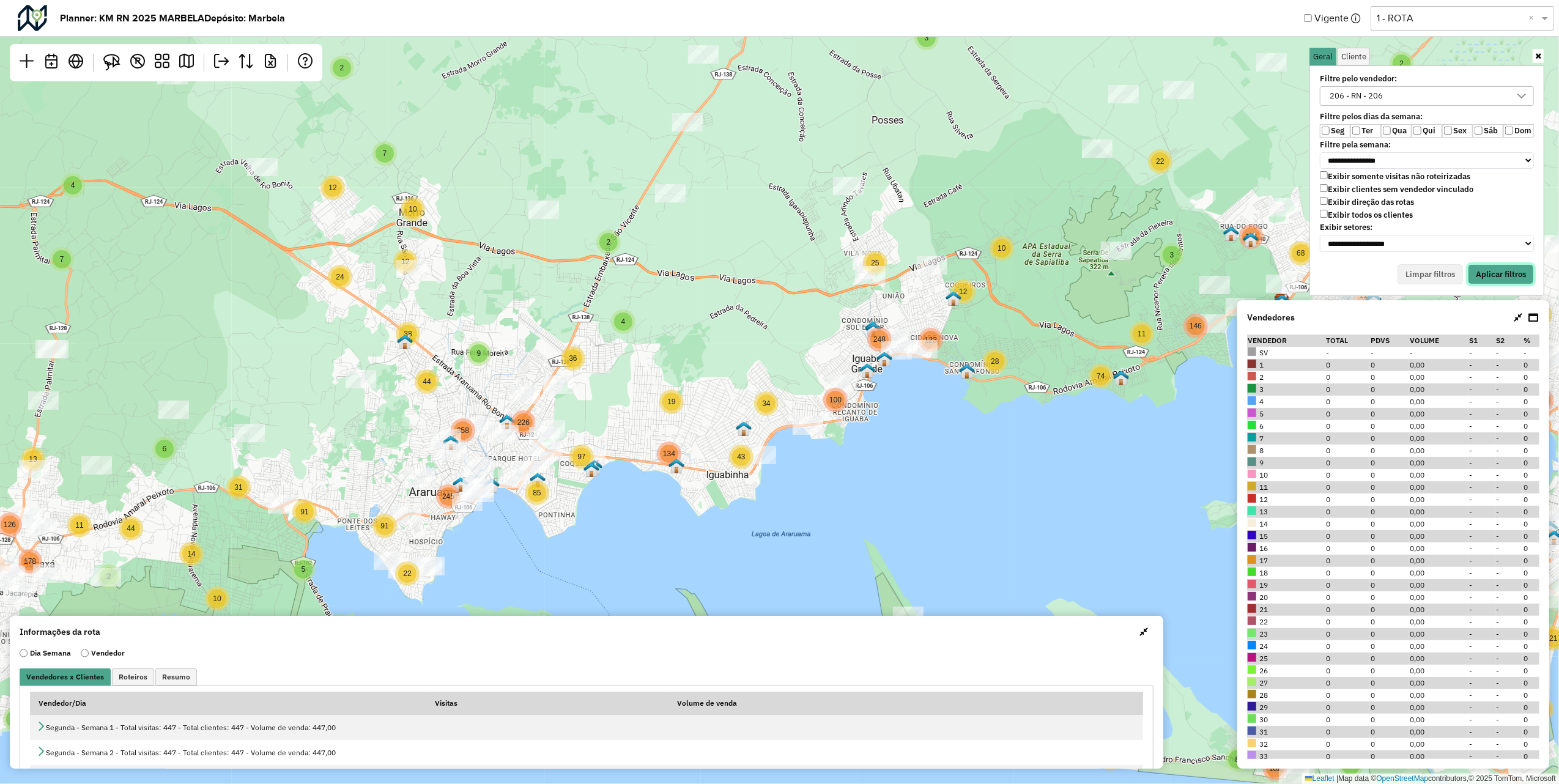
click at [1488, 269] on button "Aplicar filtros" at bounding box center [1501, 275] width 66 height 21
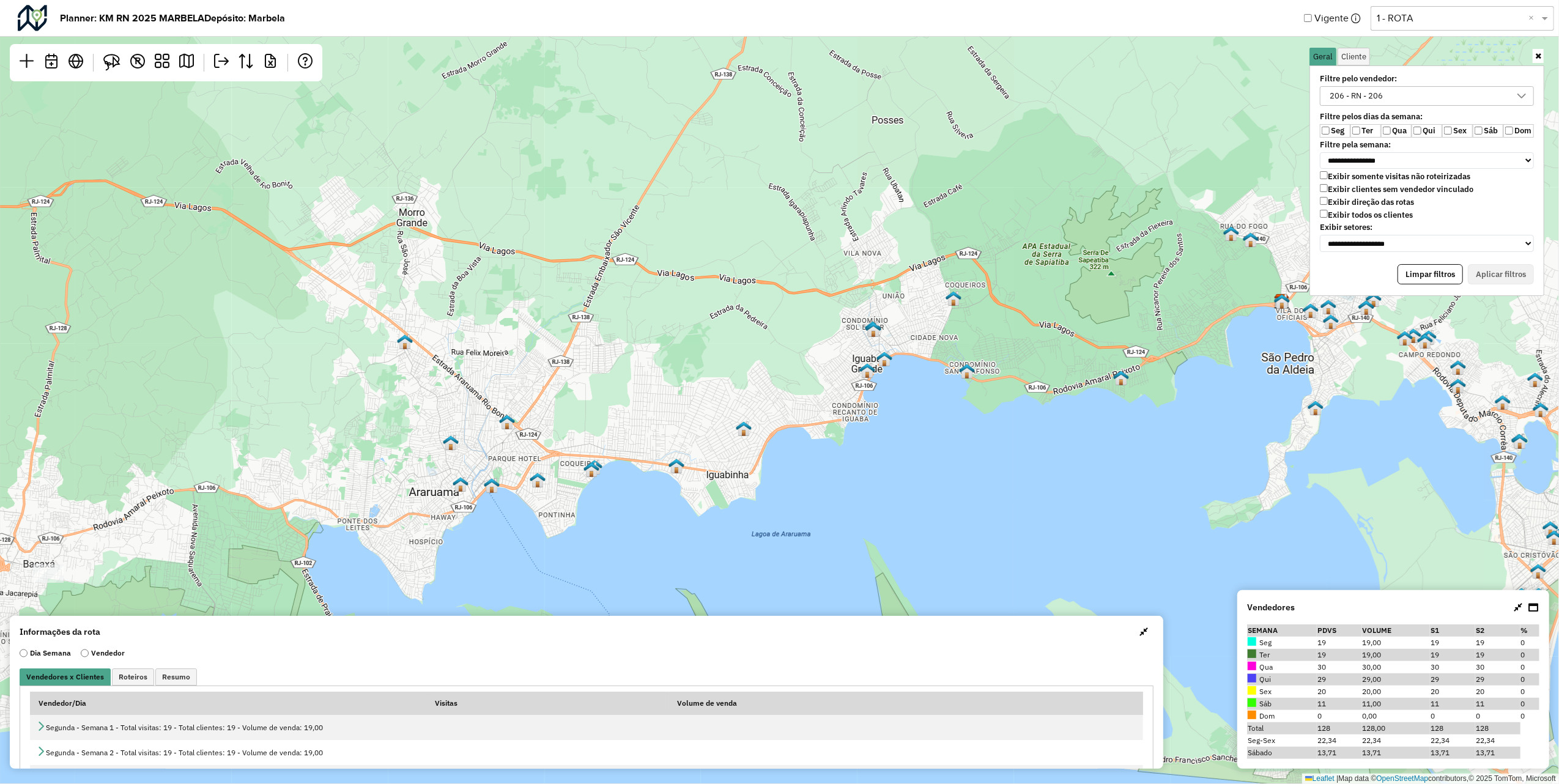
drag, startPoint x: 1141, startPoint y: 244, endPoint x: 670, endPoint y: 287, distance: 473.0
click at [695, 289] on div "Leaflet | Map data © OpenStreetMap contributors,© 2025 TomTom, Microsoft" at bounding box center [779, 392] width 1559 height 784
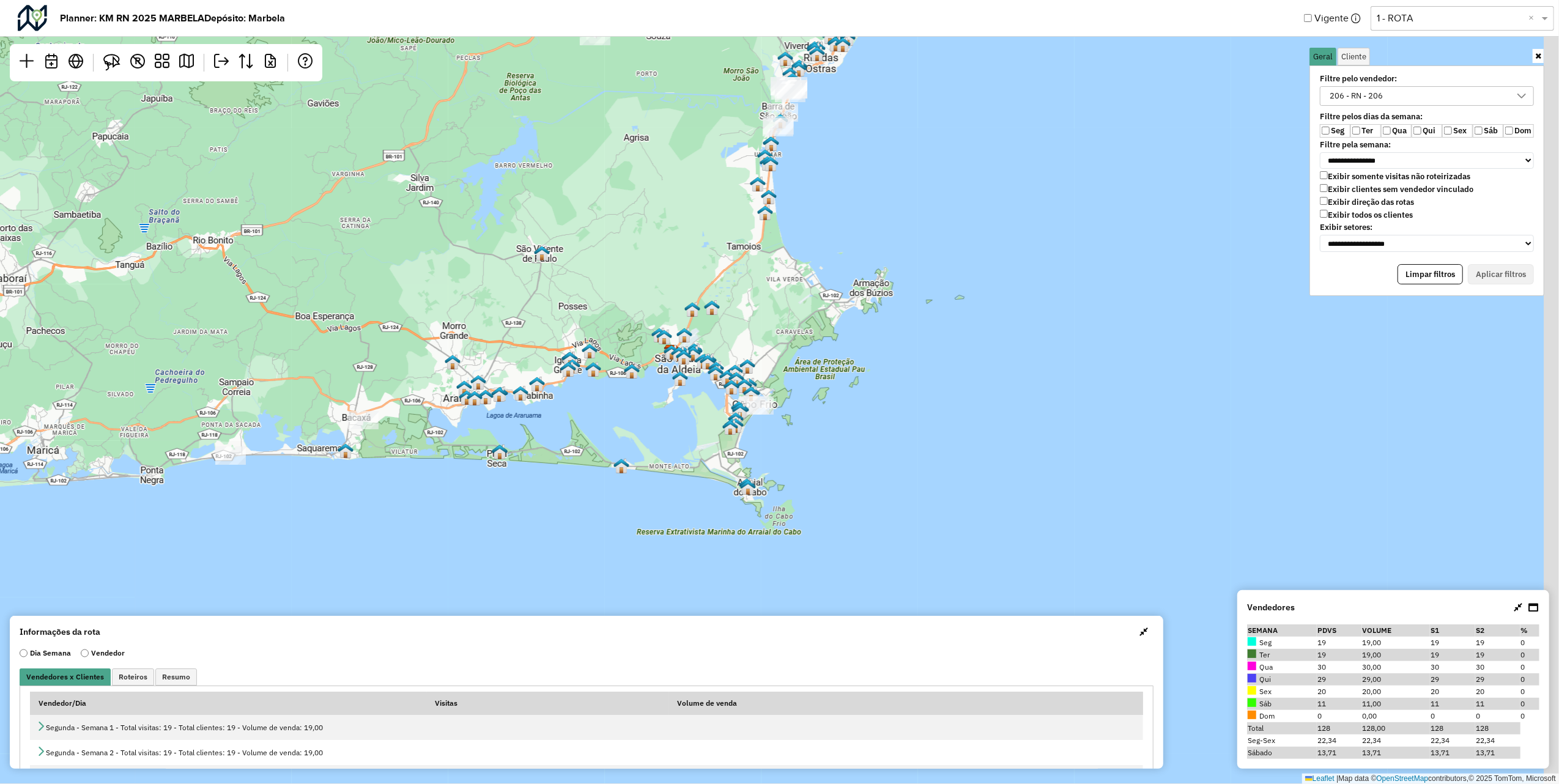
drag, startPoint x: 800, startPoint y: 187, endPoint x: 767, endPoint y: 265, distance: 84.7
click at [751, 272] on div "Leaflet | Map data © OpenStreetMap contributors,© 2025 TomTom, Microsoft" at bounding box center [779, 392] width 1559 height 784
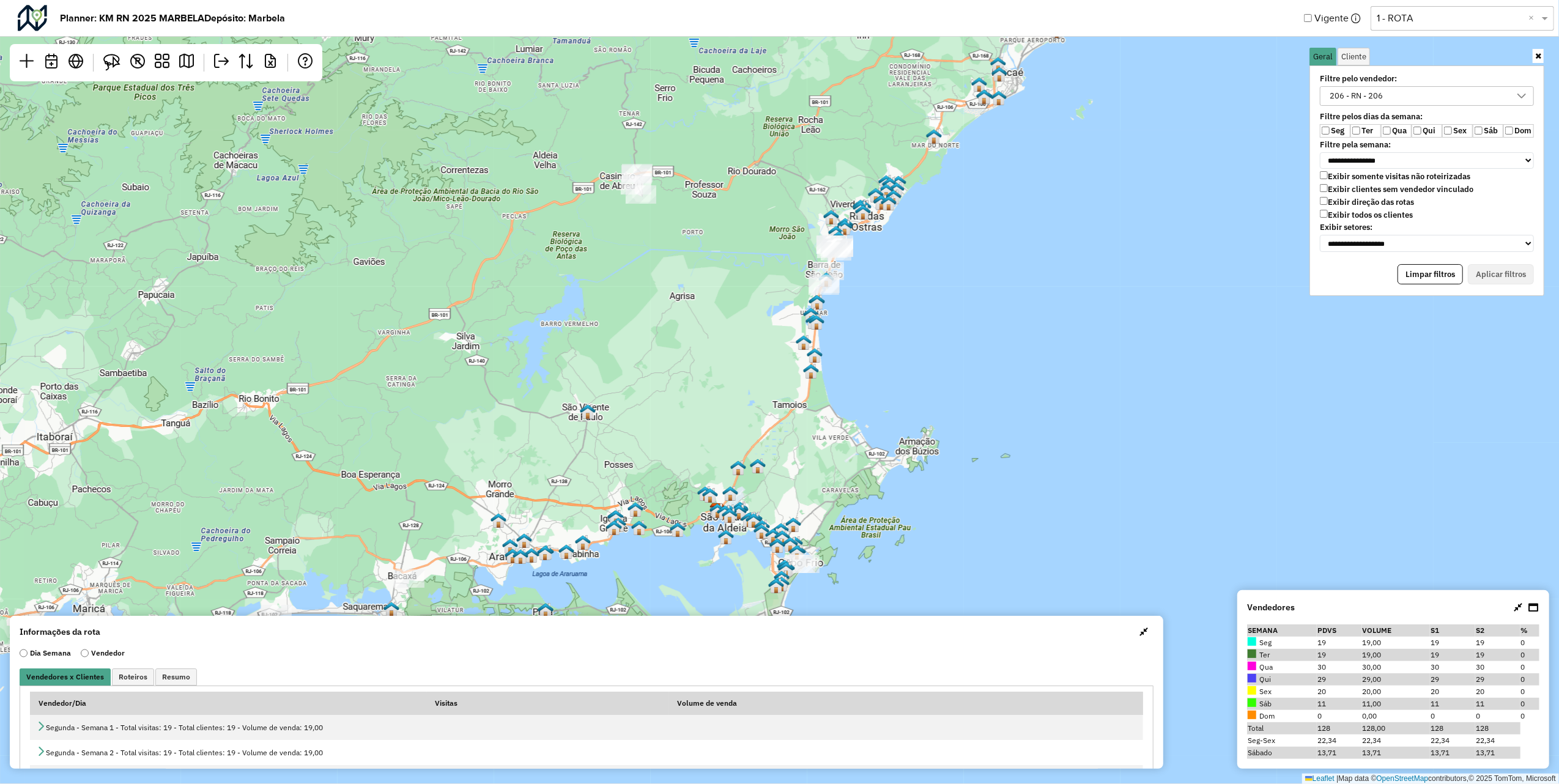
drag, startPoint x: 908, startPoint y: 184, endPoint x: 996, endPoint y: 258, distance: 115.0
click at [996, 258] on div "Leaflet | Map data © OpenStreetMap contributors,© 2025 TomTom, Microsoft" at bounding box center [779, 392] width 1559 height 784
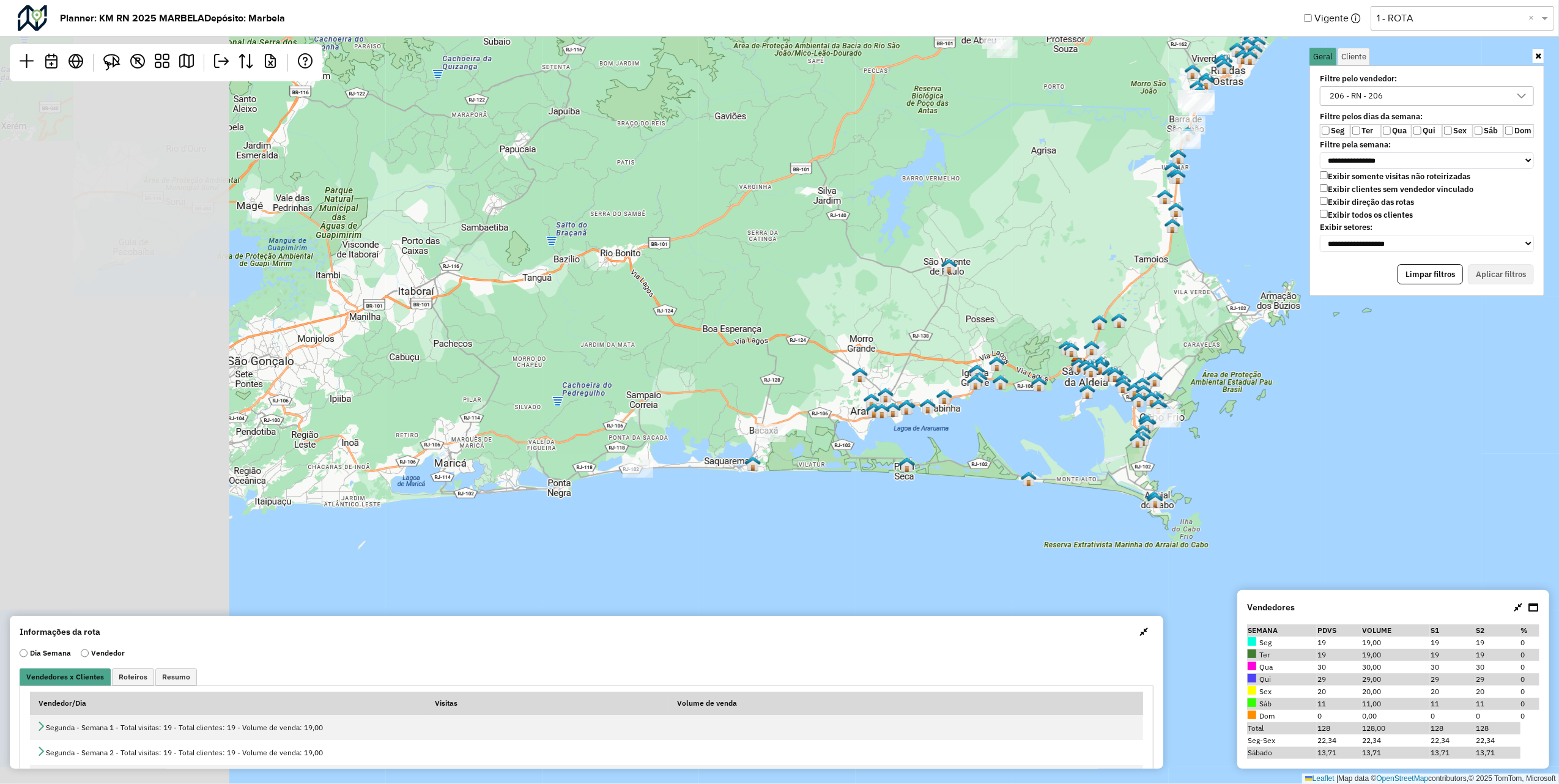
drag, startPoint x: 510, startPoint y: 279, endPoint x: 871, endPoint y: 133, distance: 389.4
click at [871, 133] on div "Leaflet | Map data © OpenStreetMap contributors,© 2025 TomTom, Microsoft" at bounding box center [779, 392] width 1559 height 784
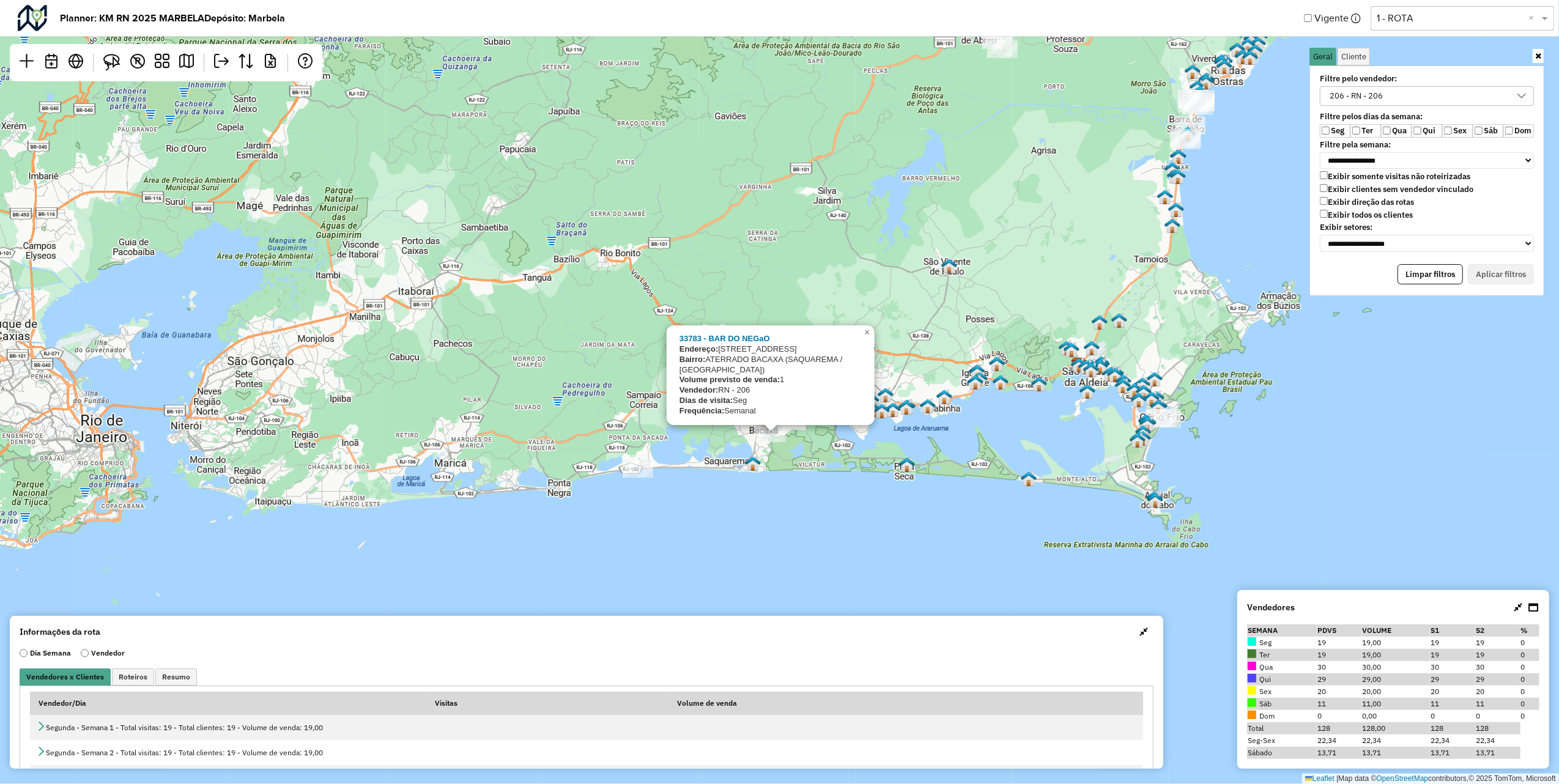
click at [825, 485] on div "33783 - BAR DO NEGaO Endereço: [STREET_ADDRESS] Bairro: ATERRADO BACAXA (SAQUAR…" at bounding box center [779, 392] width 1559 height 784
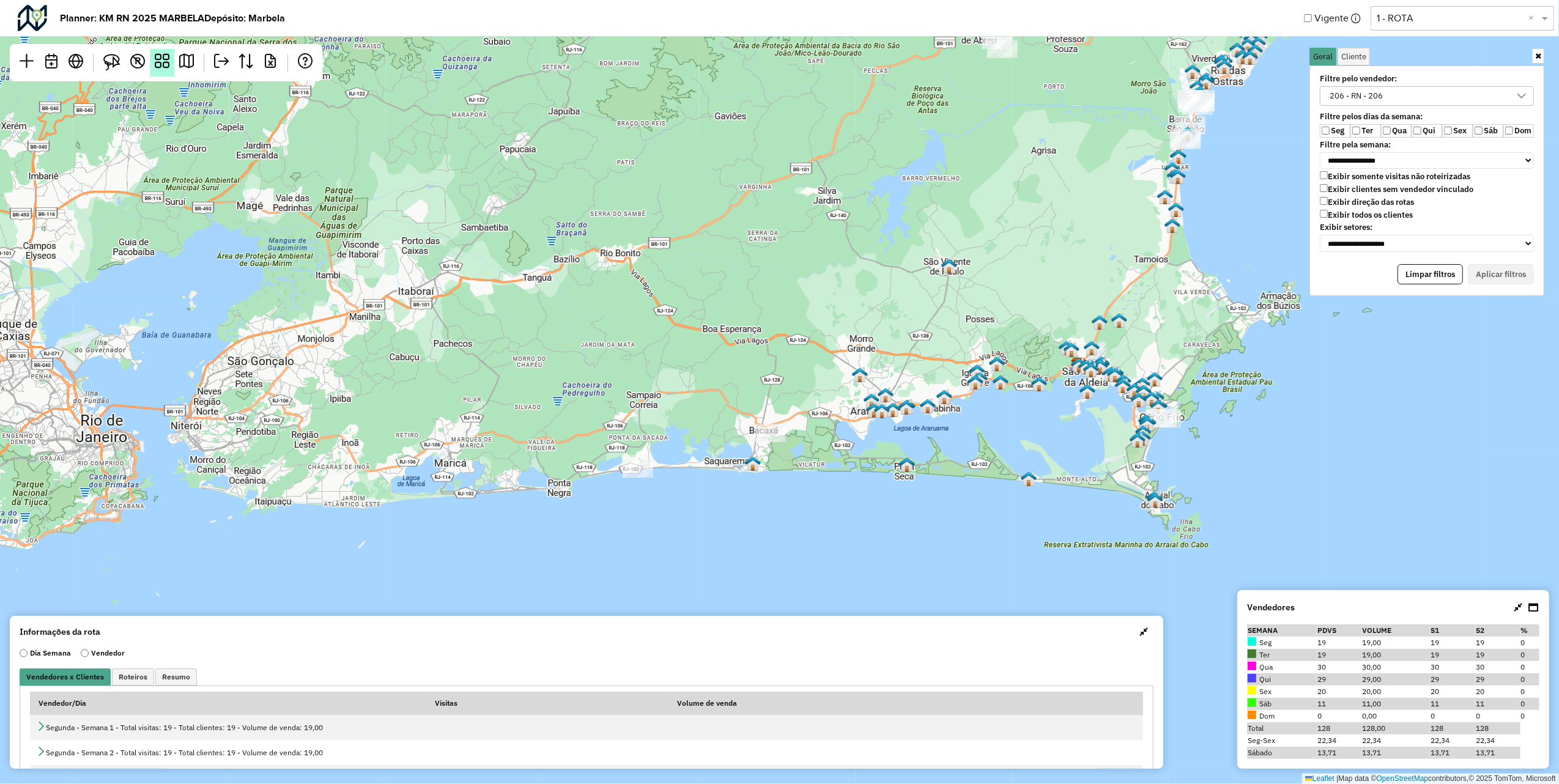
click at [159, 61] on em at bounding box center [162, 61] width 15 height 15
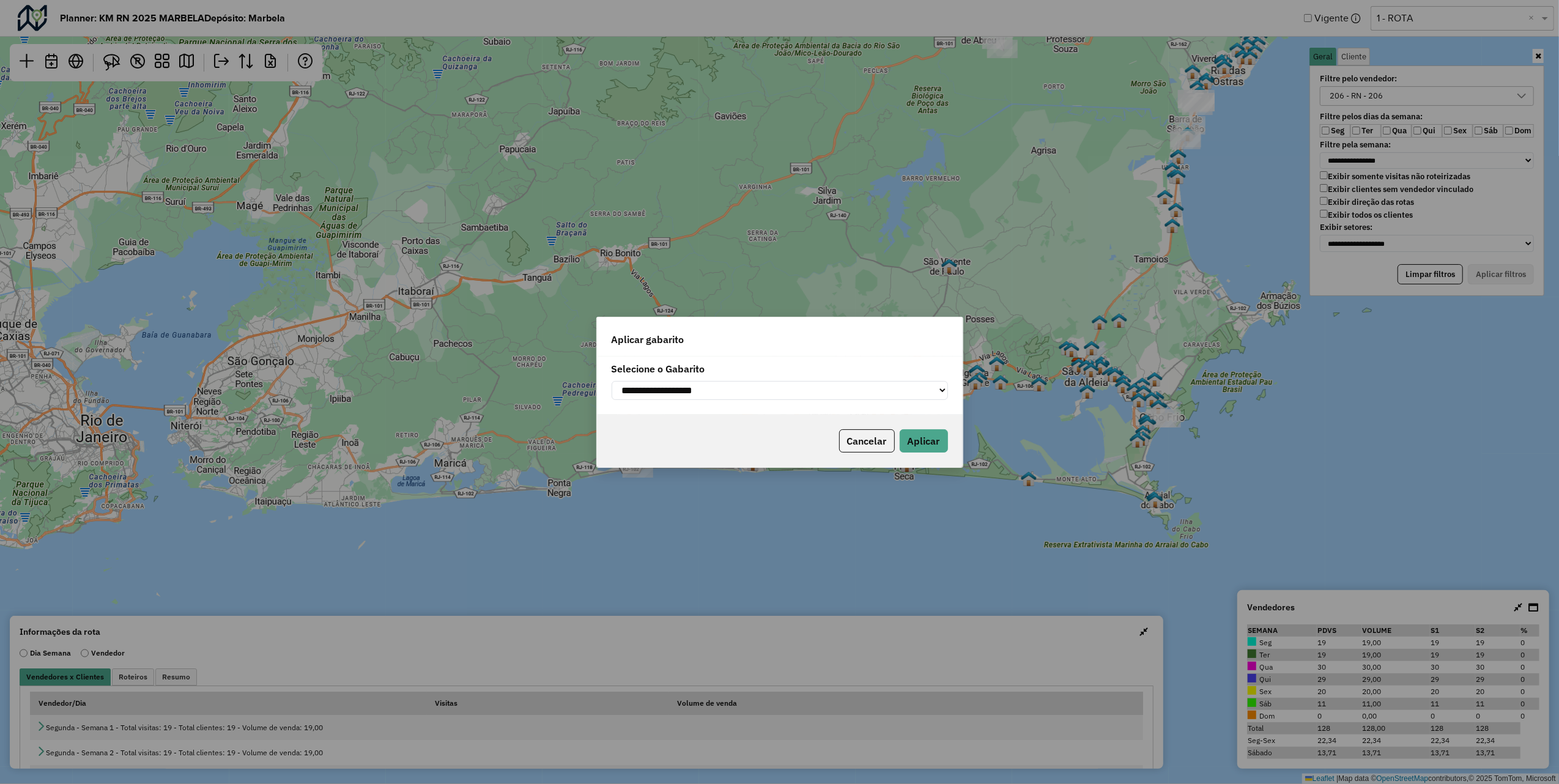
click at [714, 405] on div "**********" at bounding box center [780, 385] width 366 height 58
click at [720, 390] on select "**********" at bounding box center [780, 390] width 337 height 19
select select "**********"
click at [612, 381] on select "**********" at bounding box center [780, 390] width 337 height 19
click at [940, 448] on button "Aplicar" at bounding box center [924, 441] width 49 height 24
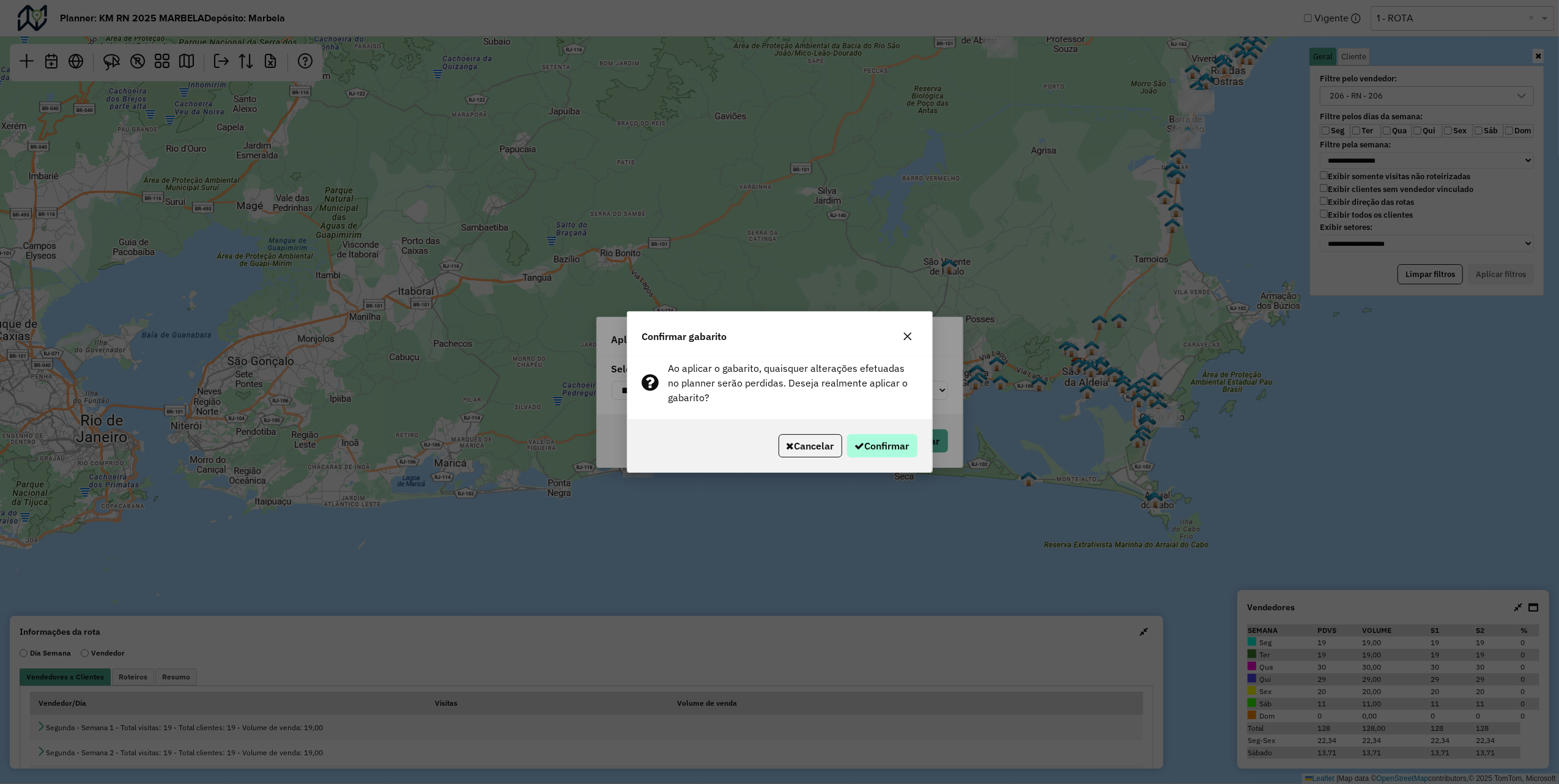
drag, startPoint x: 876, startPoint y: 431, endPoint x: 881, endPoint y: 456, distance: 25.5
click at [876, 436] on div "Cancelar Confirmar" at bounding box center [780, 445] width 305 height 52
click at [881, 456] on button "Confirmar" at bounding box center [882, 446] width 71 height 24
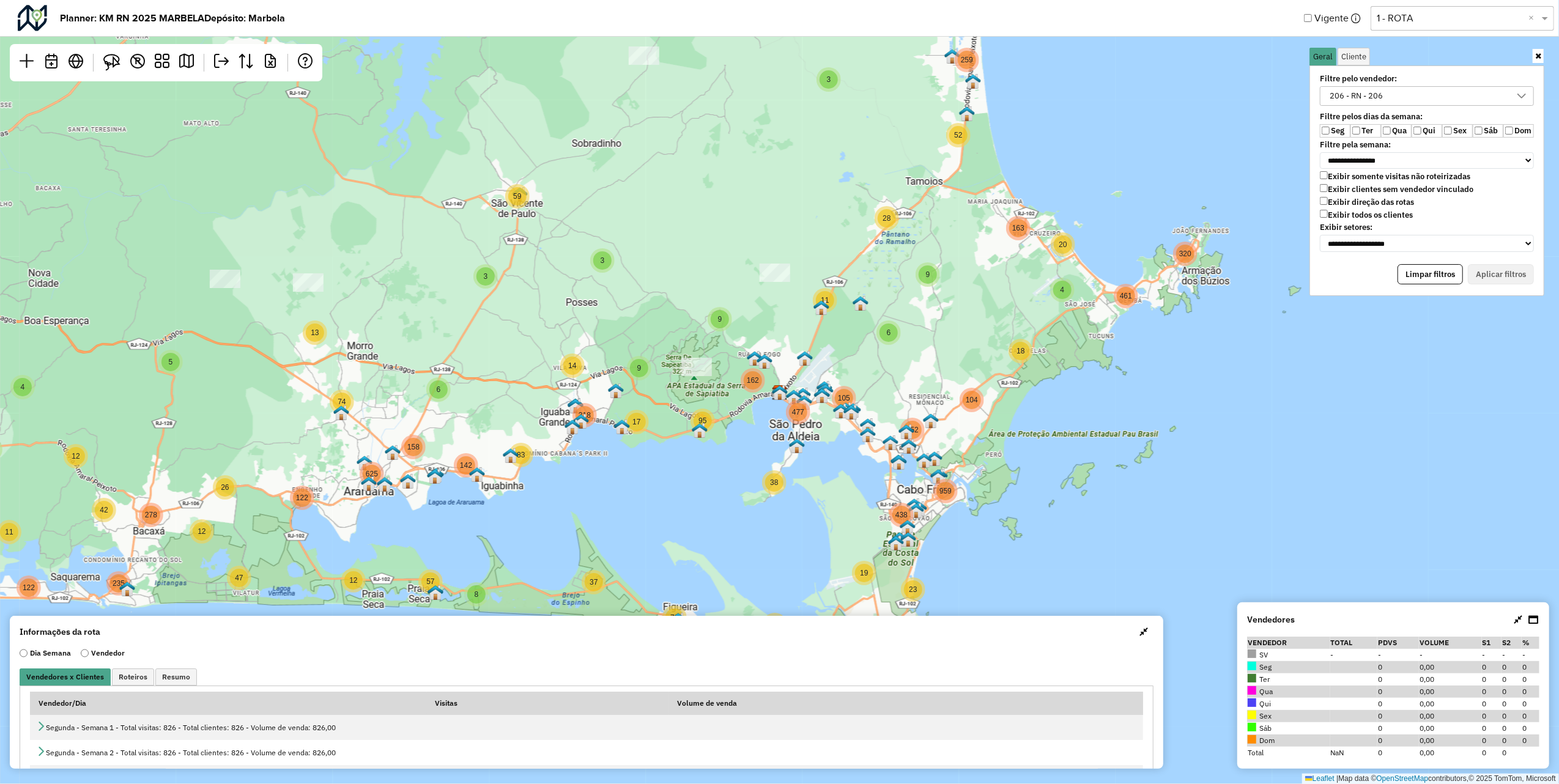
click at [1381, 102] on div "206 - RN - 206" at bounding box center [1356, 96] width 62 height 18
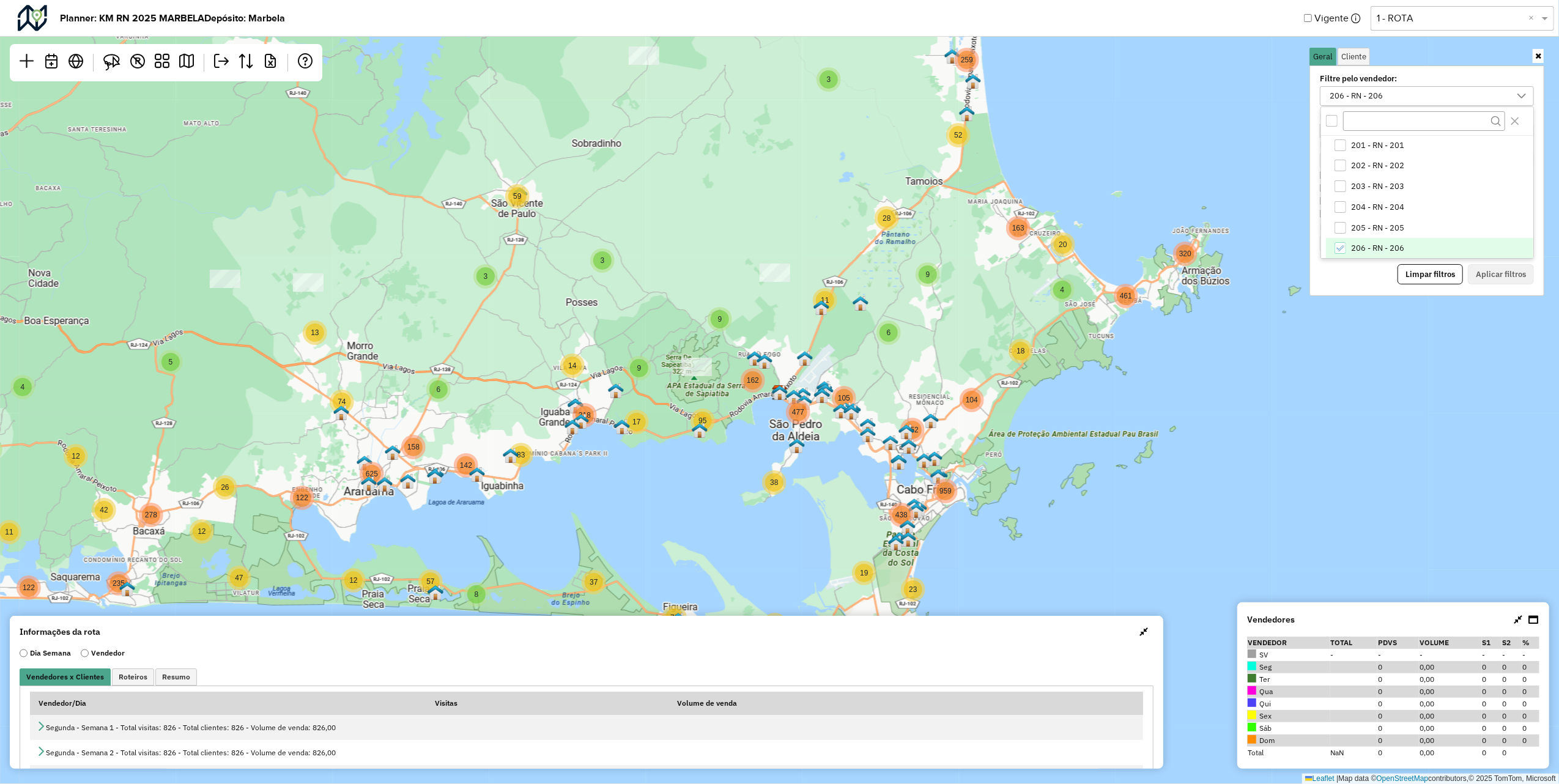
click at [1332, 123] on div "All items unselected" at bounding box center [1332, 121] width 12 height 12
click at [1331, 123] on icon "All items selected" at bounding box center [1331, 120] width 8 height 5
click at [1473, 269] on div "Limpar filtros Aplicar filtros" at bounding box center [1426, 275] width 214 height 21
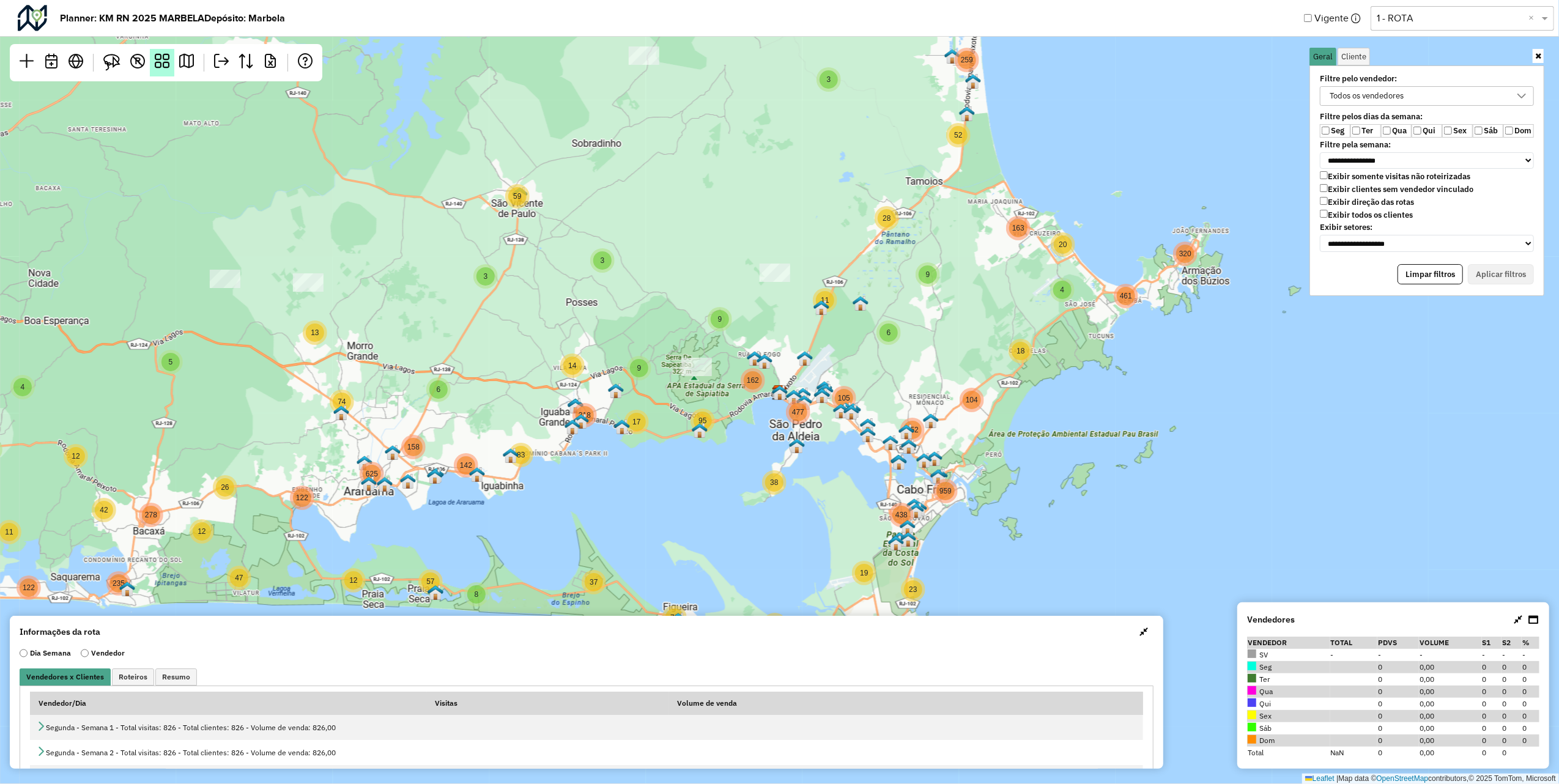
click at [166, 66] on em at bounding box center [162, 61] width 15 height 15
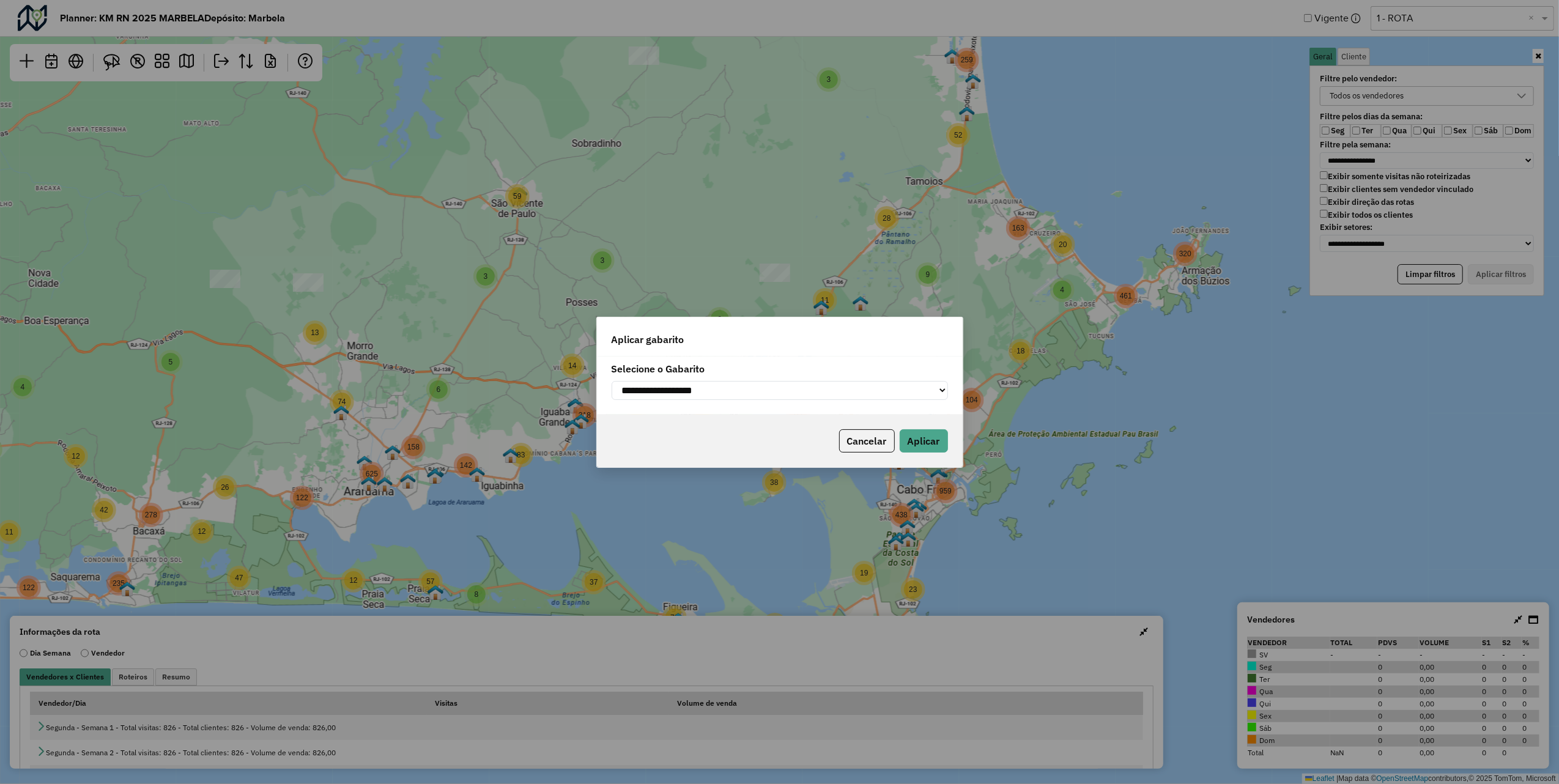
drag, startPoint x: 1362, startPoint y: 89, endPoint x: 1363, endPoint y: 99, distance: 10.0
click at [1362, 92] on div "**********" at bounding box center [779, 392] width 1559 height 784
click at [1160, 120] on div "**********" at bounding box center [779, 392] width 1559 height 784
click at [870, 444] on button "Cancelar" at bounding box center [868, 441] width 56 height 24
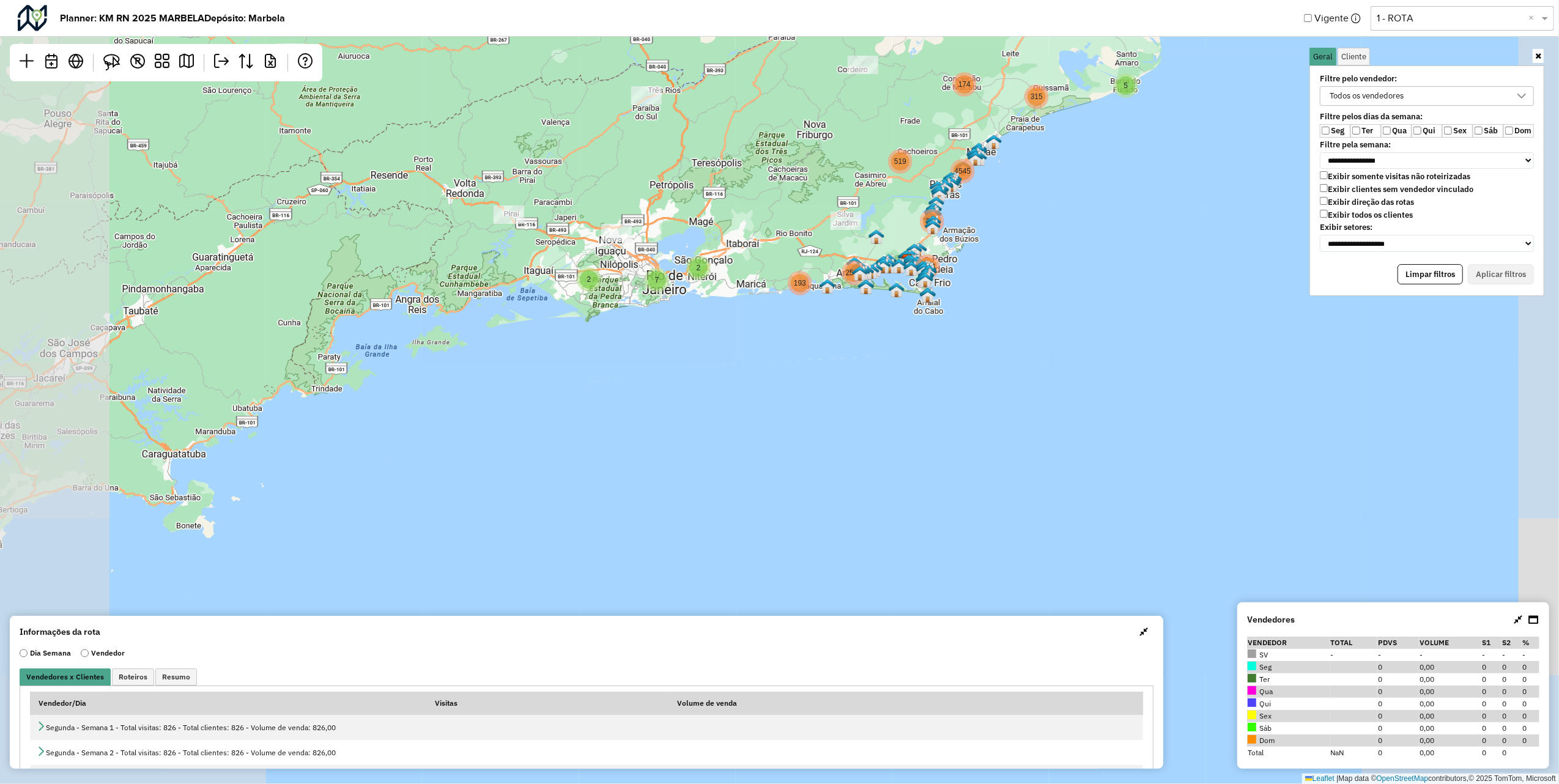
click at [1331, 189] on label "Exibir clientes sem vendedor vinculado" at bounding box center [1396, 189] width 153 height 10
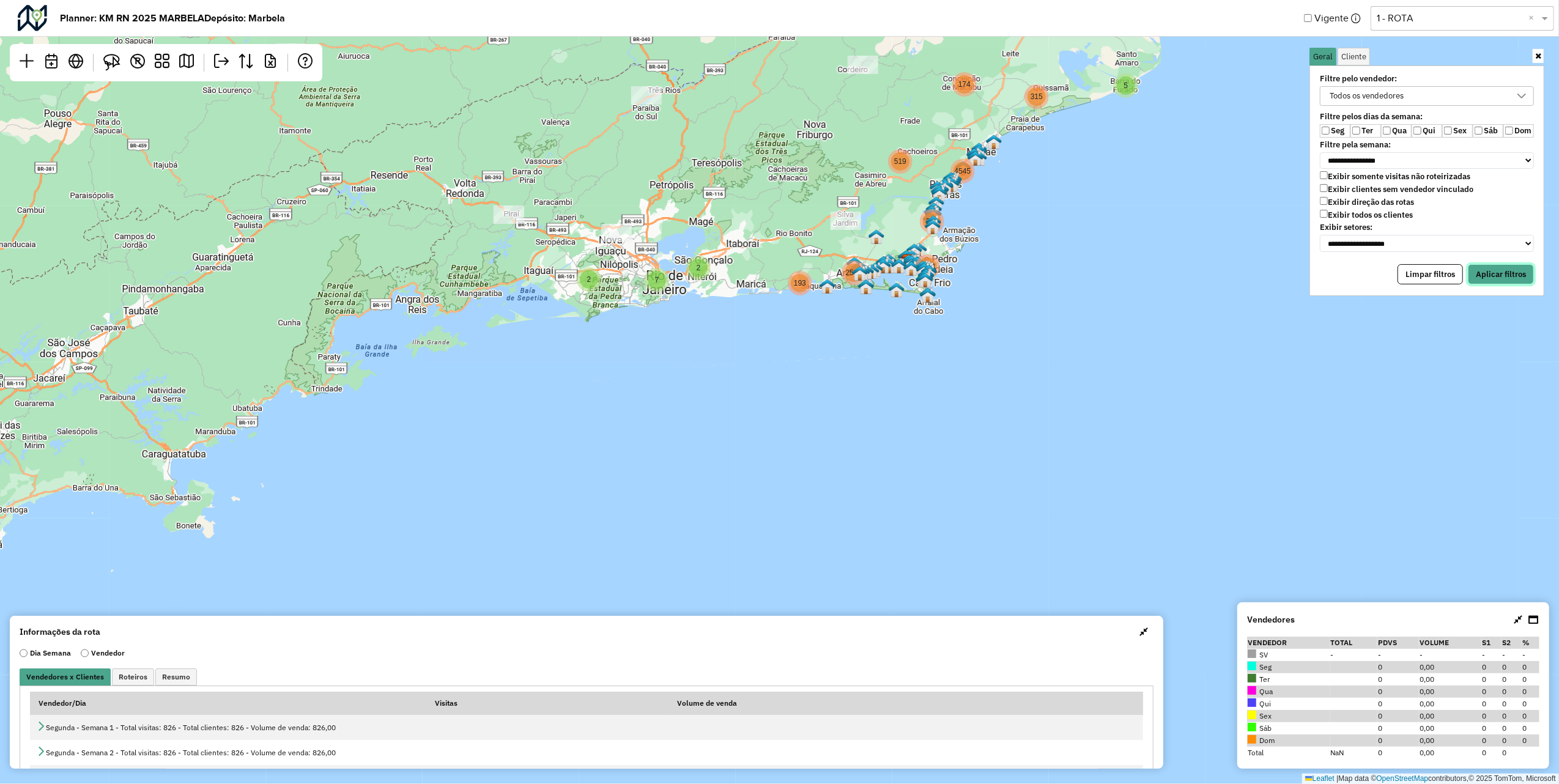
drag, startPoint x: 1493, startPoint y: 272, endPoint x: 1421, endPoint y: 255, distance: 74.0
click at [1493, 272] on button "Aplicar filtros" at bounding box center [1501, 275] width 66 height 21
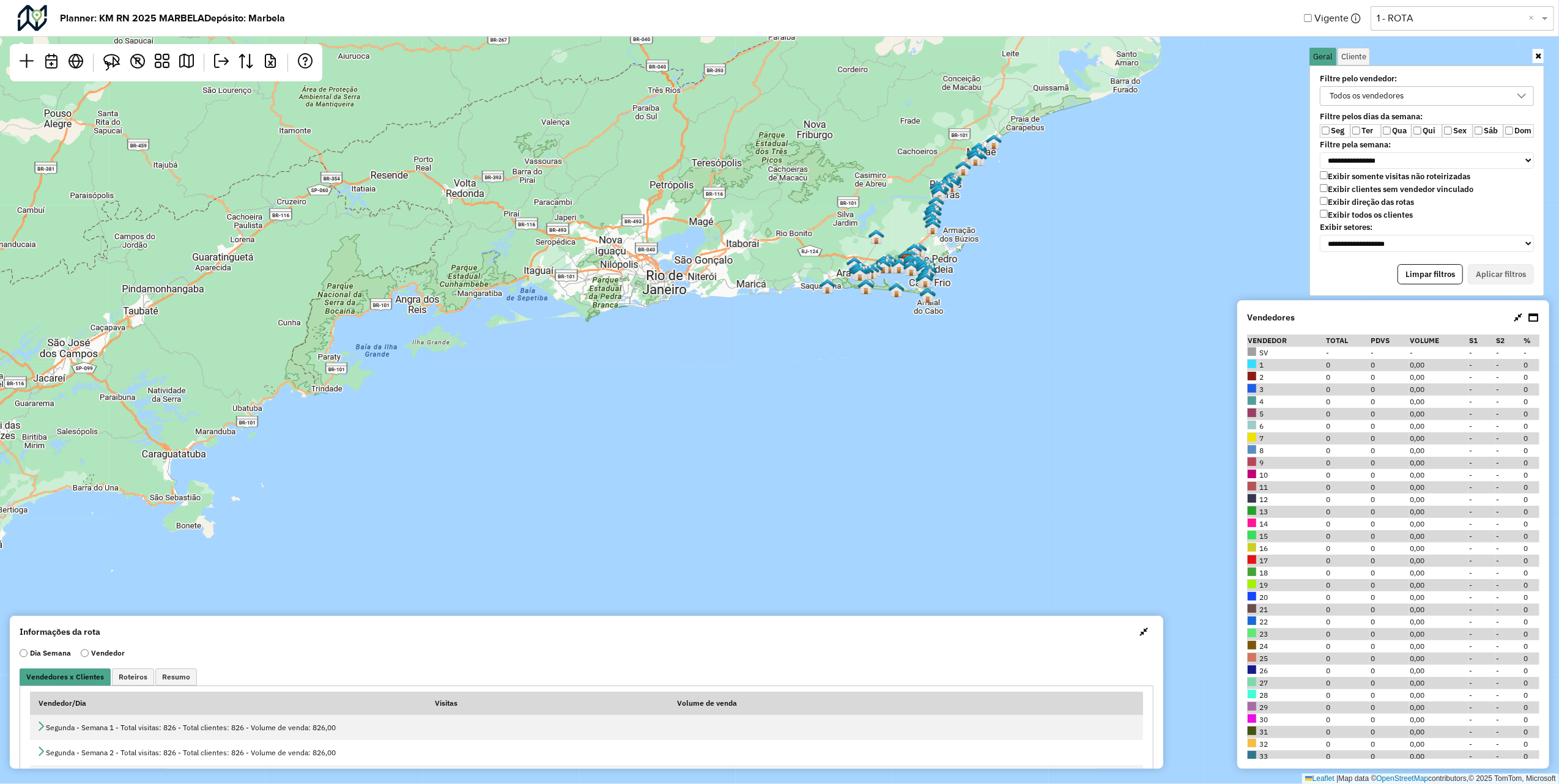
click at [1397, 91] on div "Todos os vendedores" at bounding box center [1367, 96] width 82 height 18
type input "***"
click at [1371, 146] on span "206 - RN - 206" at bounding box center [1379, 146] width 53 height 10
click at [1508, 269] on button "Aplicar filtros" at bounding box center [1501, 275] width 66 height 21
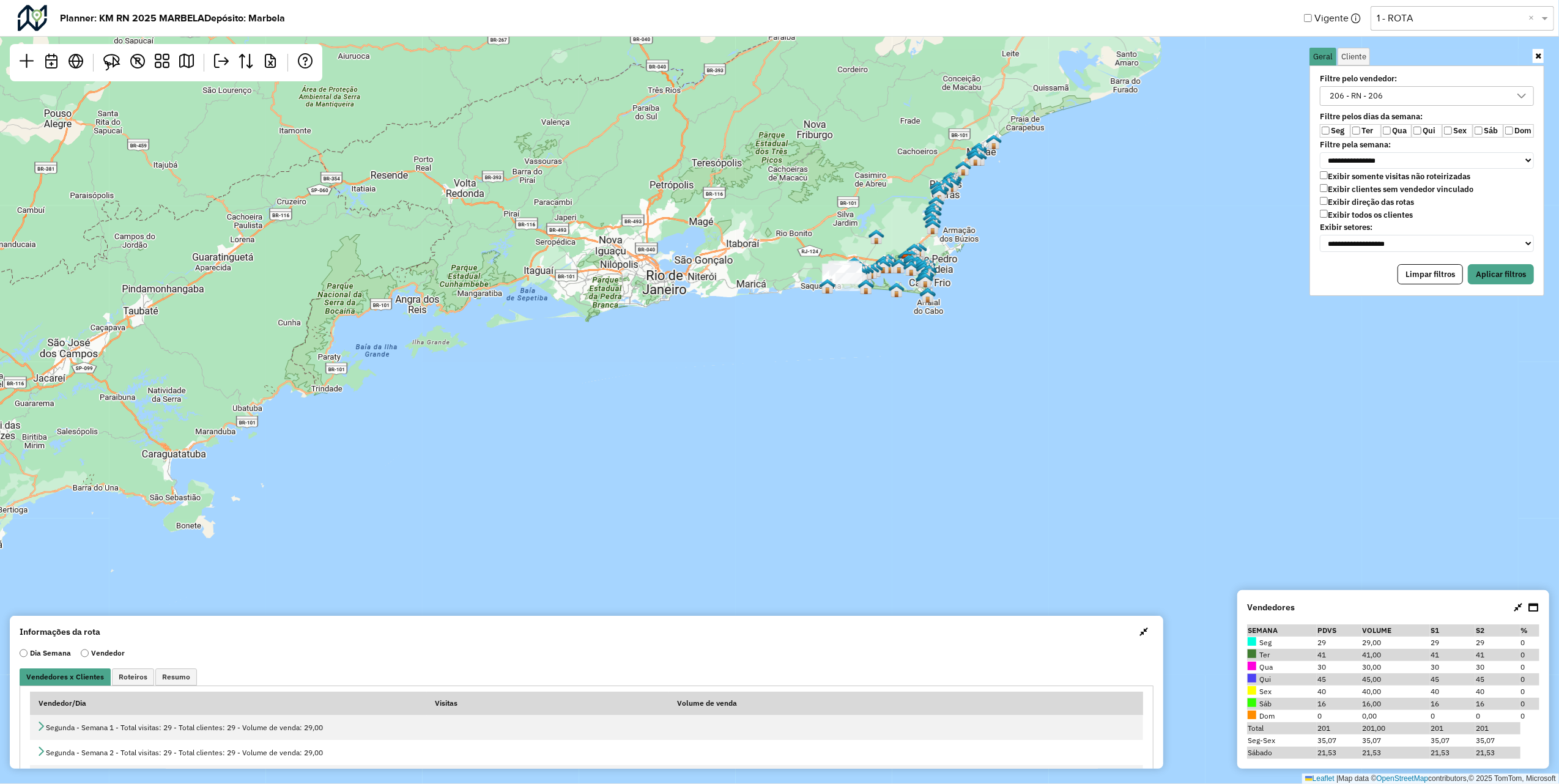
click at [1382, 135] on label "Qua" at bounding box center [1396, 131] width 31 height 13
drag, startPoint x: 1453, startPoint y: 130, endPoint x: 1471, endPoint y: 131, distance: 18.0
click at [1454, 128] on label "Sex" at bounding box center [1457, 131] width 31 height 13
click at [1516, 279] on button "Aplicar filtros" at bounding box center [1501, 275] width 66 height 21
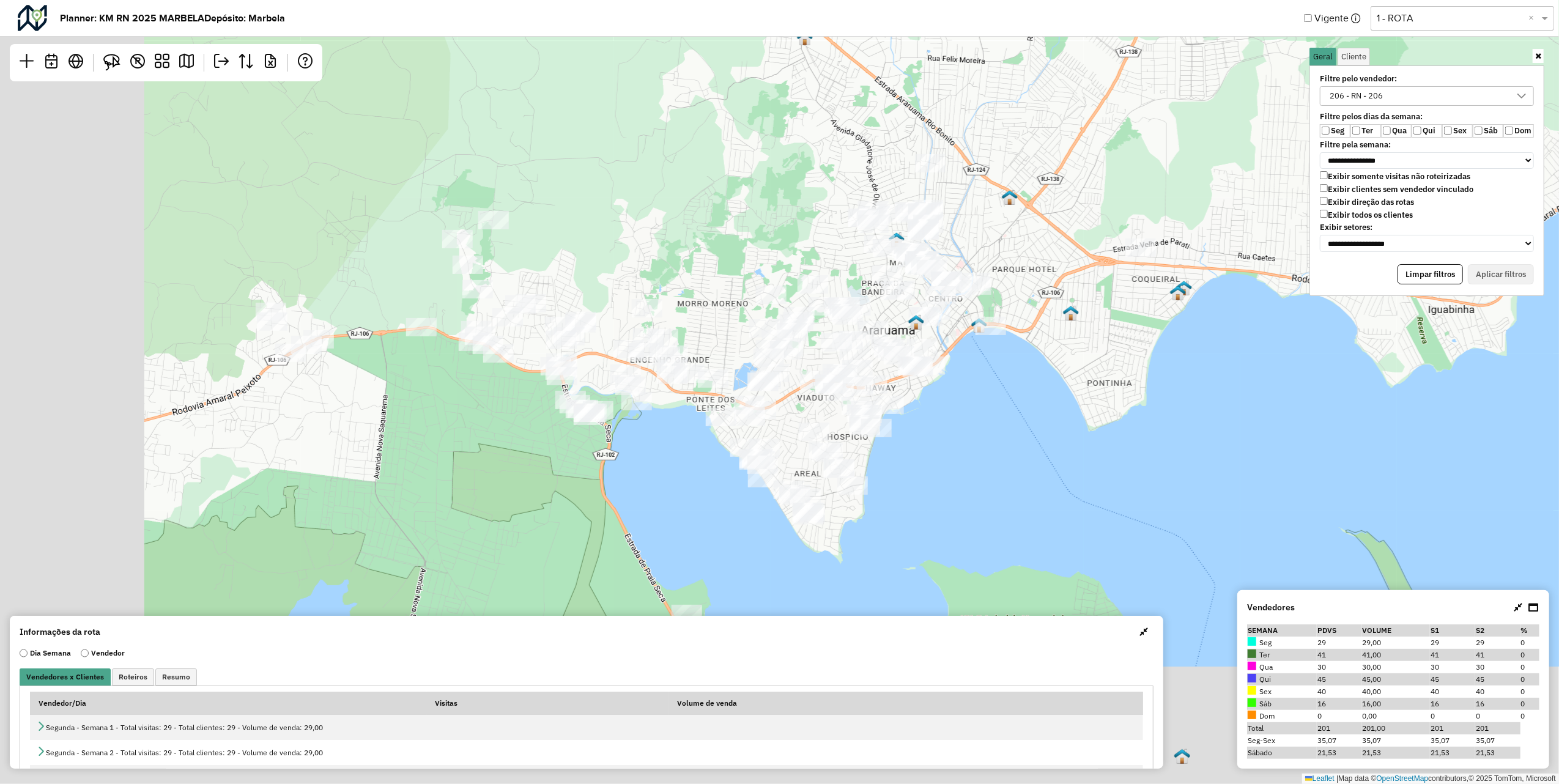
drag, startPoint x: 600, startPoint y: 363, endPoint x: 764, endPoint y: 157, distance: 263.3
click at [764, 157] on div "Leaflet | Map data © OpenStreetMap contributors,© 2025 TomTom, Microsoft" at bounding box center [779, 392] width 1559 height 784
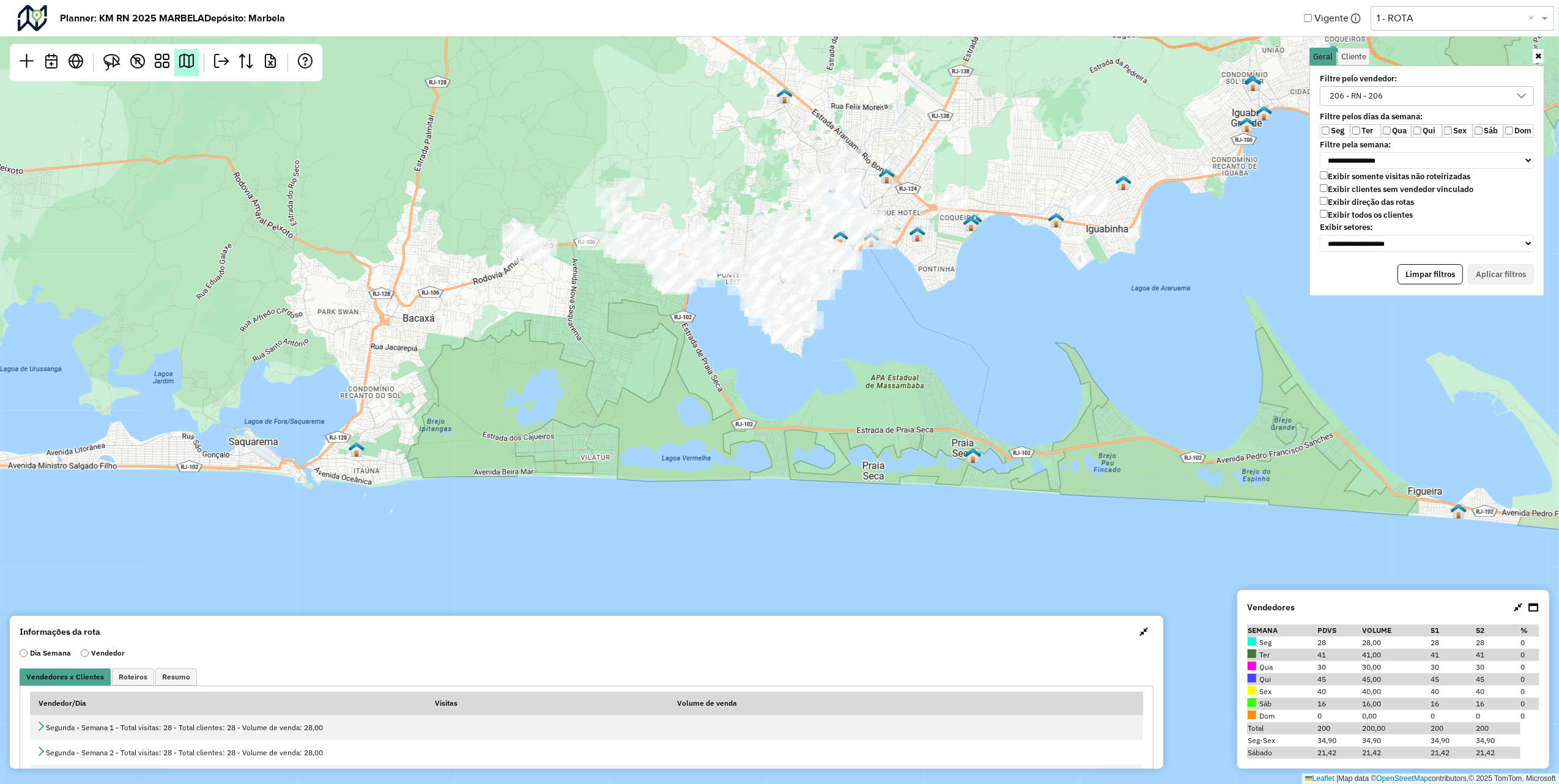
click at [194, 60] on link at bounding box center [186, 62] width 24 height 27
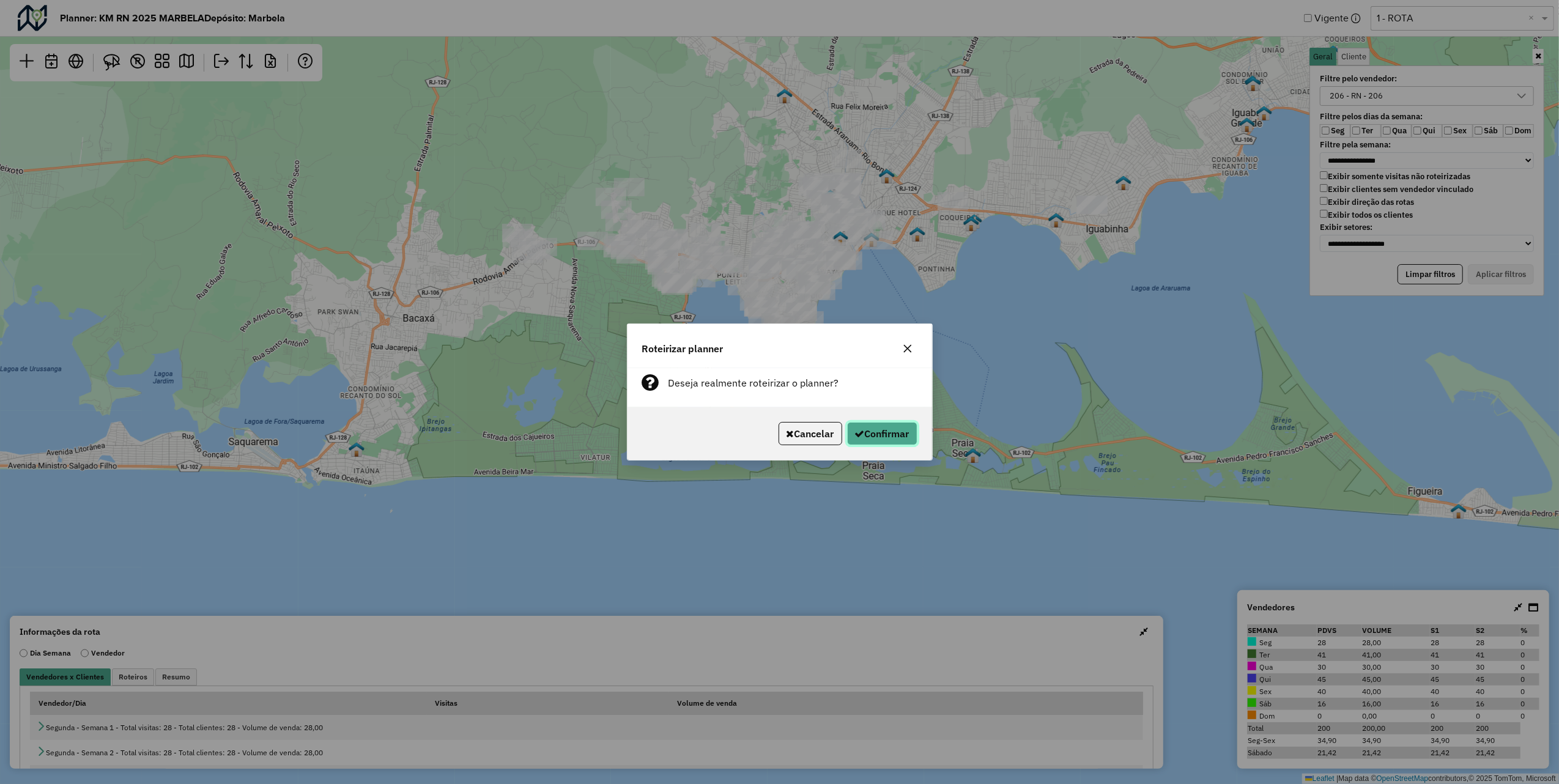
click at [872, 434] on button "Confirmar" at bounding box center [882, 434] width 71 height 24
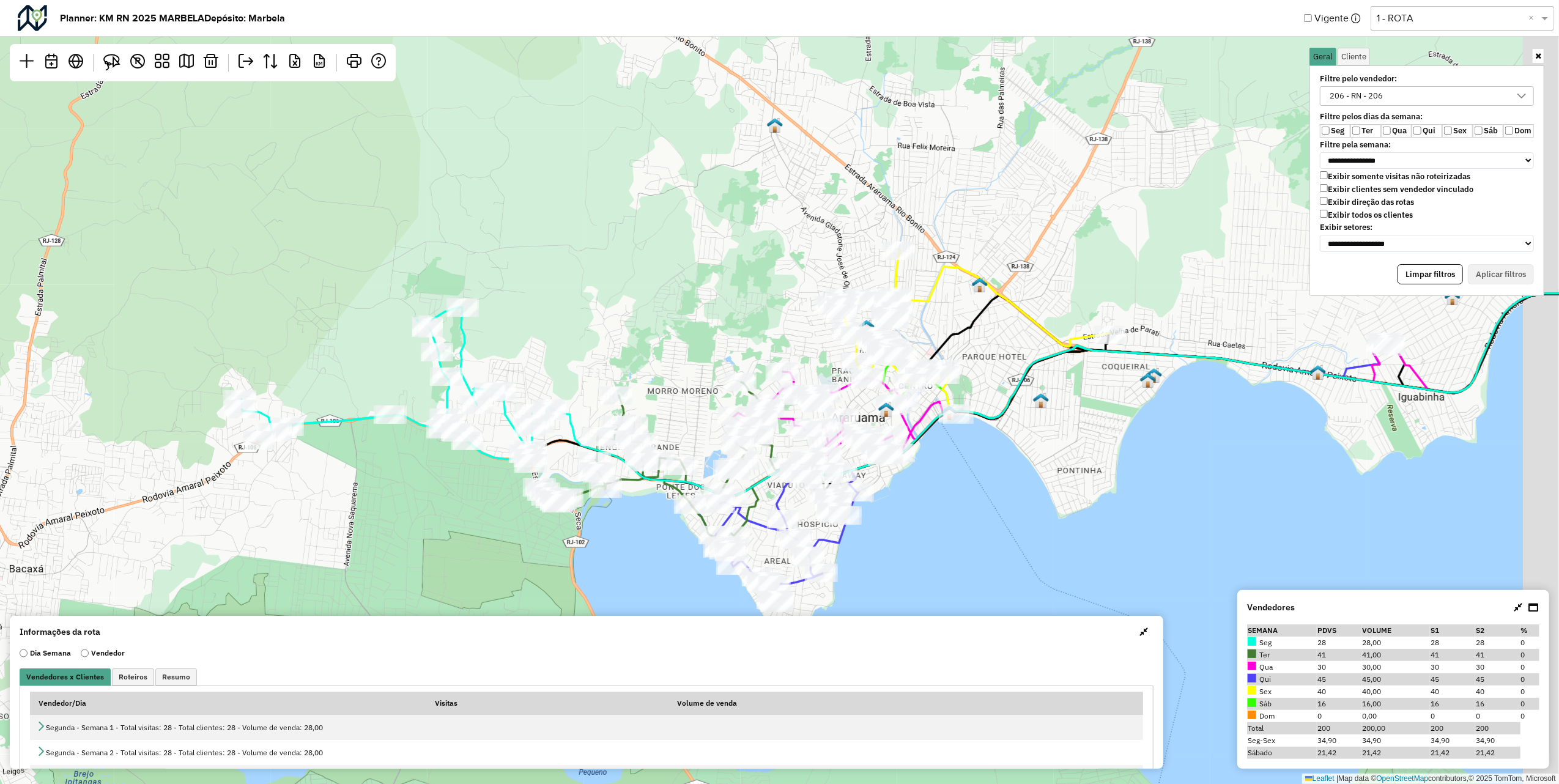
drag, startPoint x: 1077, startPoint y: 184, endPoint x: 833, endPoint y: 107, distance: 255.9
click at [835, 108] on div "Leaflet | Map data © OpenStreetMap contributors,© 2025 TomTom, Microsoft" at bounding box center [779, 392] width 1559 height 784
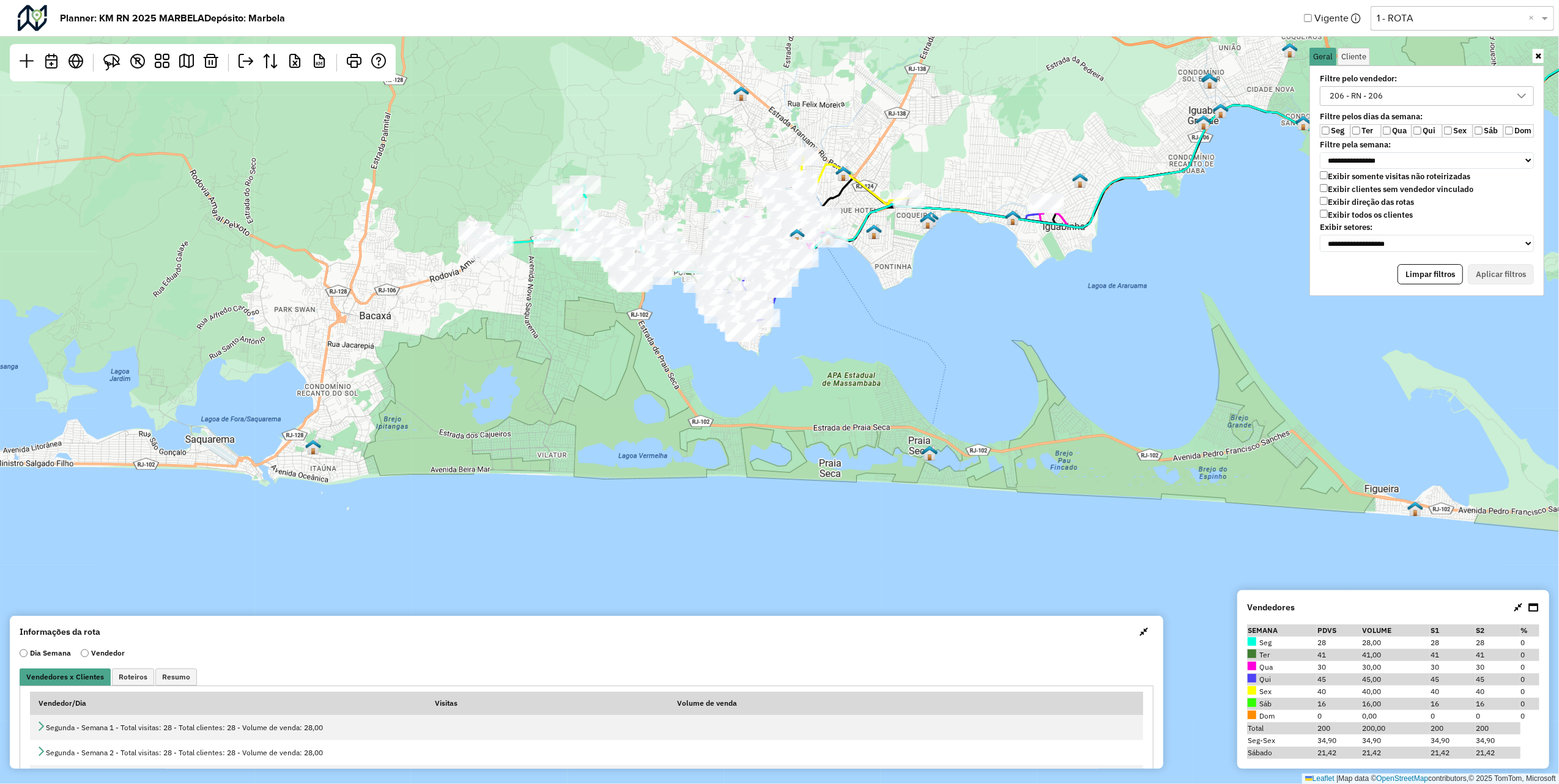
drag, startPoint x: 825, startPoint y: 128, endPoint x: 566, endPoint y: 269, distance: 294.9
click at [572, 269] on div "Leaflet | Map data © OpenStreetMap contributors,© 2025 TomTom, Microsoft" at bounding box center [779, 392] width 1559 height 784
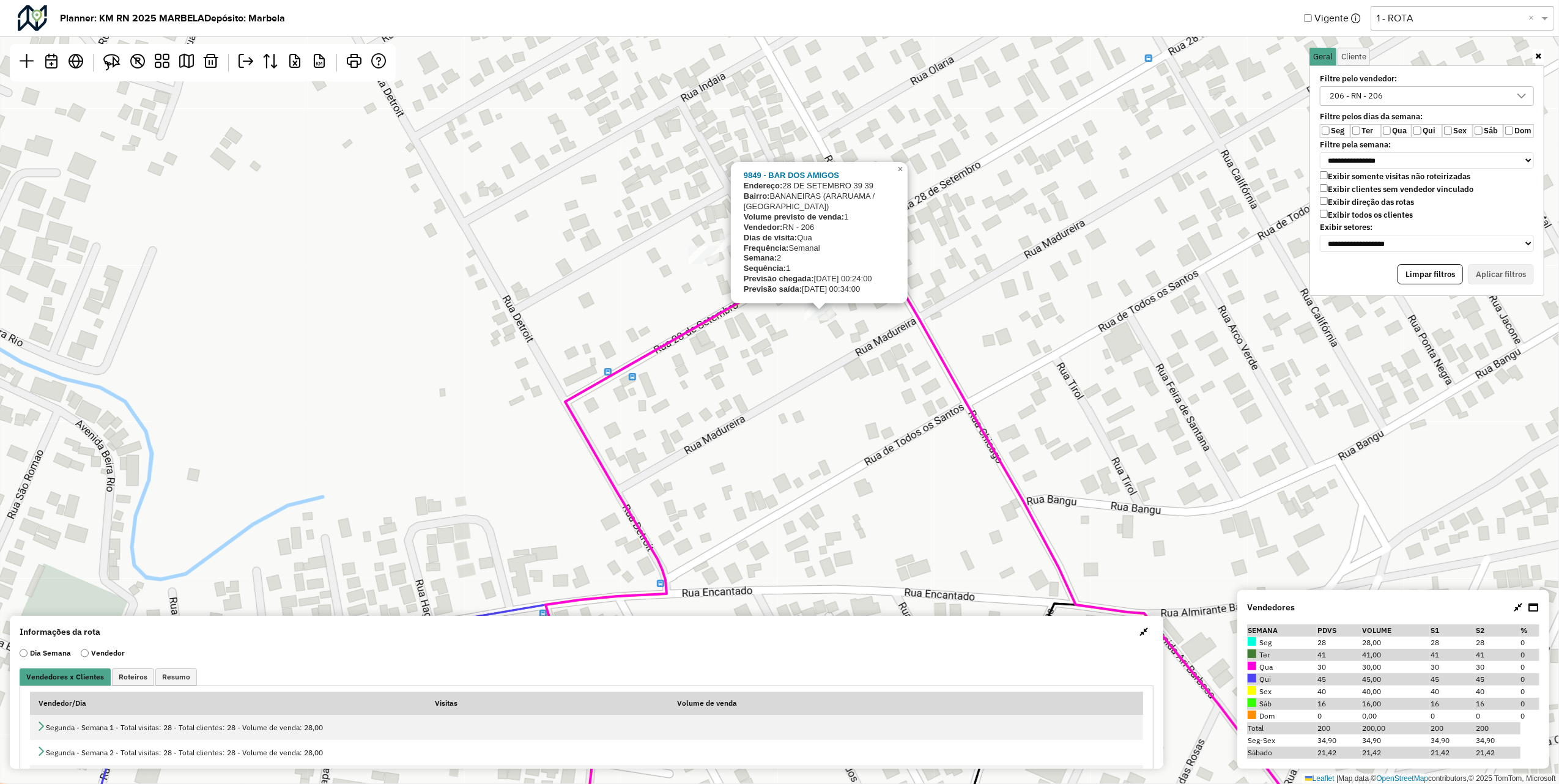
click at [723, 322] on div "9849 - BAR DOS AMIGOS Endereço: 28 DE SETEMBRO 39 39 Bairro: BANANEIRAS (ARARUA…" at bounding box center [779, 392] width 1559 height 784
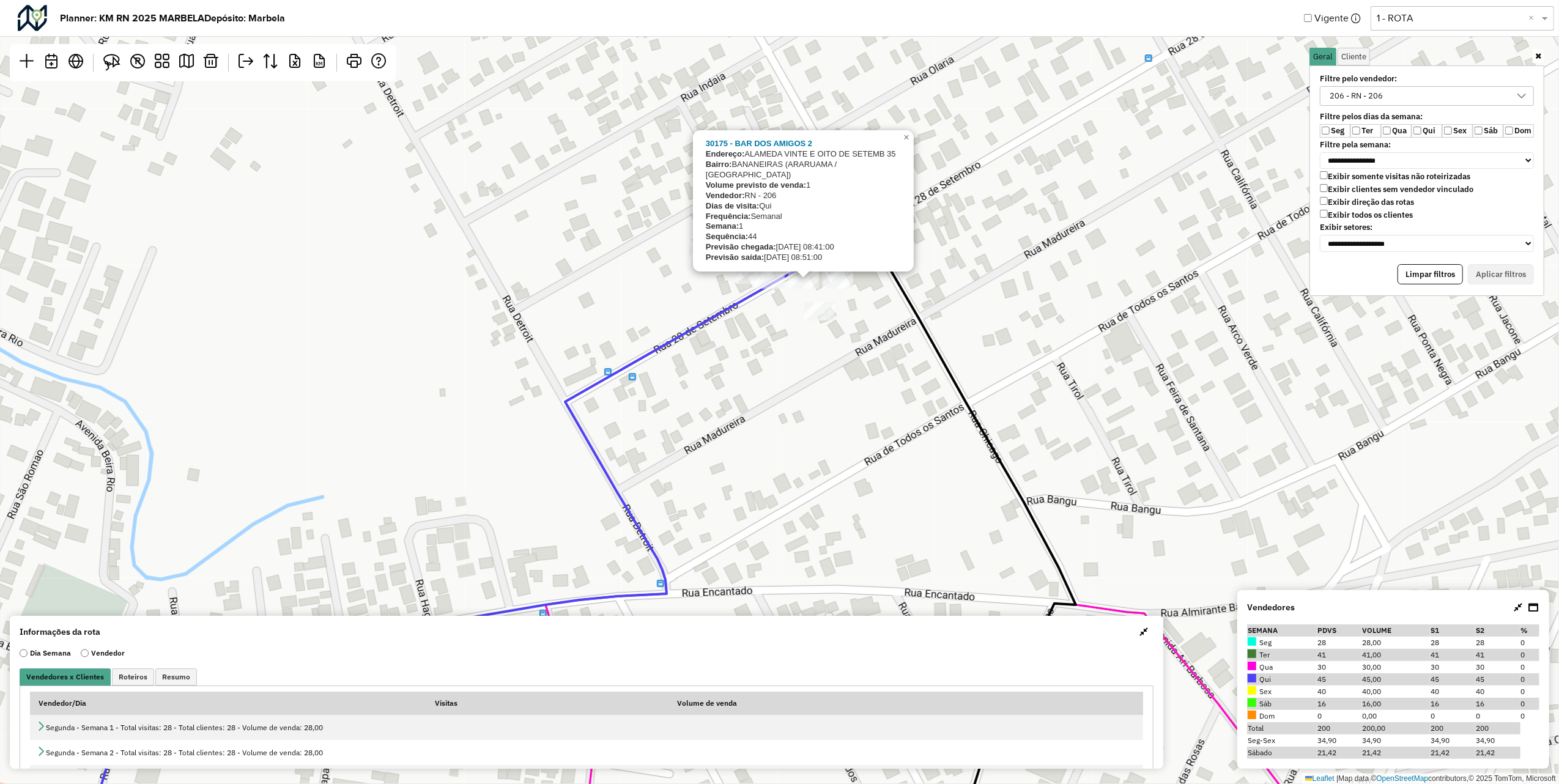
click at [696, 352] on div "30175 - BAR DOS AMIGOS 2 Endereço: ALAMEDA VINTE E OITO DE SETEMB 35 Bairro: BA…" at bounding box center [779, 392] width 1559 height 784
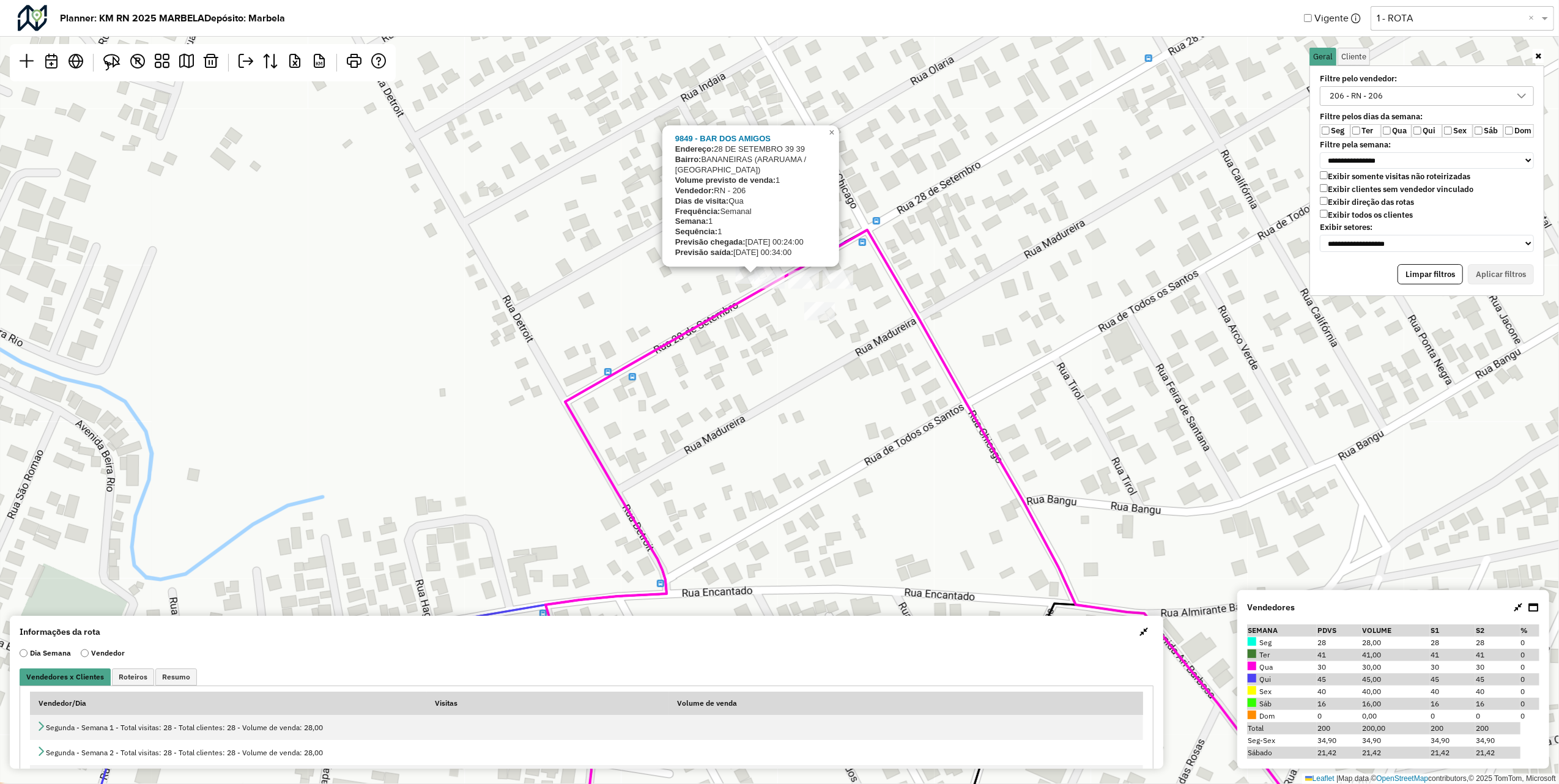
click at [713, 350] on div "9849 - BAR DOS AMIGOS Endereço: 28 DE SETEMBRO 39 39 Bairro: BANANEIRAS (ARARUA…" at bounding box center [779, 392] width 1559 height 784
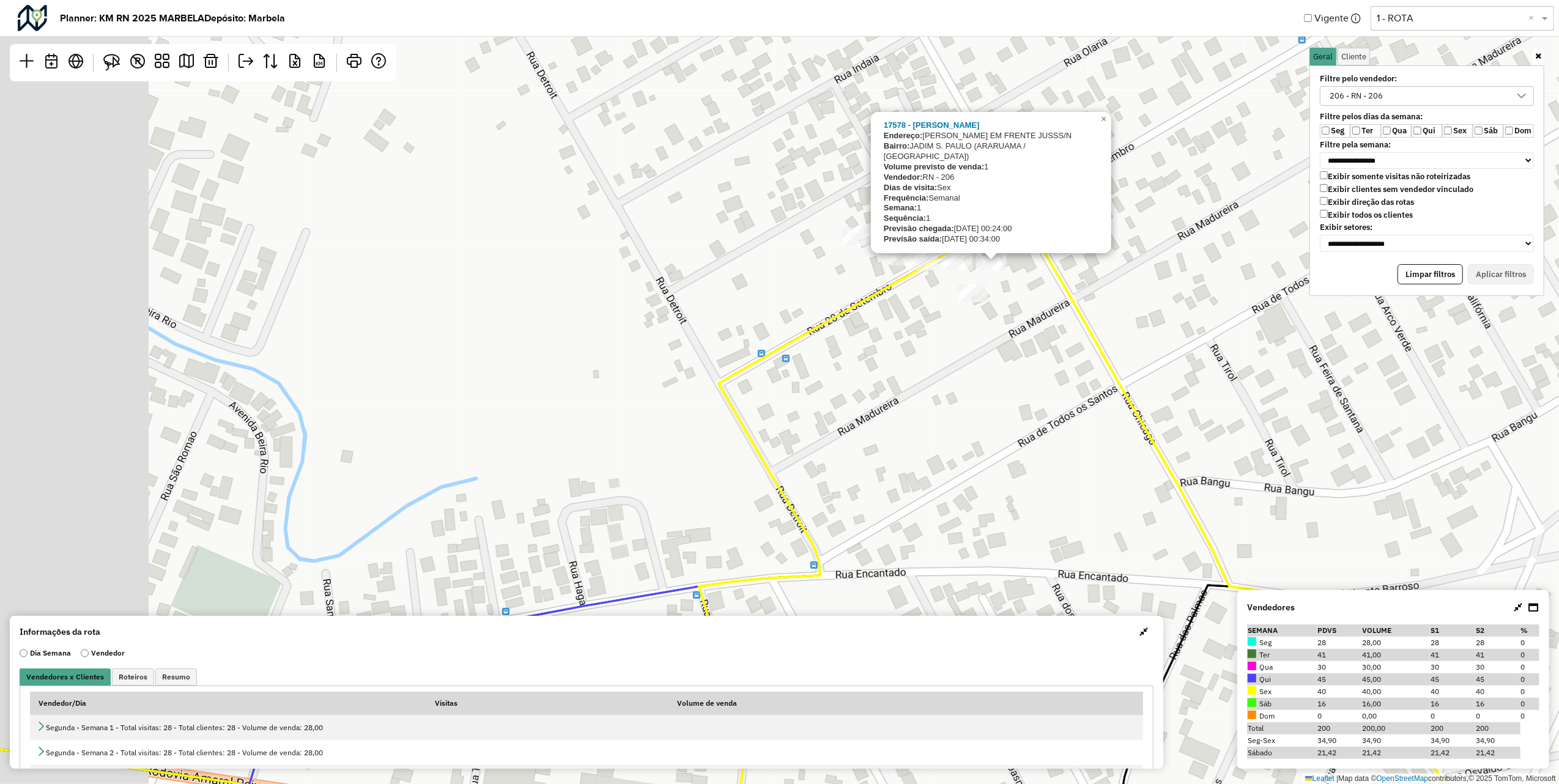
drag, startPoint x: 597, startPoint y: 261, endPoint x: 751, endPoint y: 242, distance: 155.2
click at [751, 242] on div "17578 - [PERSON_NAME]: [PERSON_NAME] EM FRENTE JUSSS/N Bairro: JADIM S. [PERSON…" at bounding box center [779, 392] width 1559 height 784
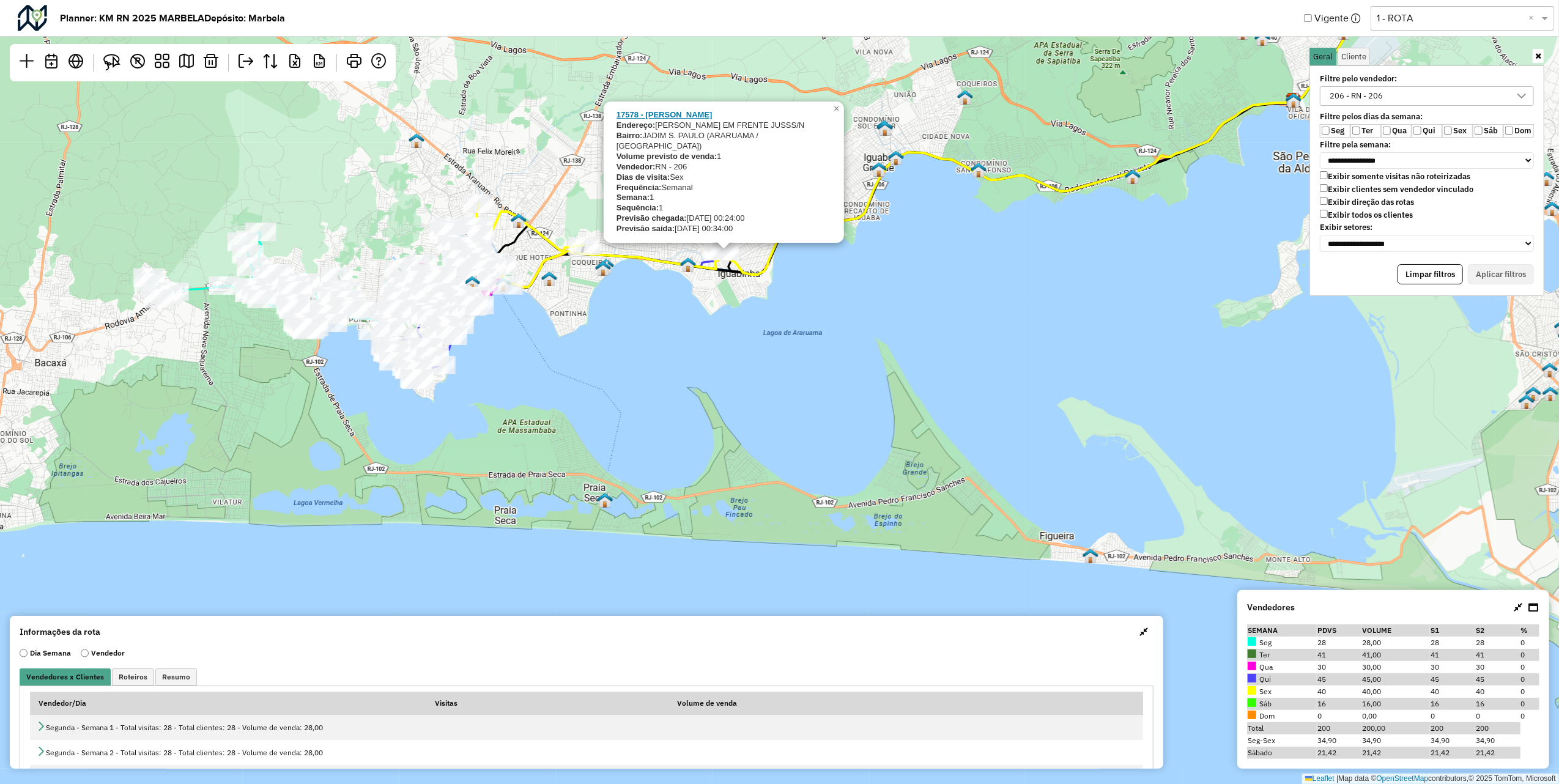
click at [684, 119] on strong "17578 - [PERSON_NAME]" at bounding box center [664, 115] width 96 height 9
click at [851, 279] on div "17578 - [PERSON_NAME]: [PERSON_NAME] EM FRENTE JUSSS/N Bairro: JADIM S. [PERSON…" at bounding box center [779, 392] width 1559 height 784
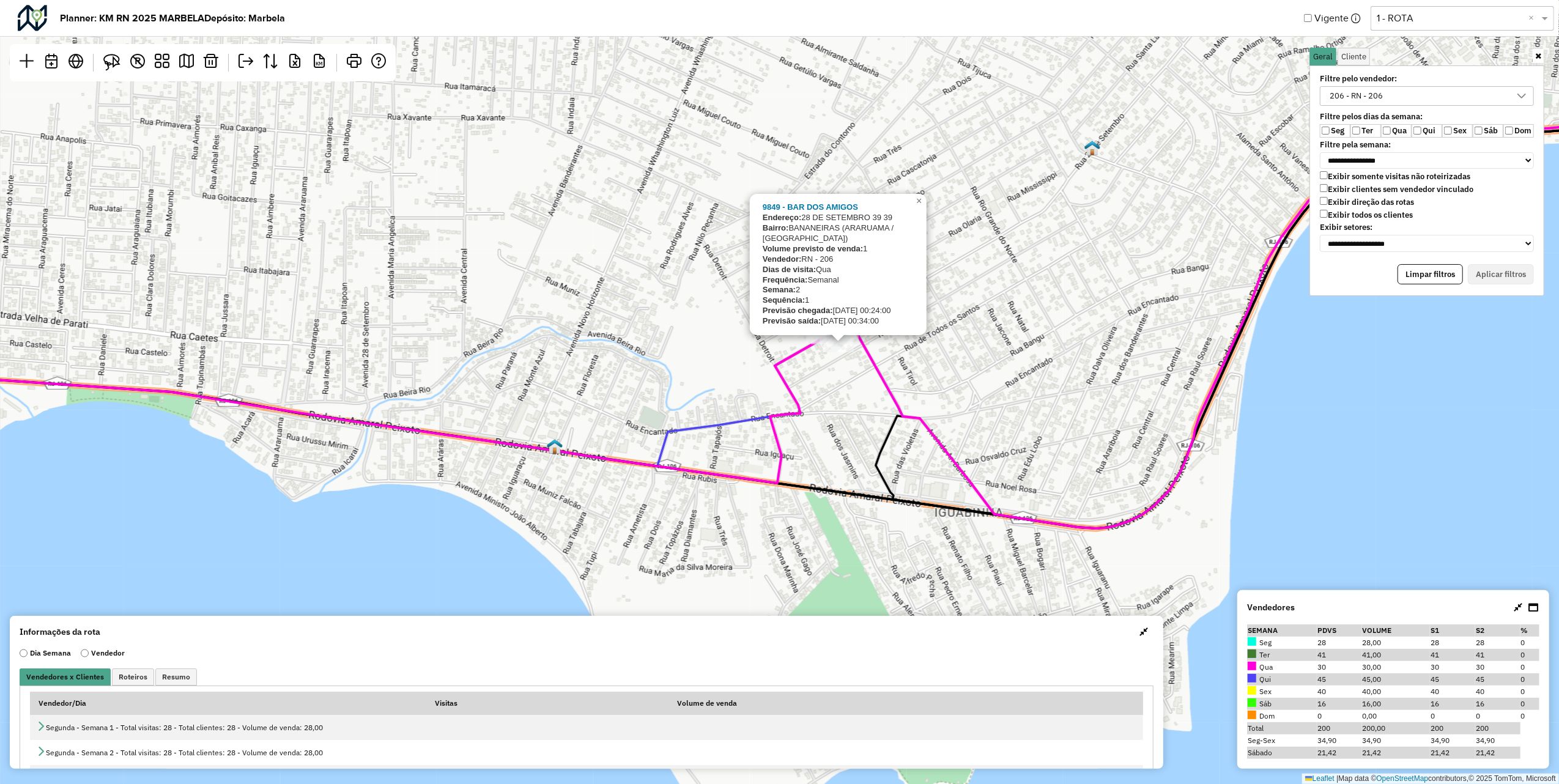
click at [809, 399] on div "9849 - BAR DOS AMIGOS Endereço: 28 DE SETEMBRO 39 39 Bairro: BANANEIRAS (ARARUA…" at bounding box center [779, 392] width 1559 height 784
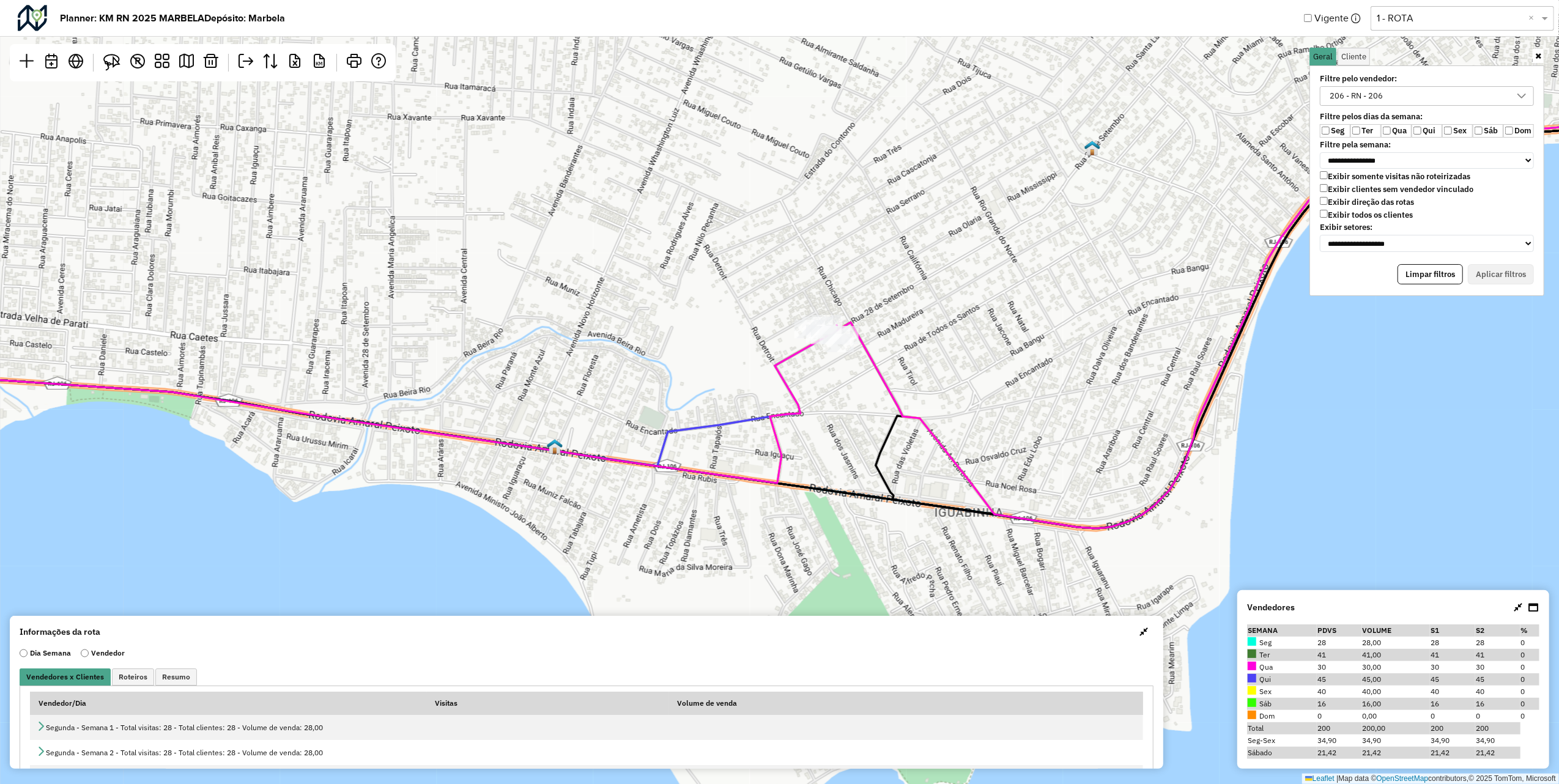
drag, startPoint x: 625, startPoint y: 319, endPoint x: 862, endPoint y: 294, distance: 238.3
click at [854, 297] on div "Leaflet | Map data © OpenStreetMap contributors,© 2025 TomTom, Microsoft" at bounding box center [779, 392] width 1559 height 784
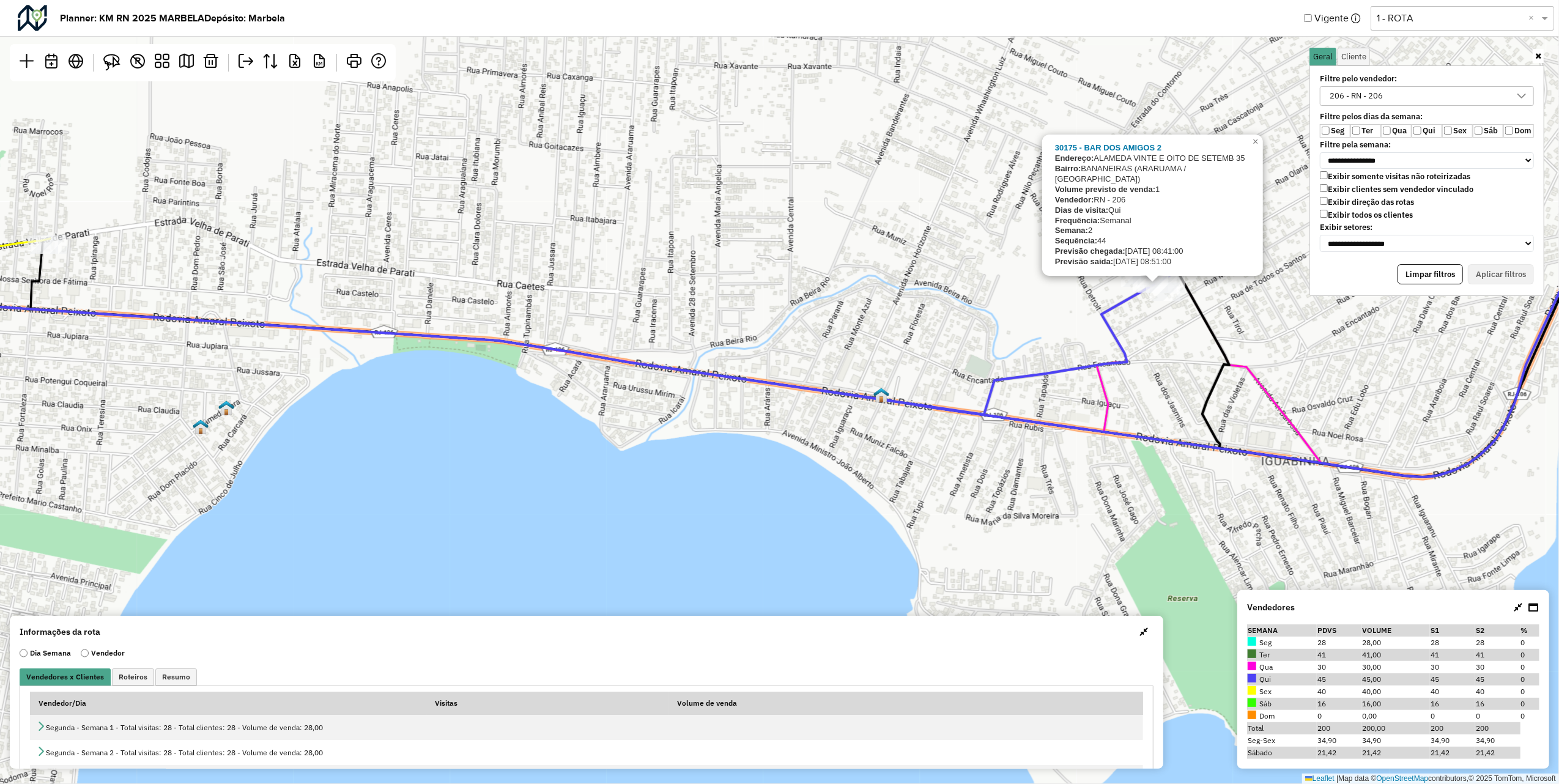
drag, startPoint x: 984, startPoint y: 333, endPoint x: 1013, endPoint y: 329, distance: 29.3
click at [984, 333] on div "30175 - BAR DOS AMIGOS 2 Endereço: ALAMEDA VINTE E OITO DE SETEMB 35 Bairro: BA…" at bounding box center [779, 392] width 1559 height 784
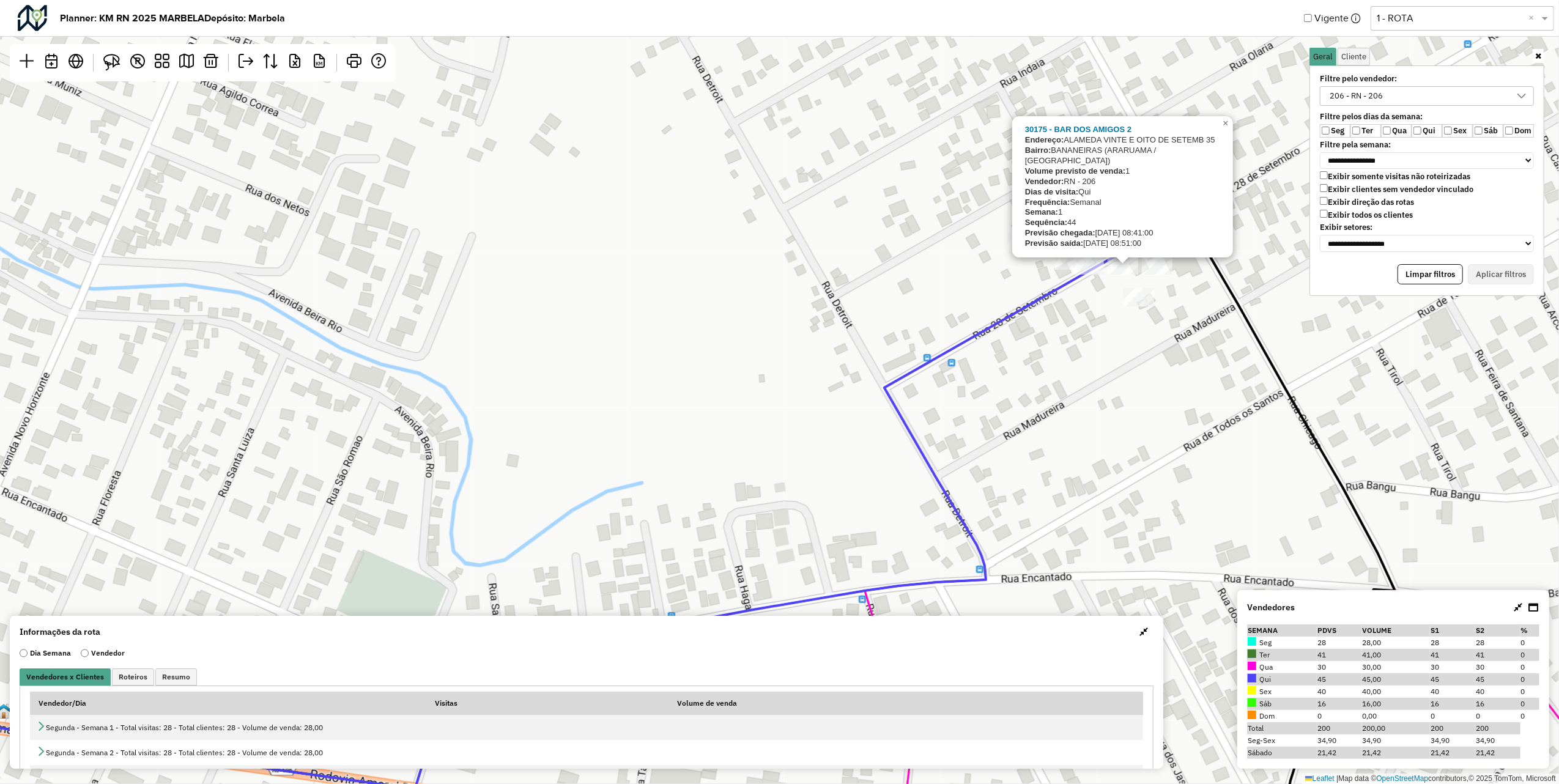
click at [884, 379] on icon at bounding box center [619, 540] width 1551 height 648
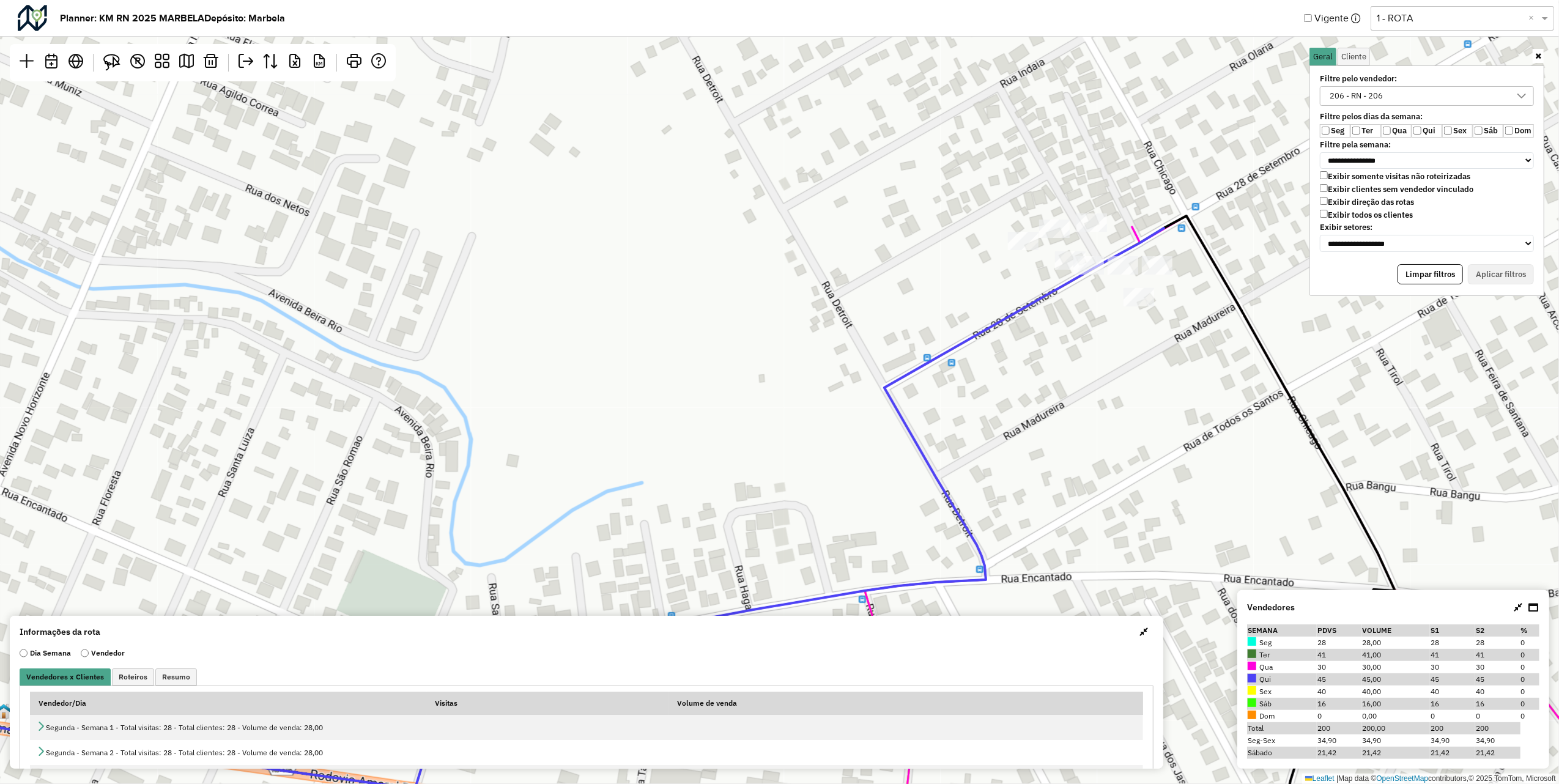
drag, startPoint x: 771, startPoint y: 365, endPoint x: 1113, endPoint y: 211, distance: 375.1
click at [1035, 244] on div "Leaflet | Map data © OpenStreetMap contributors,© 2025 TomTom, Microsoft" at bounding box center [779, 392] width 1559 height 784
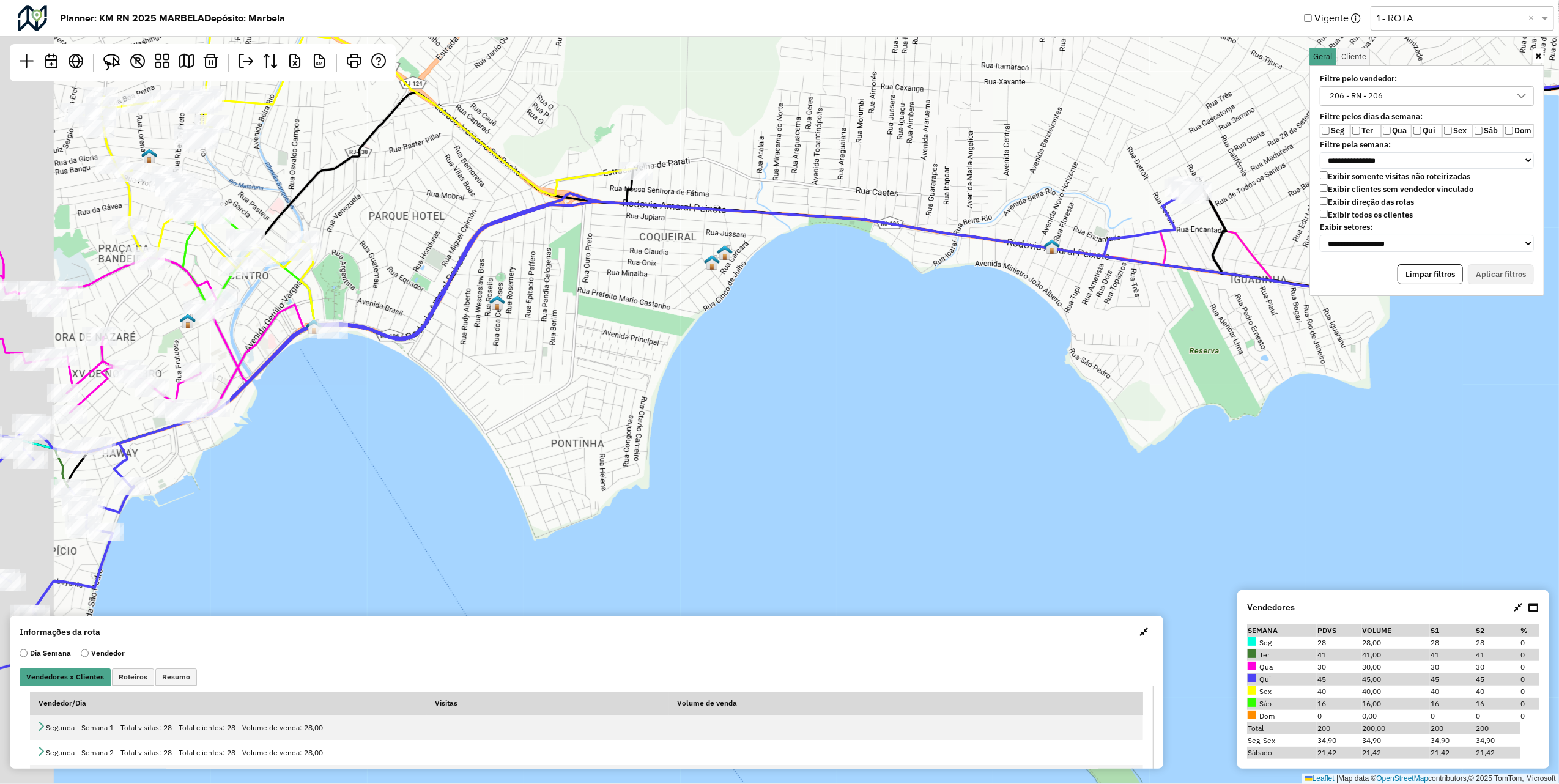
drag, startPoint x: 537, startPoint y: 149, endPoint x: 690, endPoint y: 164, distance: 153.7
click at [690, 164] on div "Leaflet | Map data © OpenStreetMap contributors,© 2025 TomTom, Microsoft" at bounding box center [779, 392] width 1559 height 784
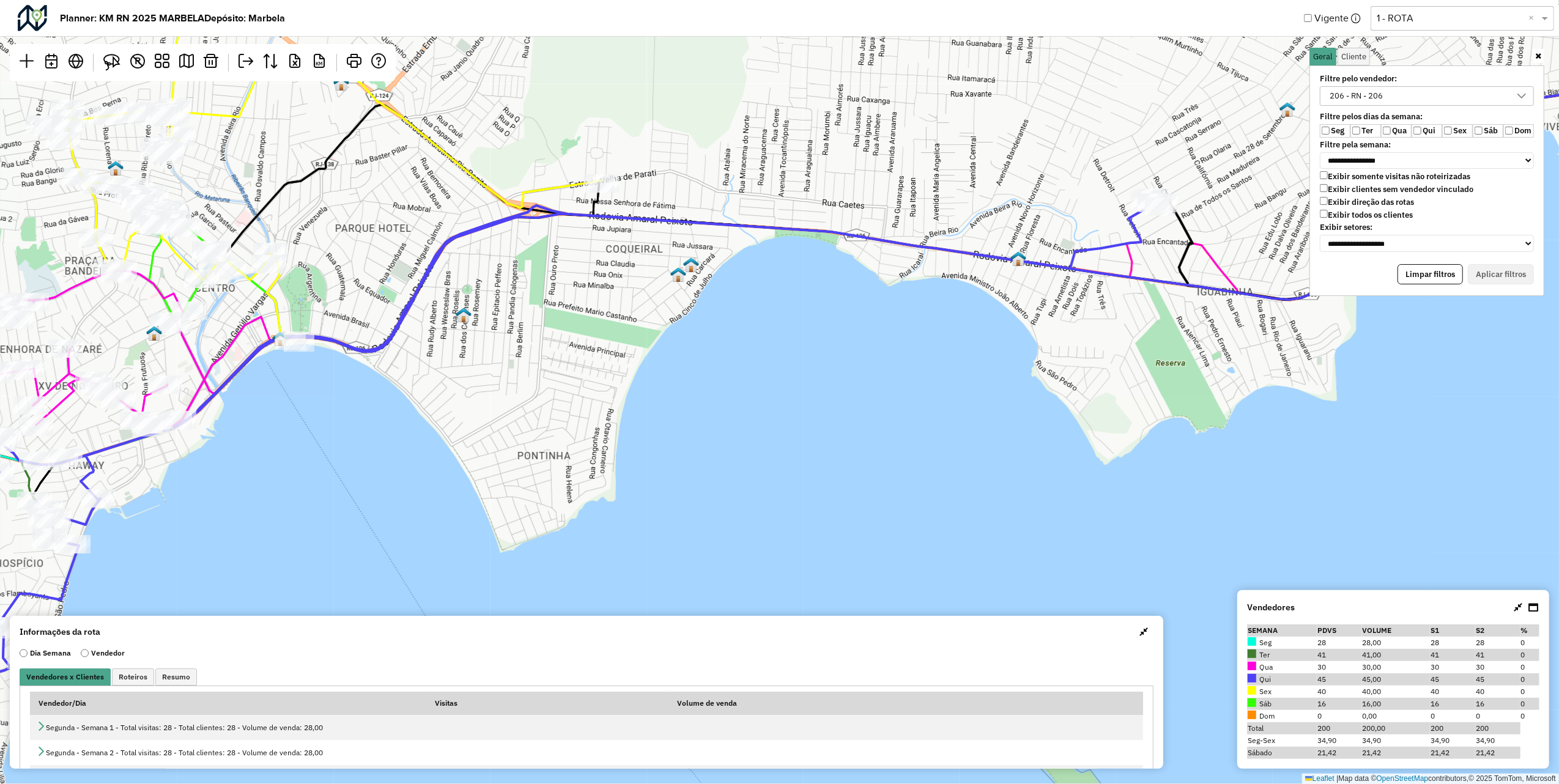
drag, startPoint x: 903, startPoint y: 141, endPoint x: 648, endPoint y: 191, distance: 259.9
click at [650, 191] on div "Leaflet | Map data © OpenStreetMap contributors,© 2025 TomTom, Microsoft" at bounding box center [779, 392] width 1559 height 784
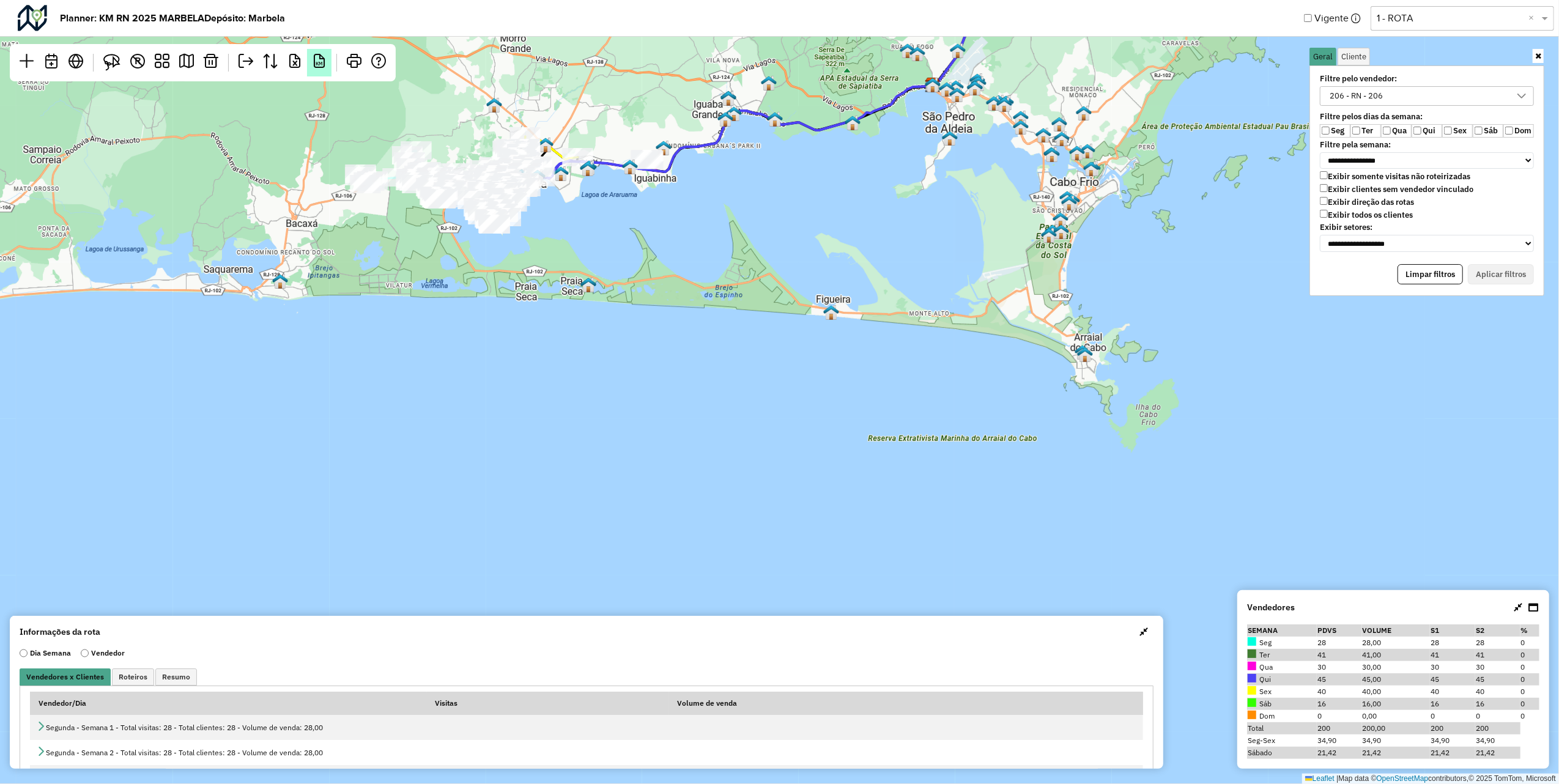
click at [314, 57] on em "KM" at bounding box center [320, 61] width 15 height 15
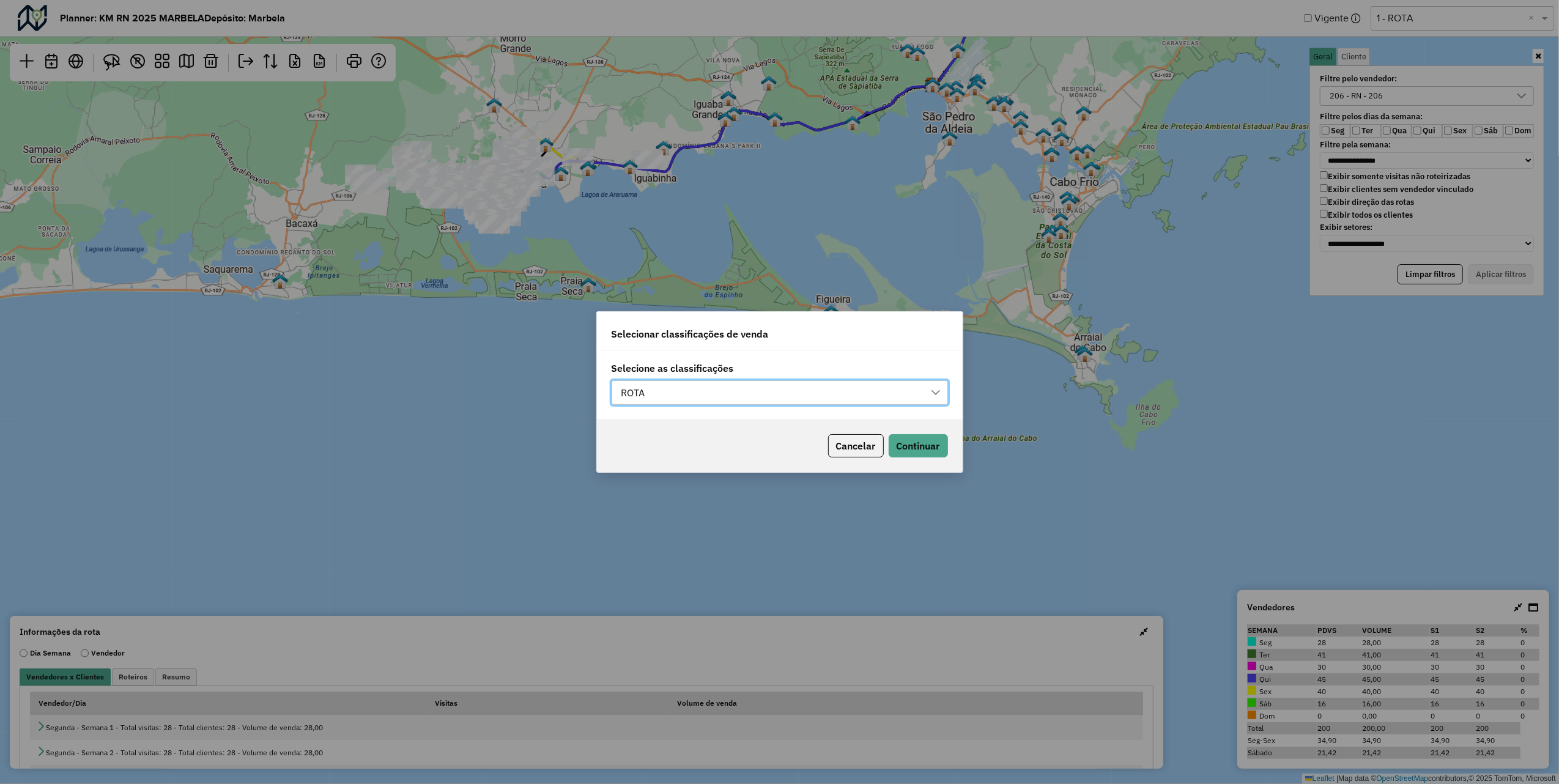
scroll to position [8, 54]
click at [925, 437] on button "Continuar" at bounding box center [918, 446] width 60 height 24
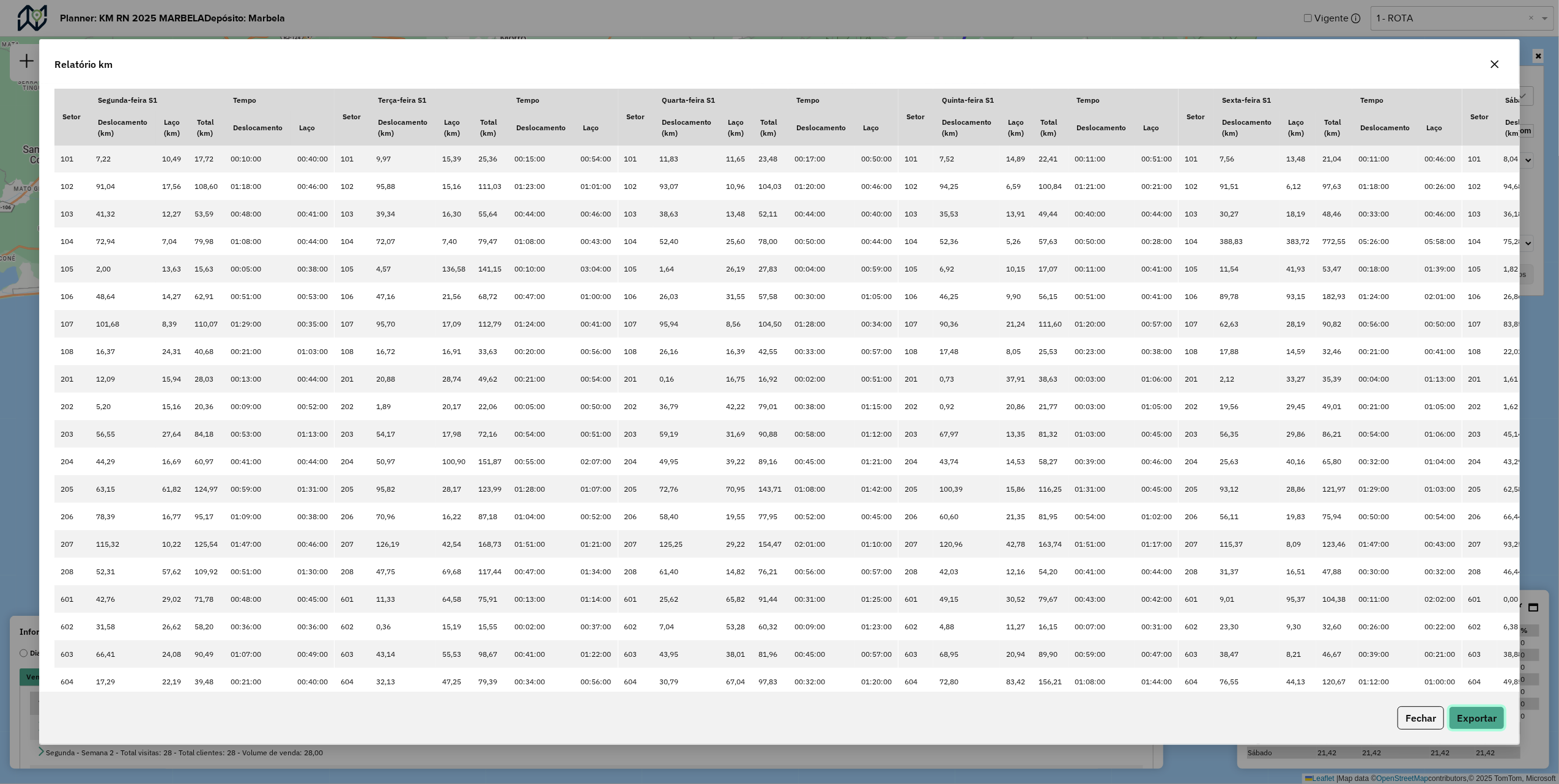
click at [1465, 714] on button "Exportar" at bounding box center [1477, 718] width 56 height 24
drag, startPoint x: 1500, startPoint y: 63, endPoint x: 1474, endPoint y: 65, distance: 26.1
click at [1498, 63] on button "button" at bounding box center [1495, 64] width 20 height 20
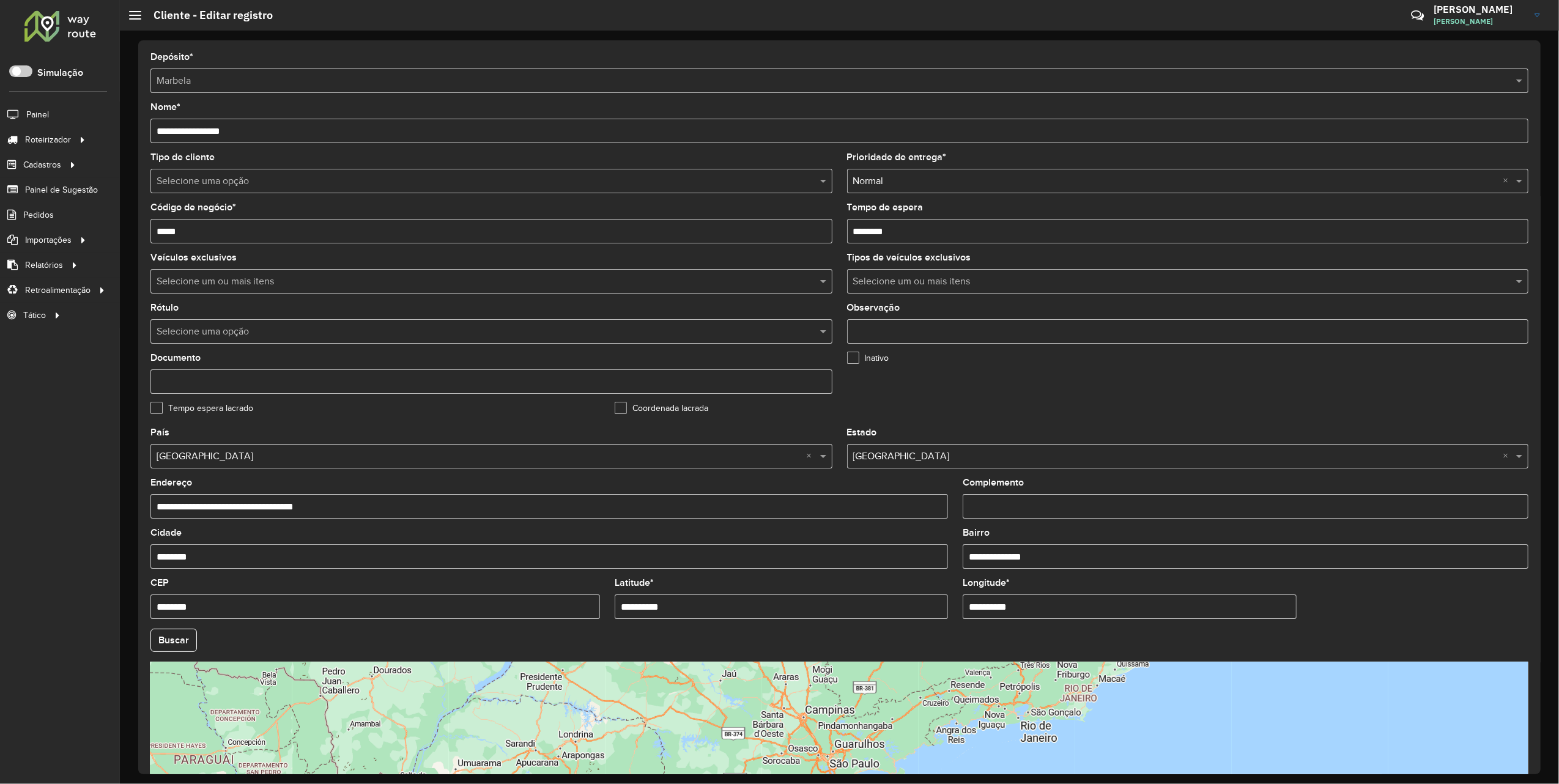
click at [685, 607] on input "**********" at bounding box center [781, 606] width 334 height 24
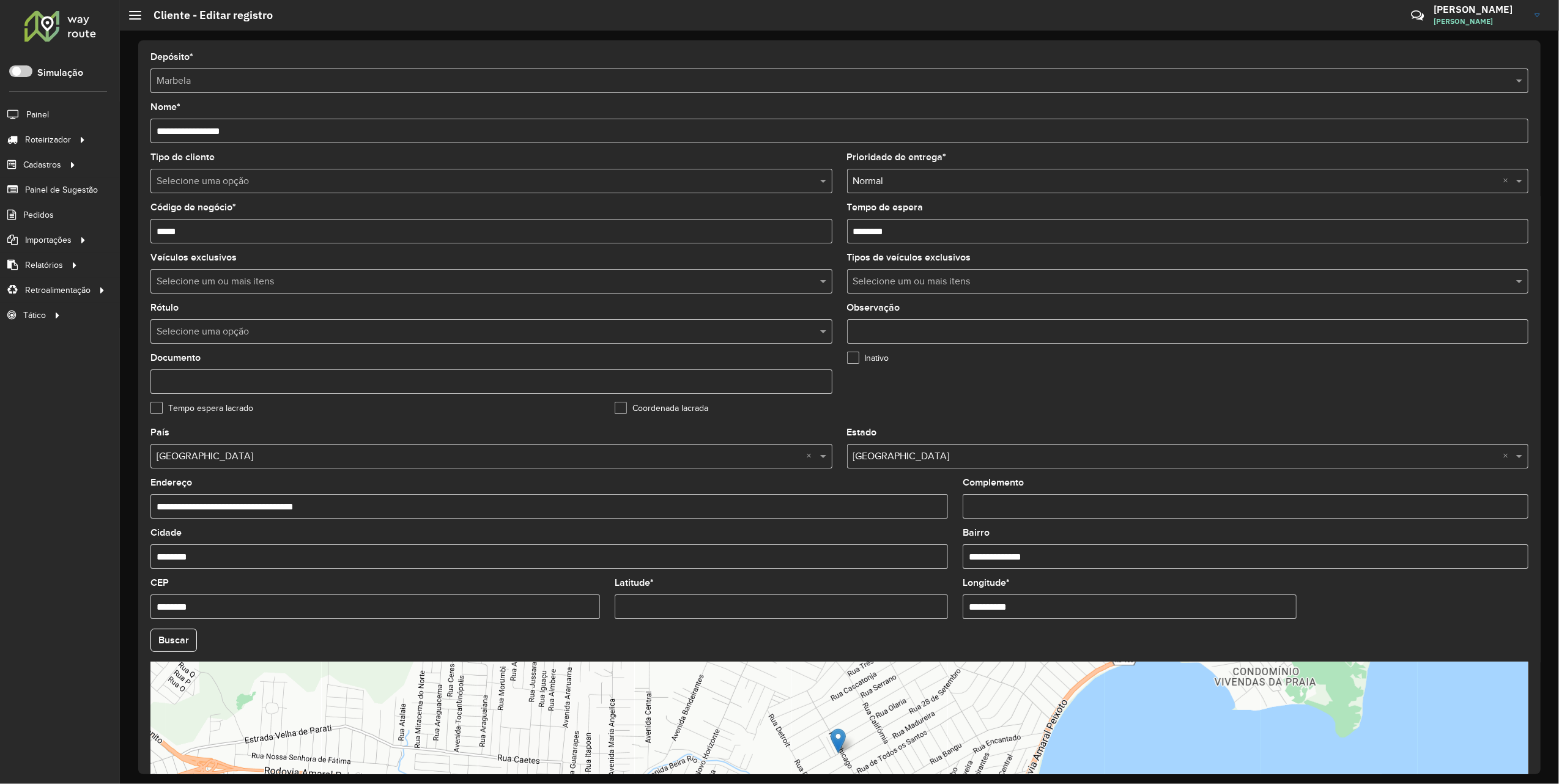
click at [1041, 593] on hb-app "Aguarde... Pop-up bloqueado! Seu navegador bloqueou automáticamente a abertura …" at bounding box center [779, 392] width 1559 height 784
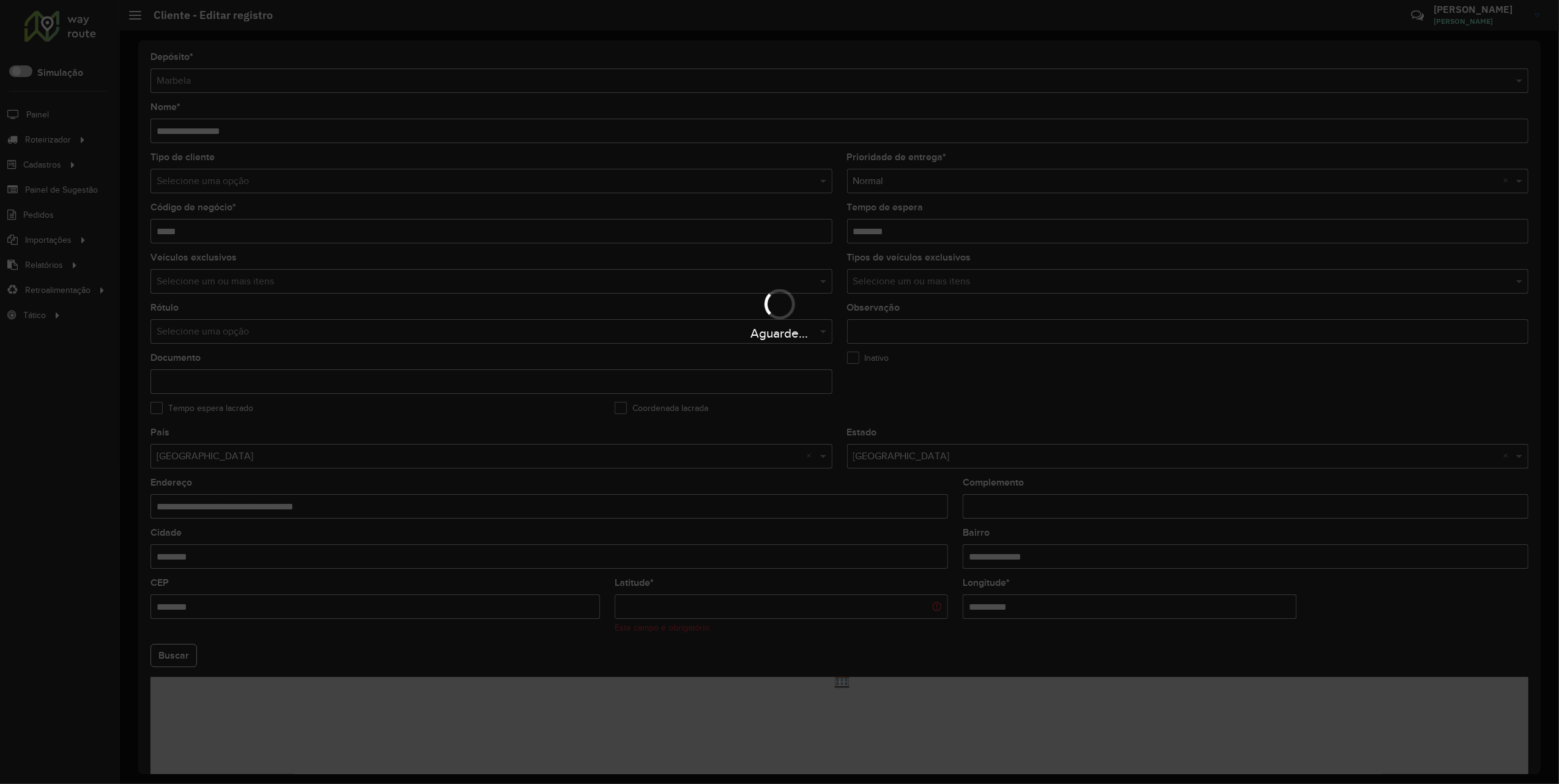
click at [1041, 593] on div "Aguarde..." at bounding box center [779, 392] width 1559 height 784
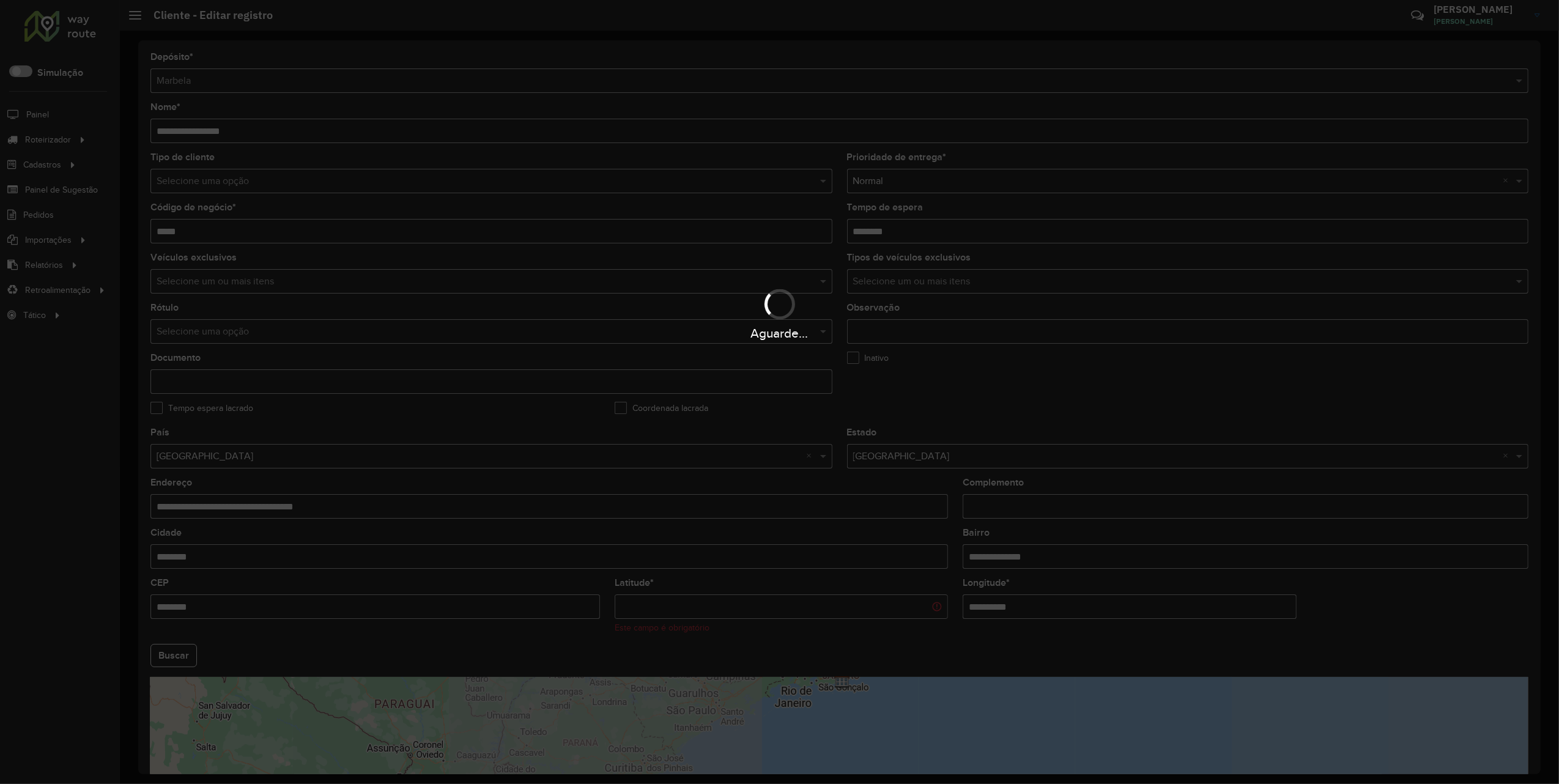
click at [1041, 593] on div "Aguarde..." at bounding box center [779, 392] width 1559 height 784
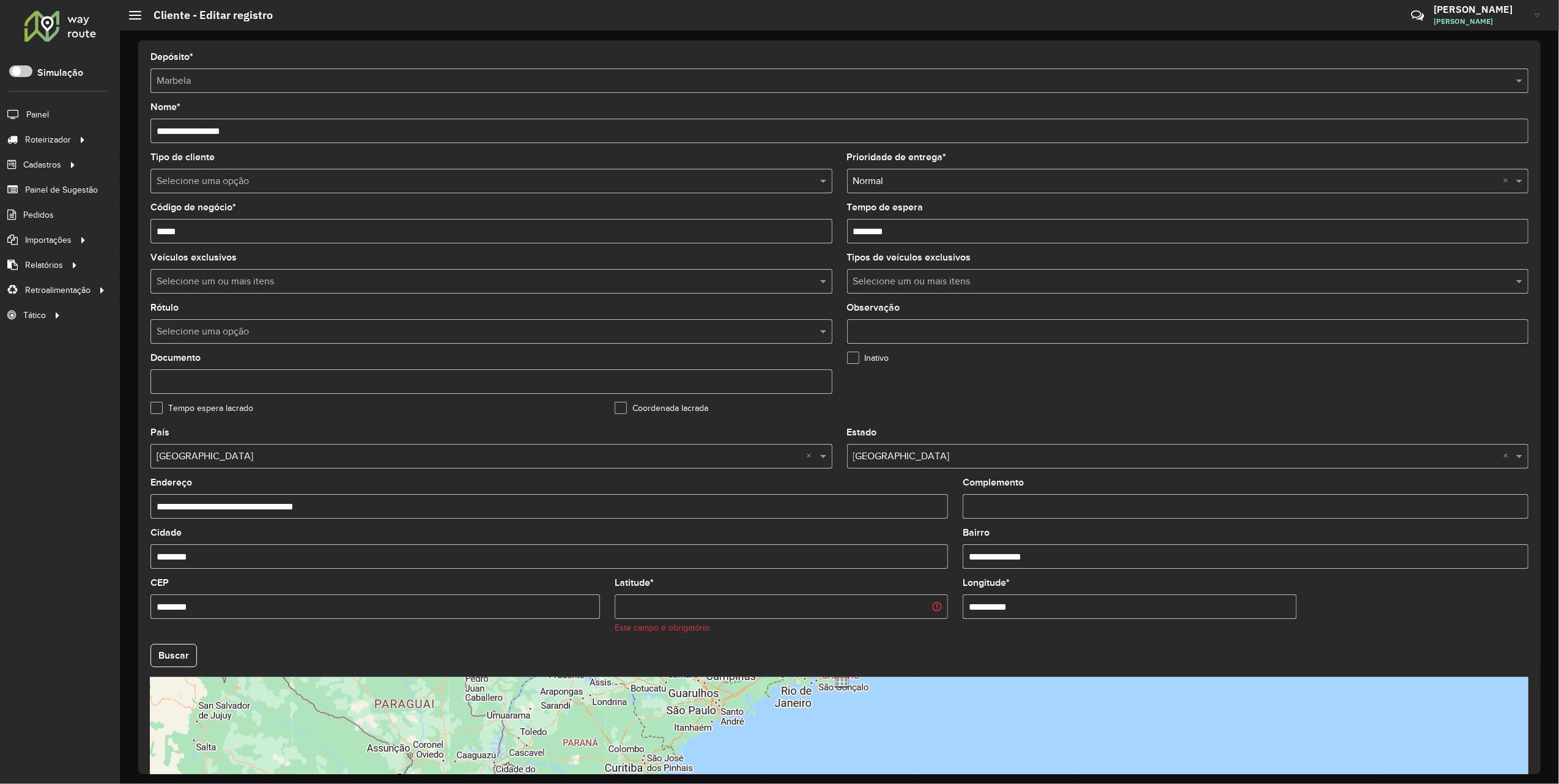
click at [1041, 593] on hb-app "Aguarde... Pop-up bloqueado! Seu navegador bloqueou automáticamente a abertura …" at bounding box center [779, 392] width 1559 height 784
click at [1025, 601] on input "**********" at bounding box center [1129, 606] width 334 height 24
click at [169, 659] on hb-app "Aguarde... Pop-up bloqueado! Seu navegador bloqueou automáticamente a abertura …" at bounding box center [779, 392] width 1559 height 784
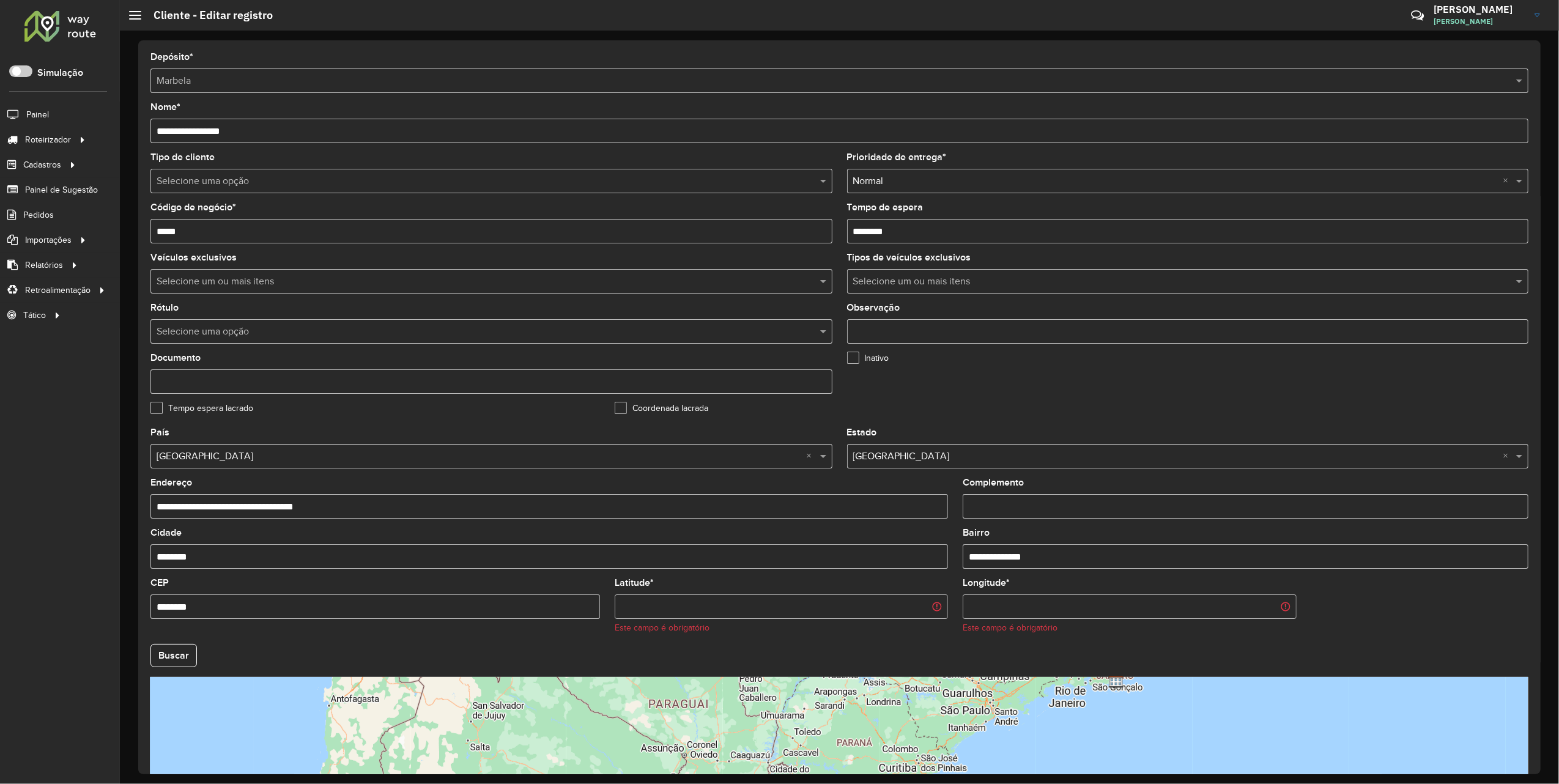
click at [186, 651] on button "Buscar" at bounding box center [173, 656] width 46 height 24
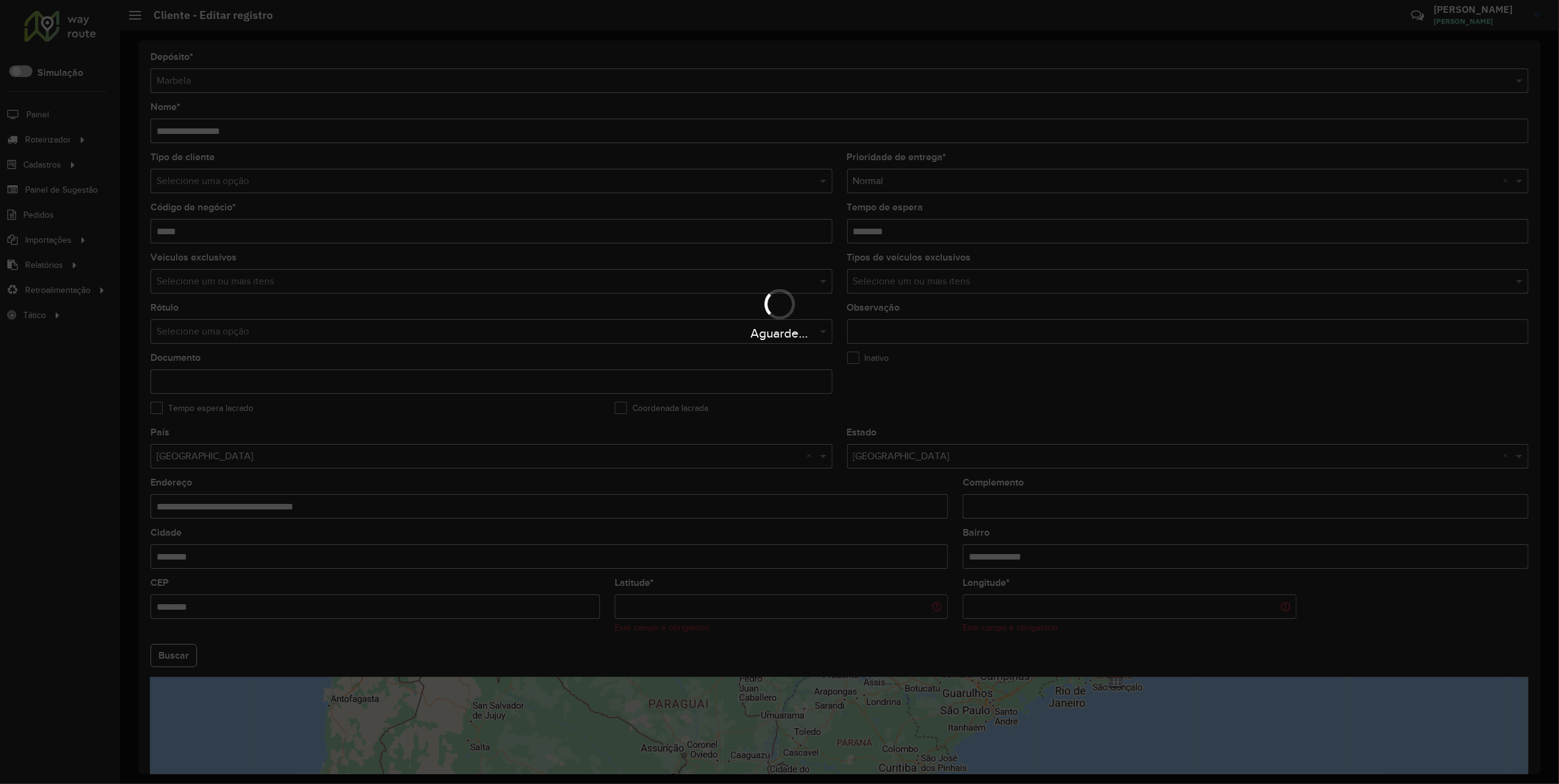
type input "**********"
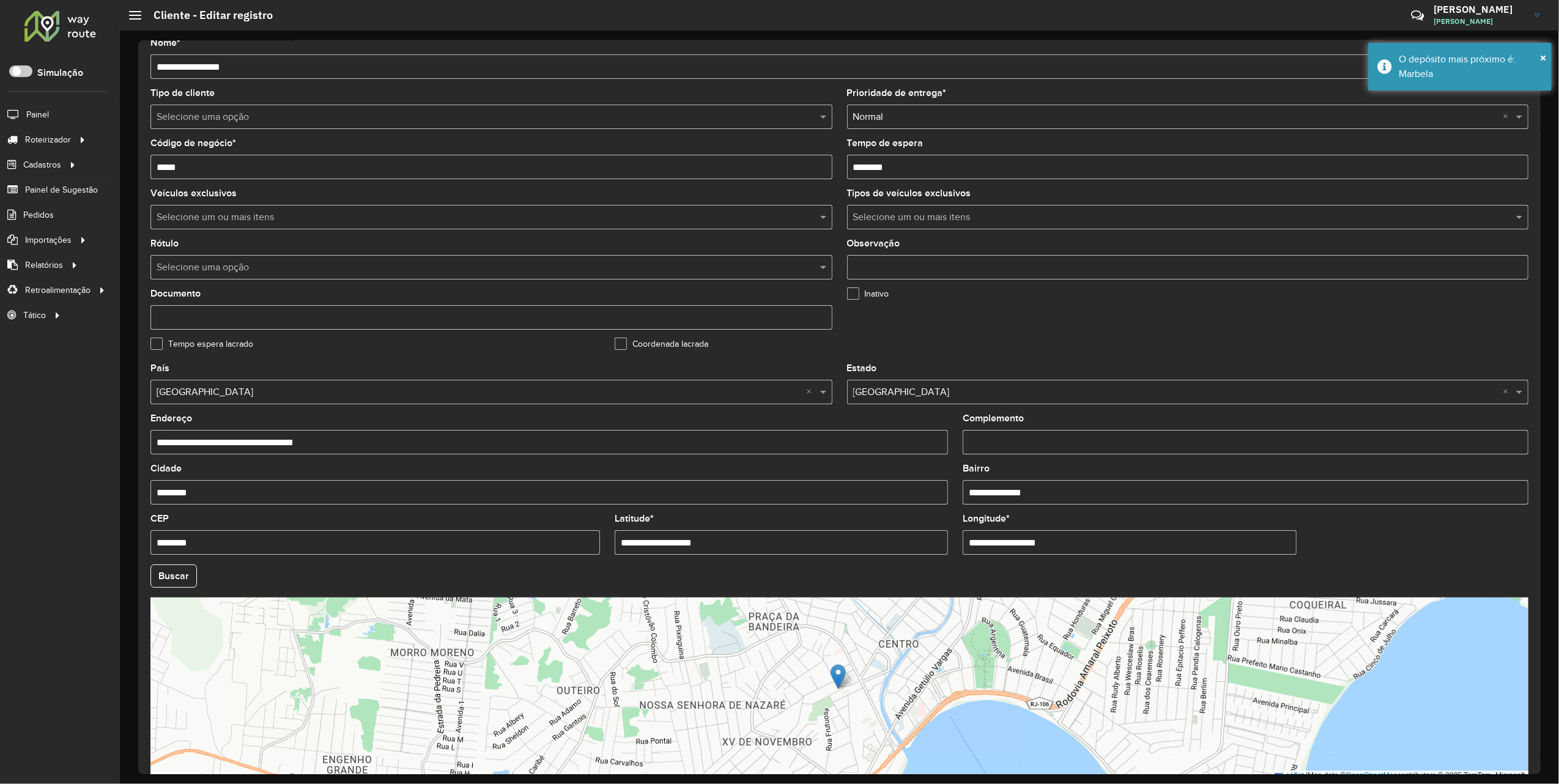
scroll to position [124, 0]
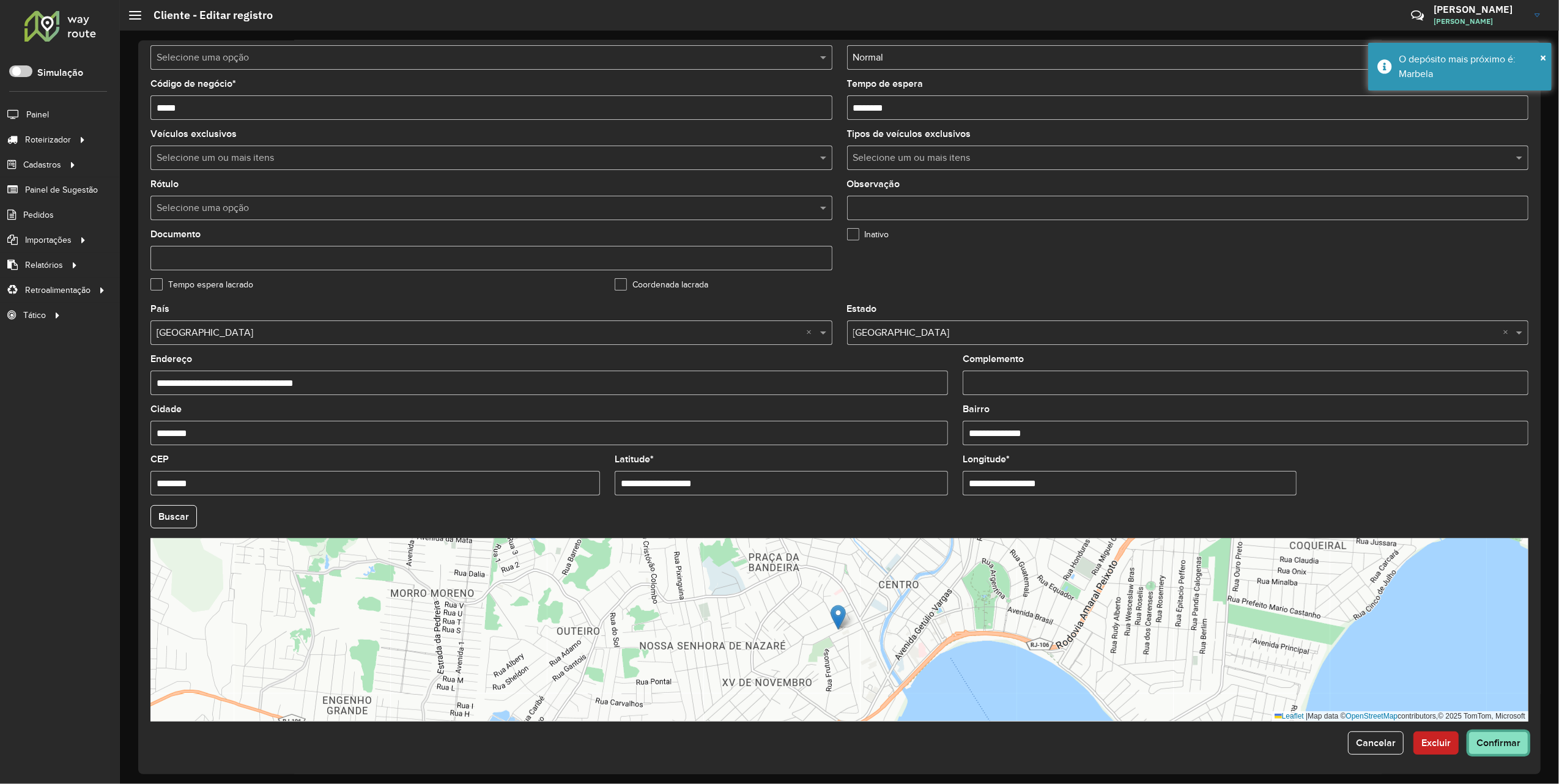
click at [1505, 738] on span "Confirmar" at bounding box center [1499, 743] width 44 height 10
